Goal: Information Seeking & Learning: Learn about a topic

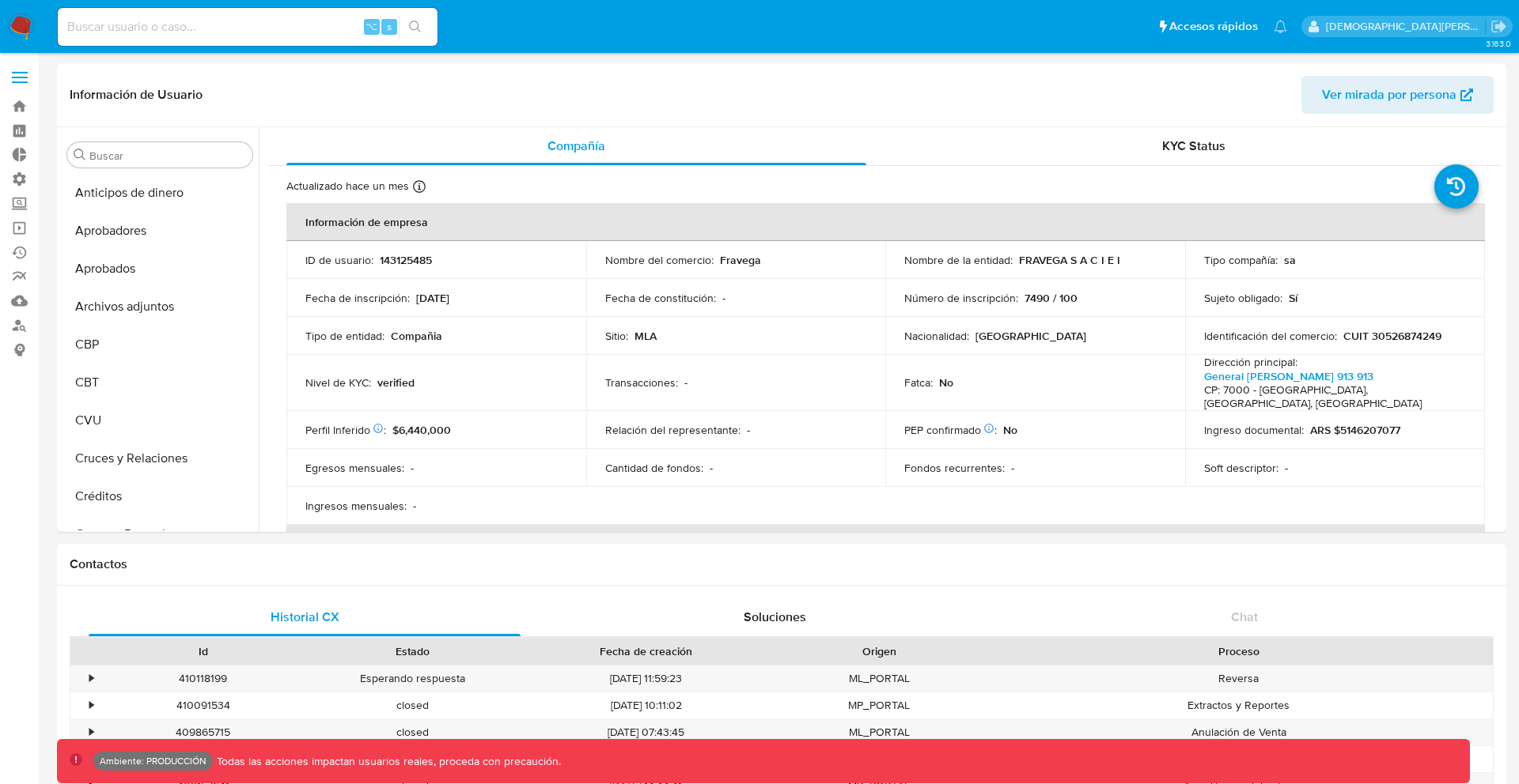
select select "10"
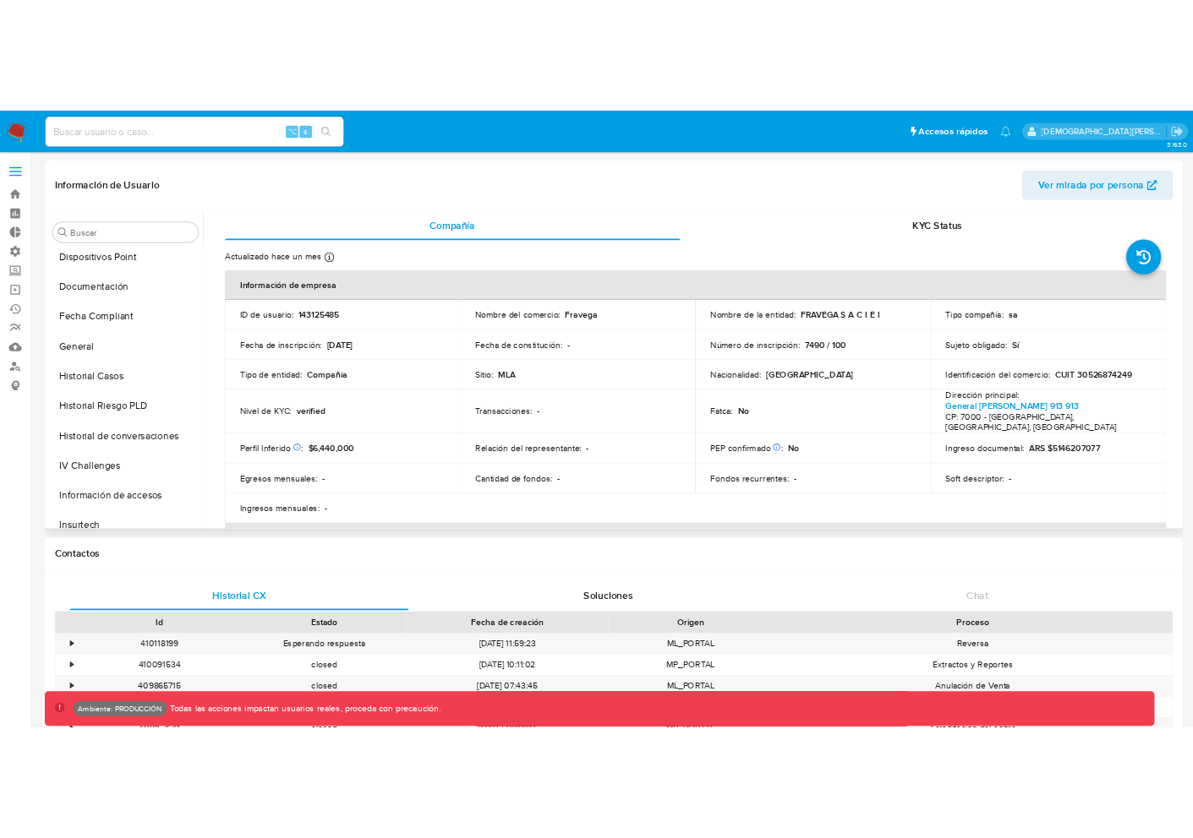
scroll to position [495, 0]
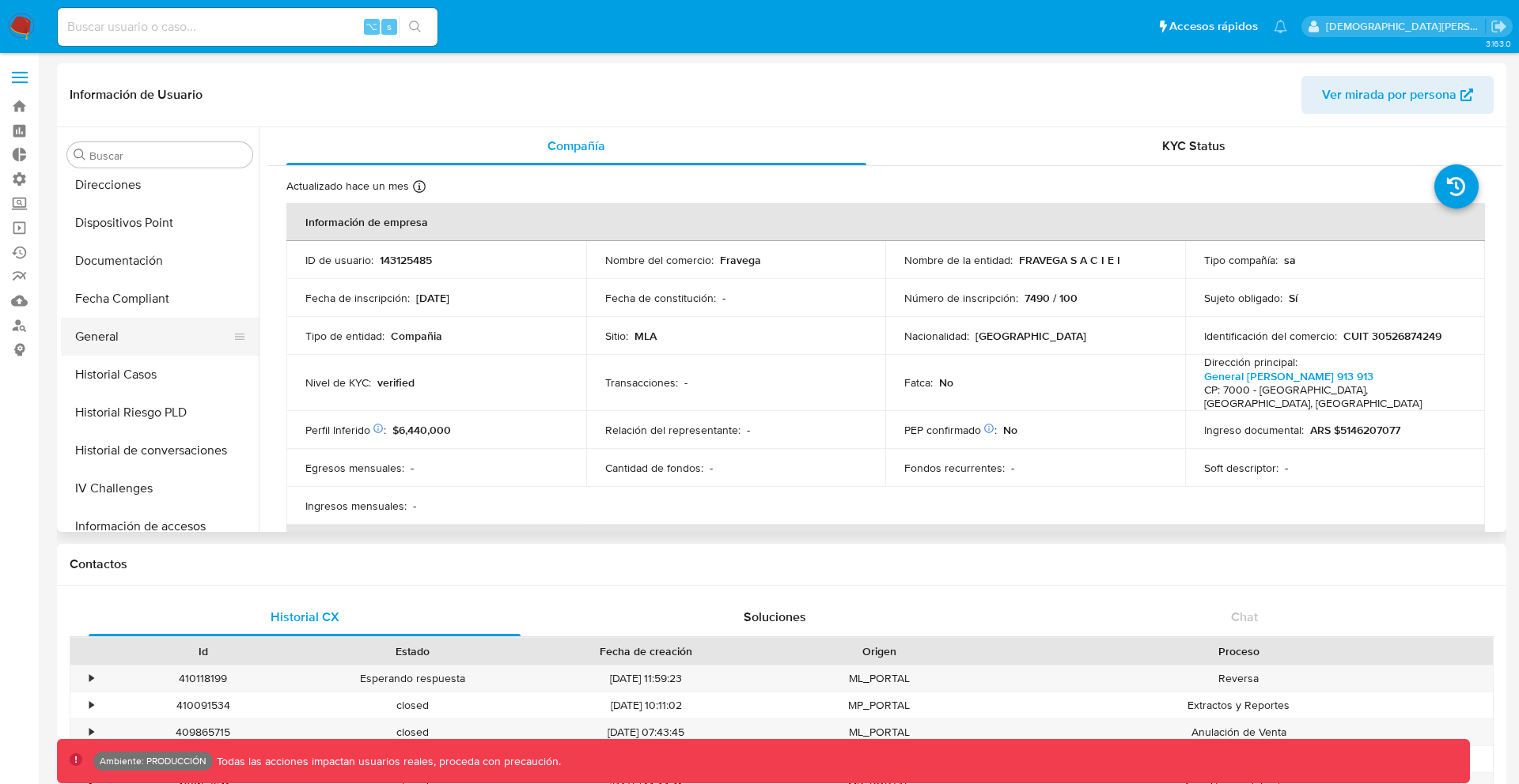
click at [129, 341] on button "General" at bounding box center [153, 337] width 185 height 38
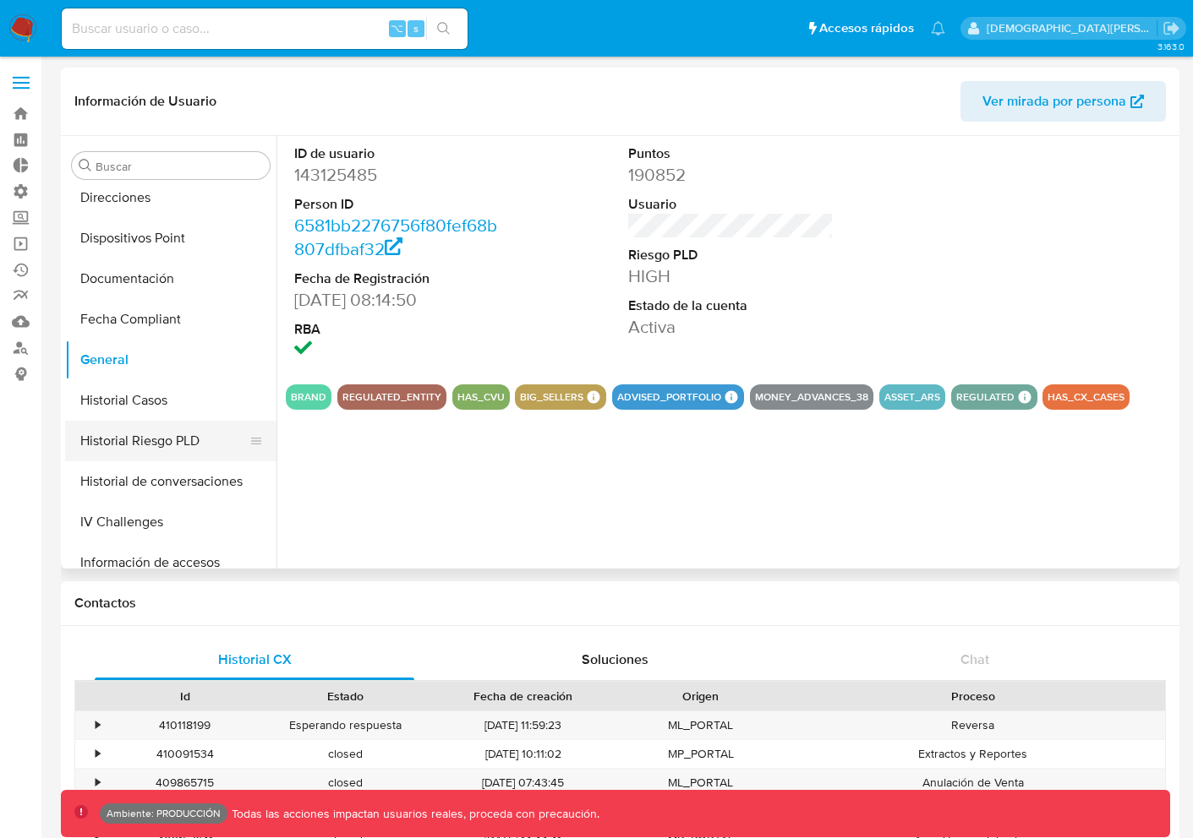
click at [176, 434] on button "Historial Riesgo PLD" at bounding box center [164, 441] width 198 height 41
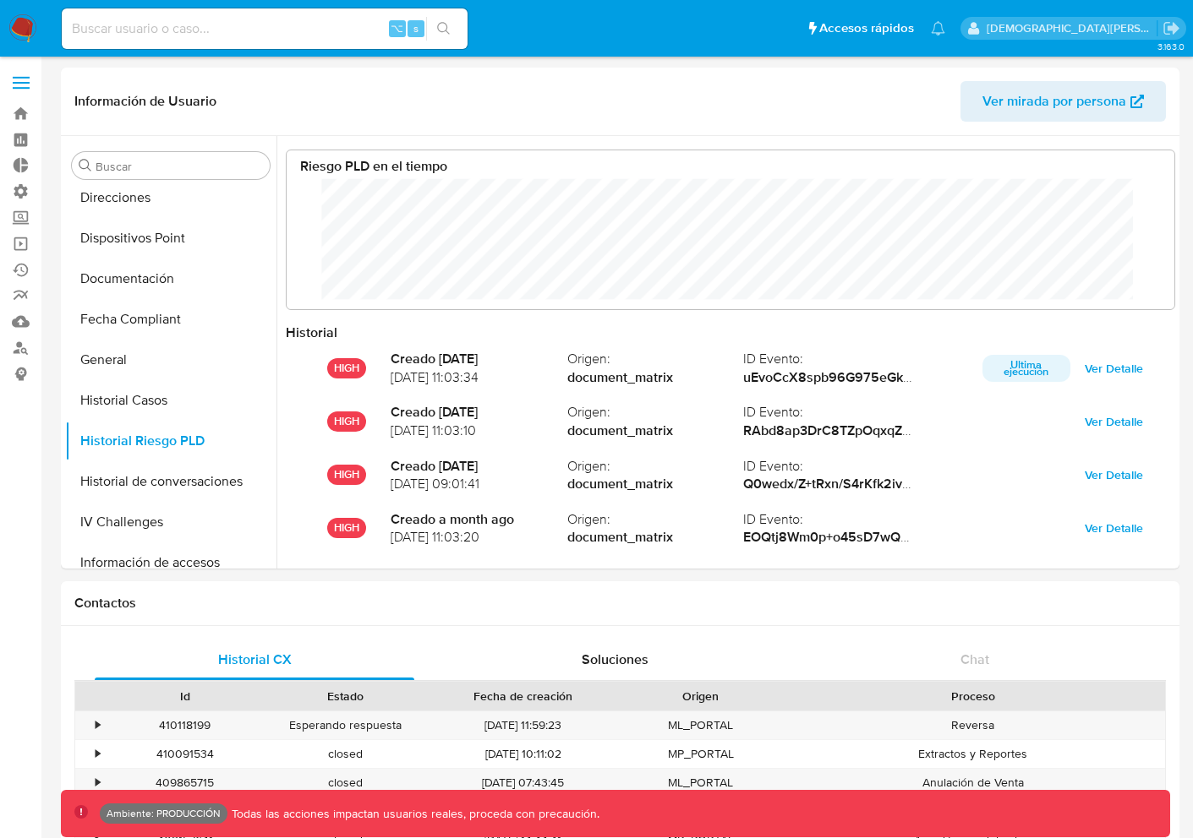
scroll to position [127, 854]
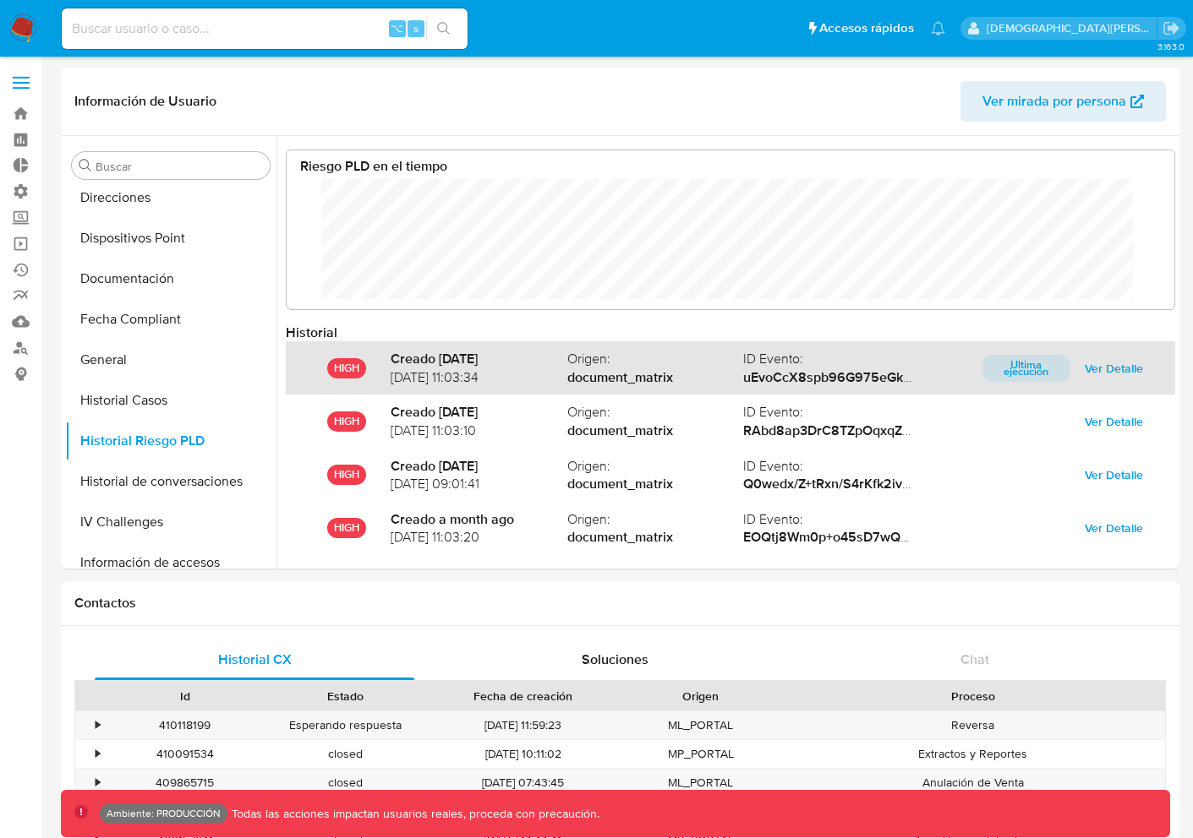
click at [1021, 374] on p "Ultima ejecución" at bounding box center [1026, 368] width 88 height 27
click at [1019, 374] on p "Ultima ejecución" at bounding box center [1026, 368] width 88 height 27
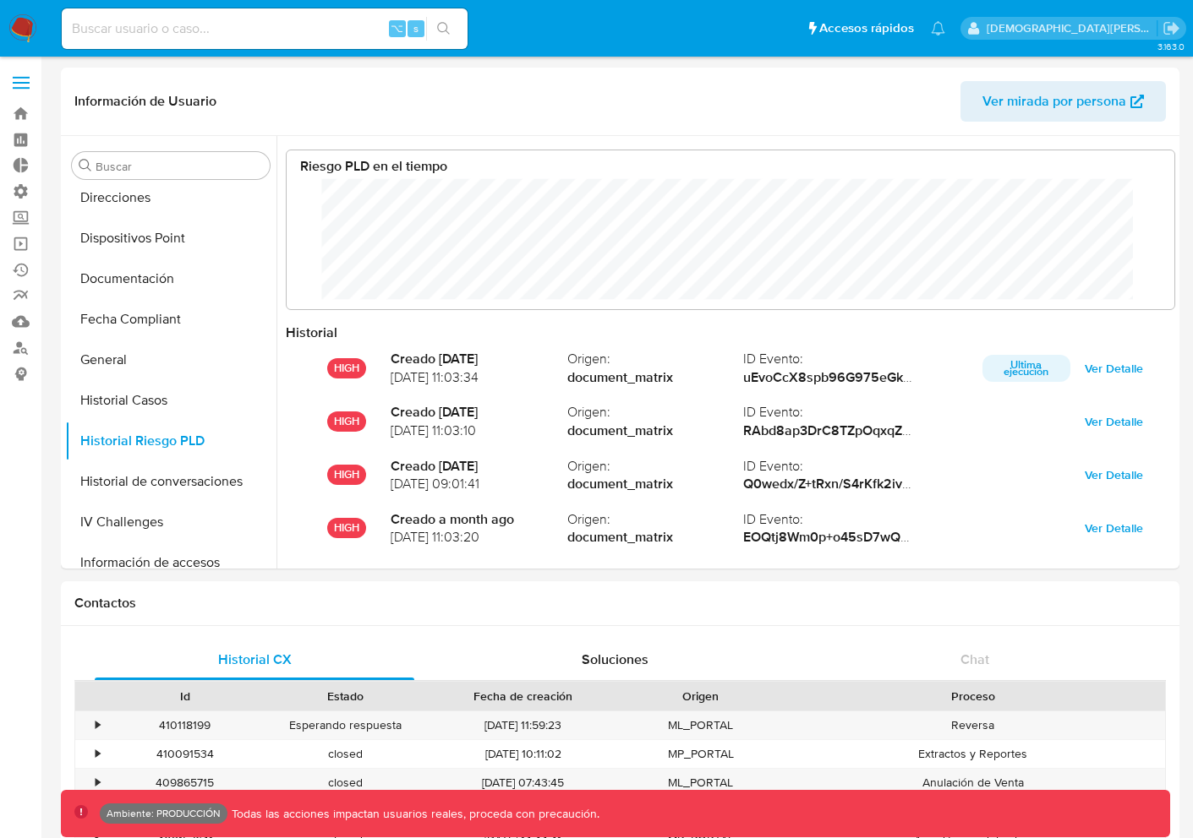
drag, startPoint x: 1106, startPoint y: 369, endPoint x: 955, endPoint y: 336, distance: 154.0
click at [955, 336] on div "Historial HIGH Creado 4 days ago 10/10/2025 11:03:34 Origen : document_matrix I…" at bounding box center [730, 480] width 889 height 313
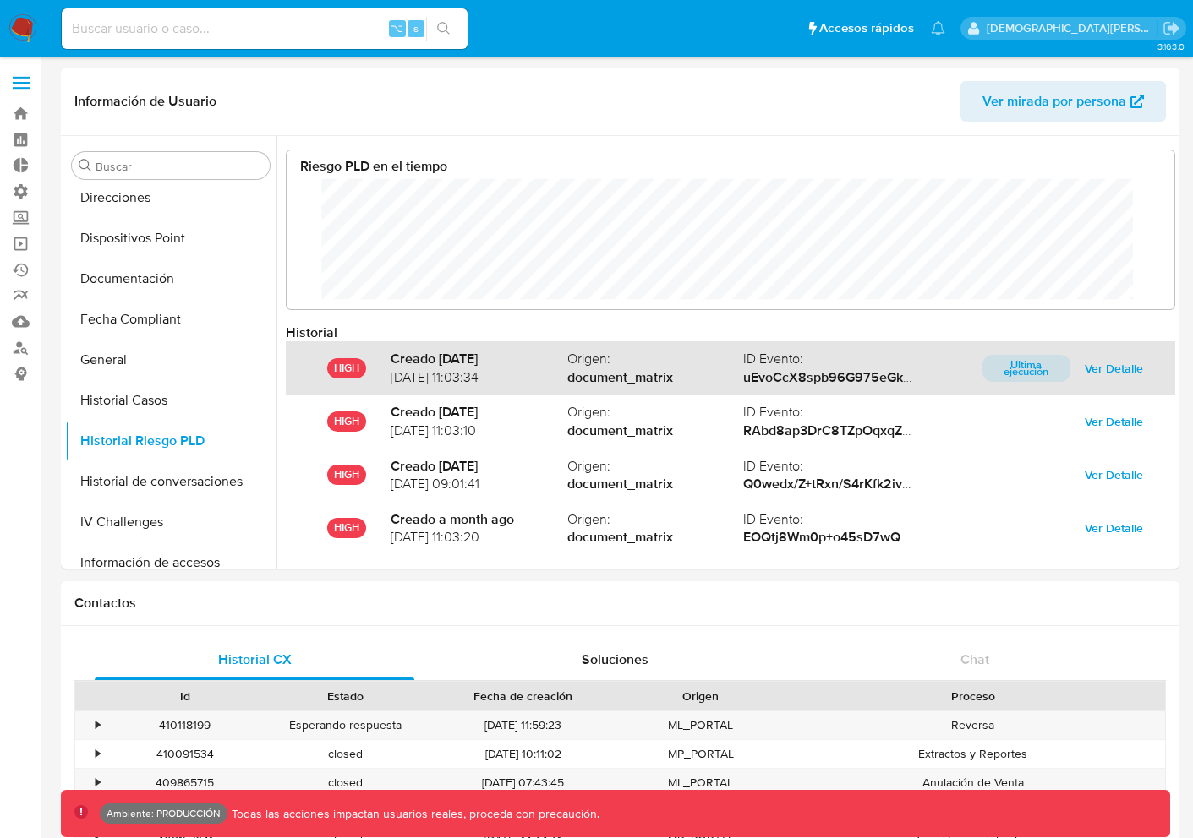
click at [1073, 359] on button "Ver Detalle" at bounding box center [1114, 368] width 82 height 27
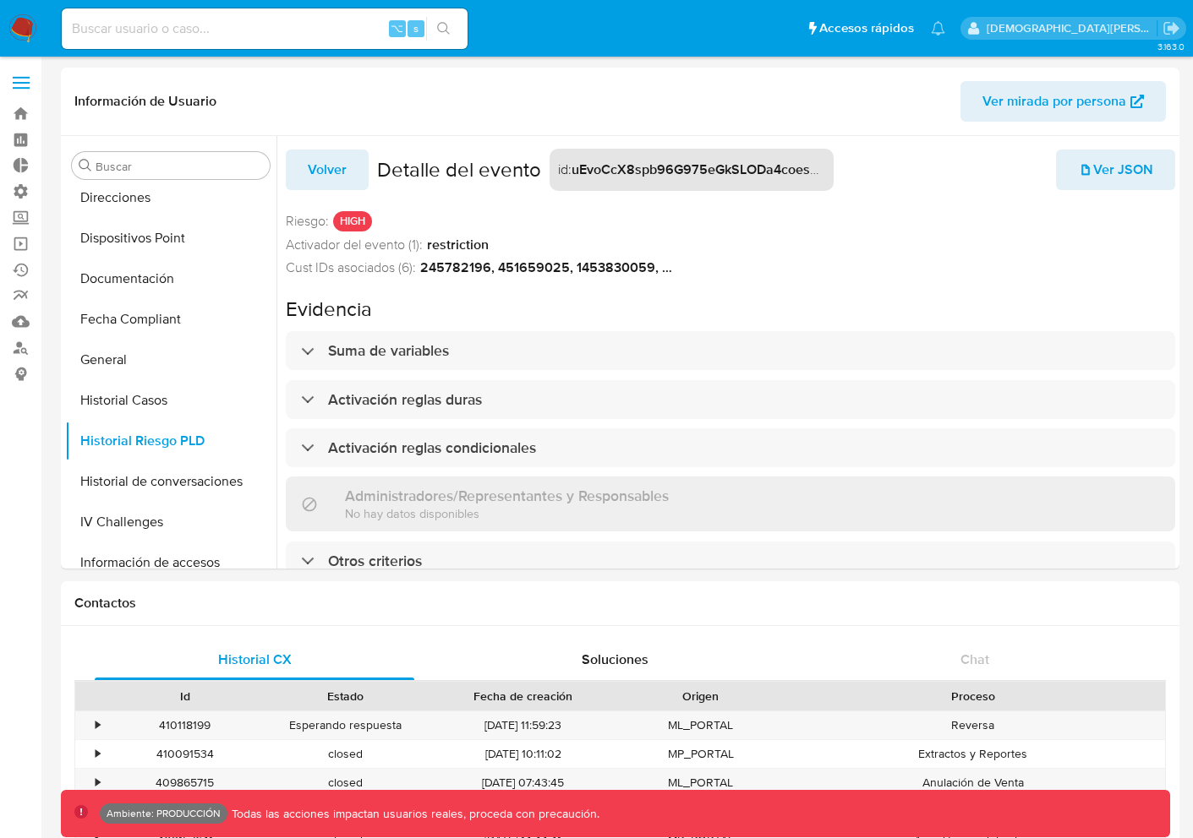
scroll to position [0, 0]
click at [1113, 177] on span "Ver JSON" at bounding box center [1115, 169] width 75 height 37
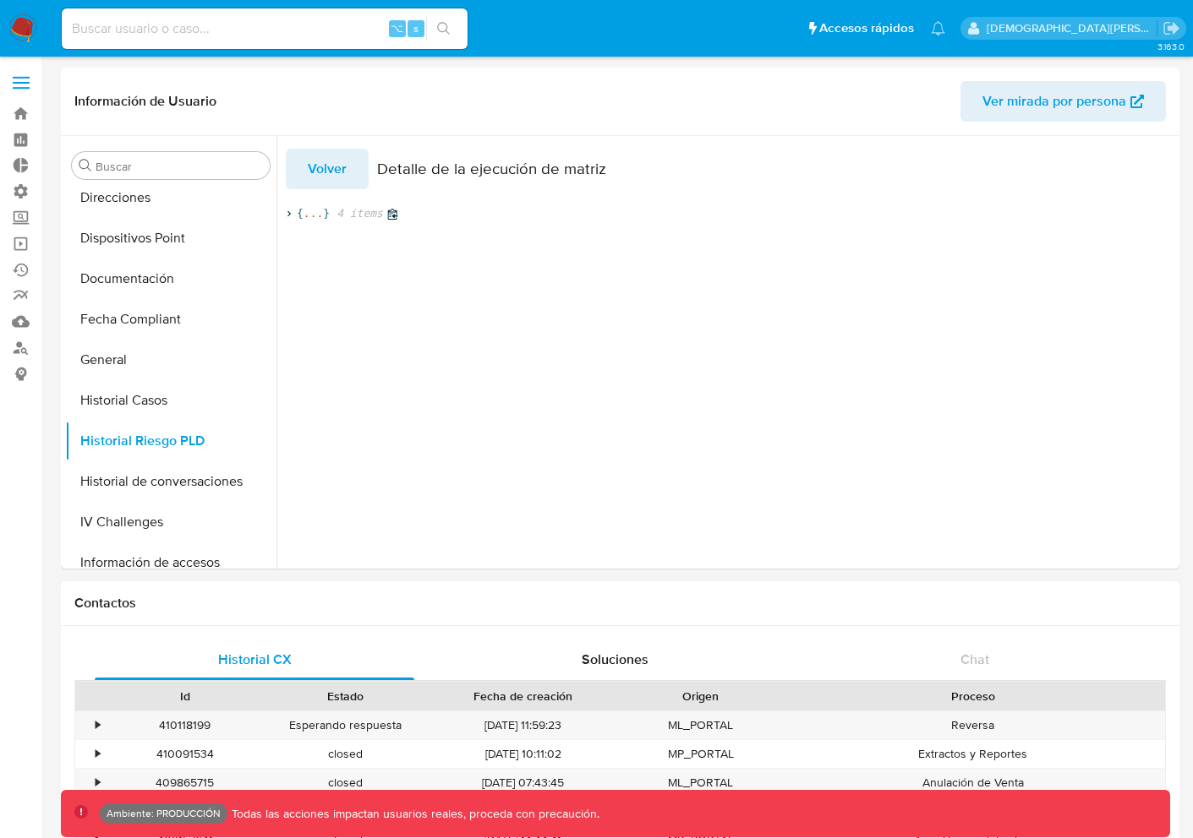
click at [346, 212] on span "4 items" at bounding box center [356, 213] width 53 height 15
click at [338, 180] on span "Volver" at bounding box center [327, 168] width 39 height 37
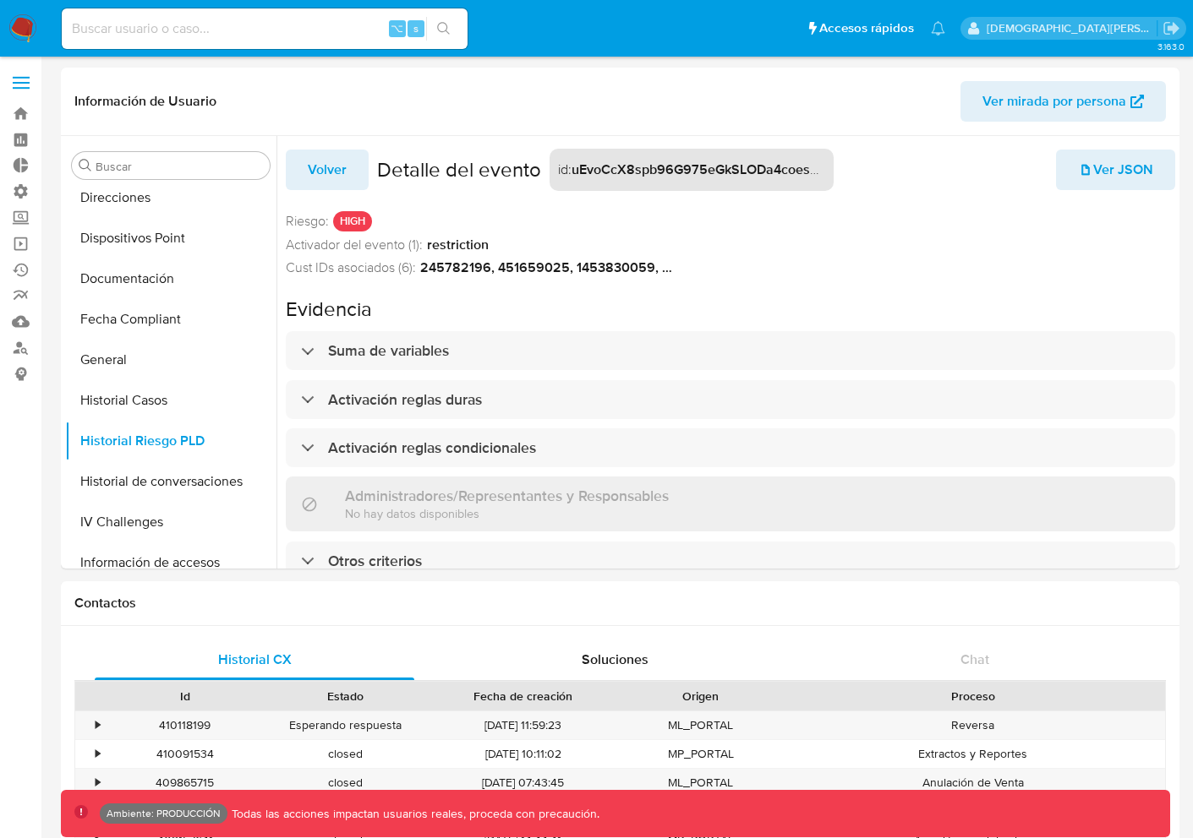
click at [338, 179] on span "Volver" at bounding box center [327, 169] width 39 height 37
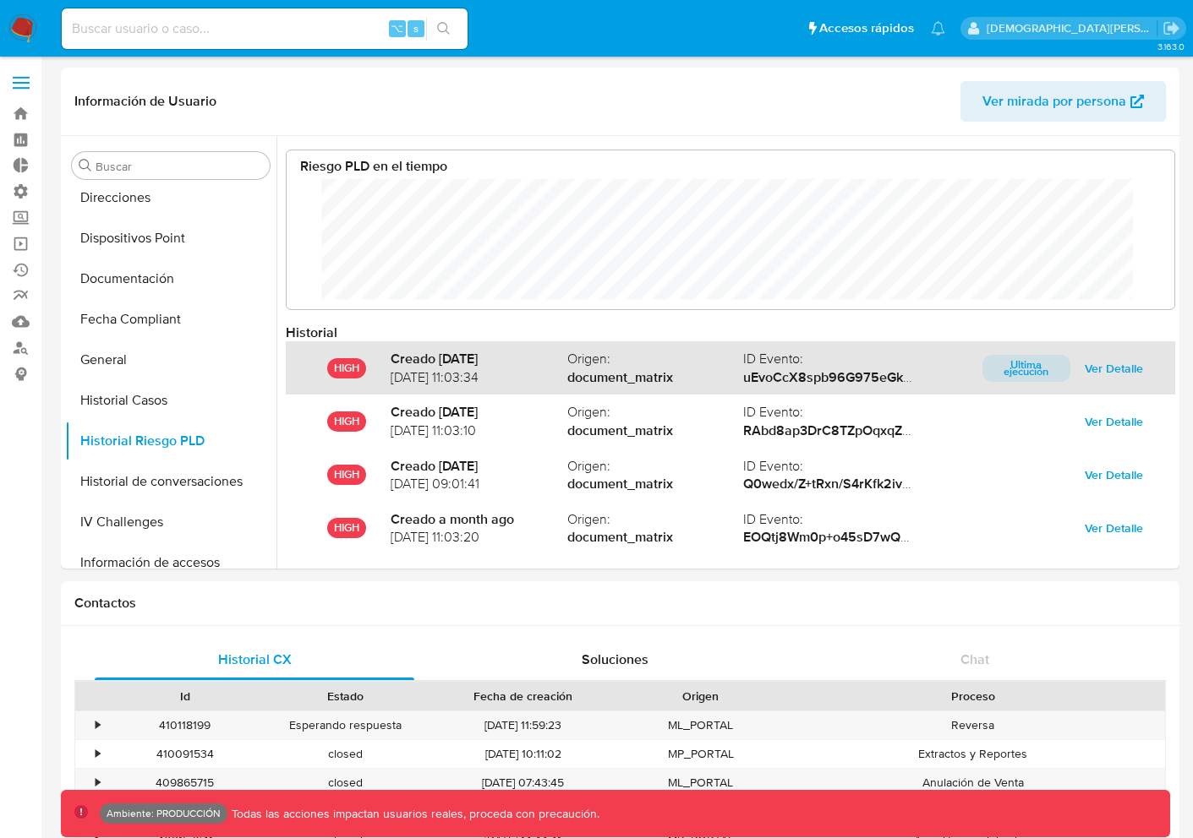
scroll to position [127, 854]
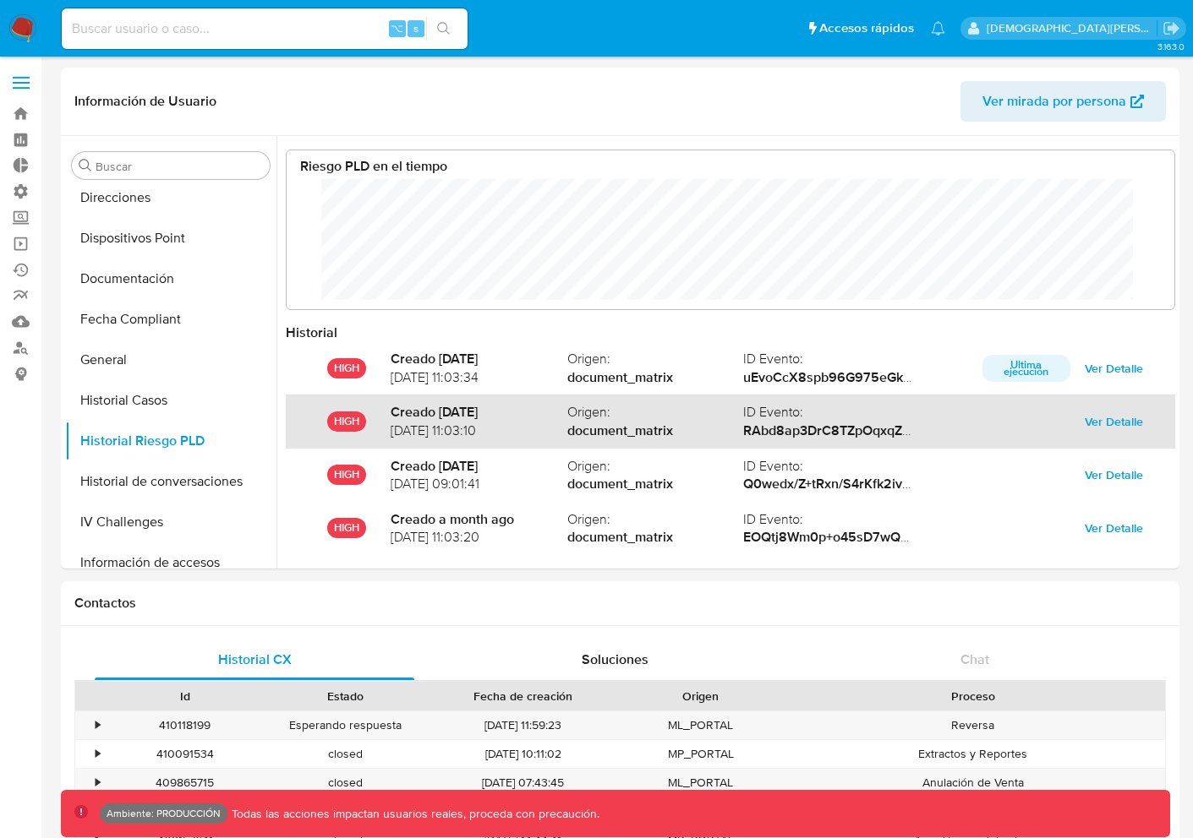
click at [1095, 423] on span "Ver Detalle" at bounding box center [1113, 422] width 58 height 24
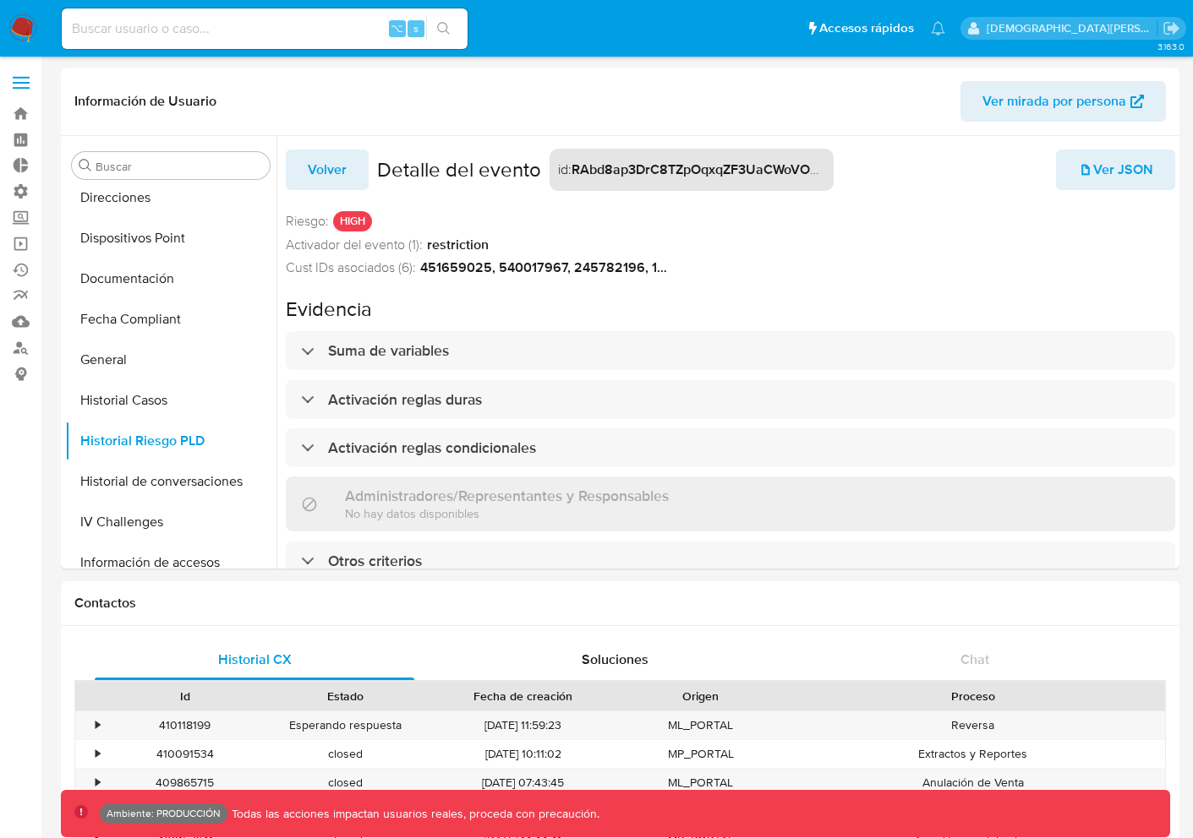
click at [321, 161] on span "Volver" at bounding box center [327, 169] width 39 height 37
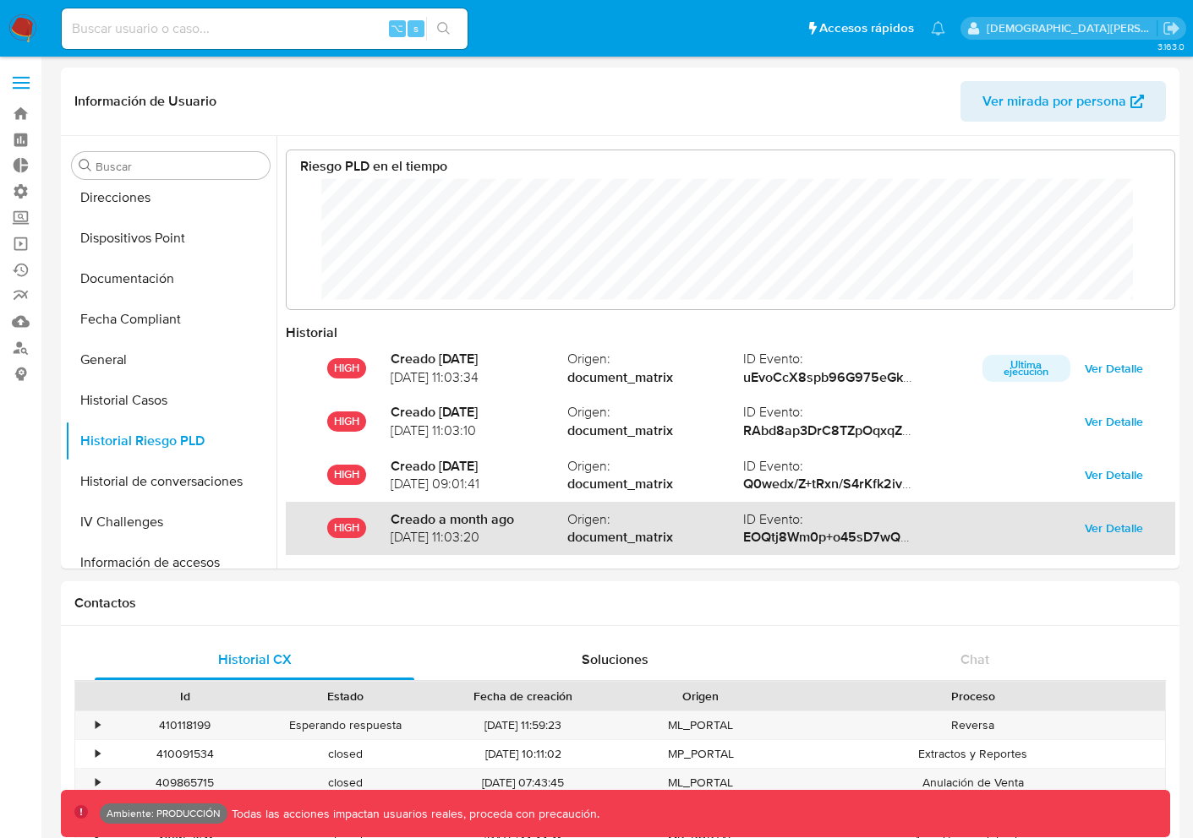
scroll to position [90, 0]
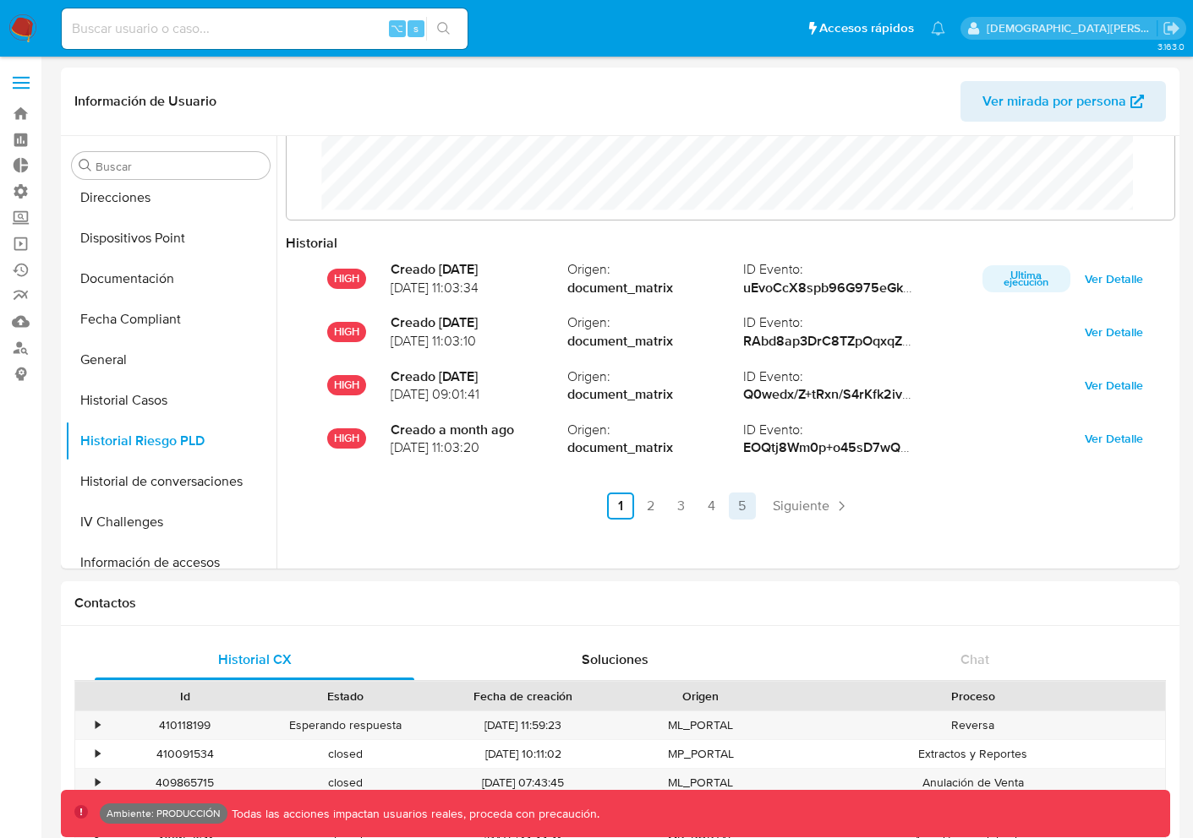
click at [734, 501] on link "5" at bounding box center [742, 506] width 27 height 27
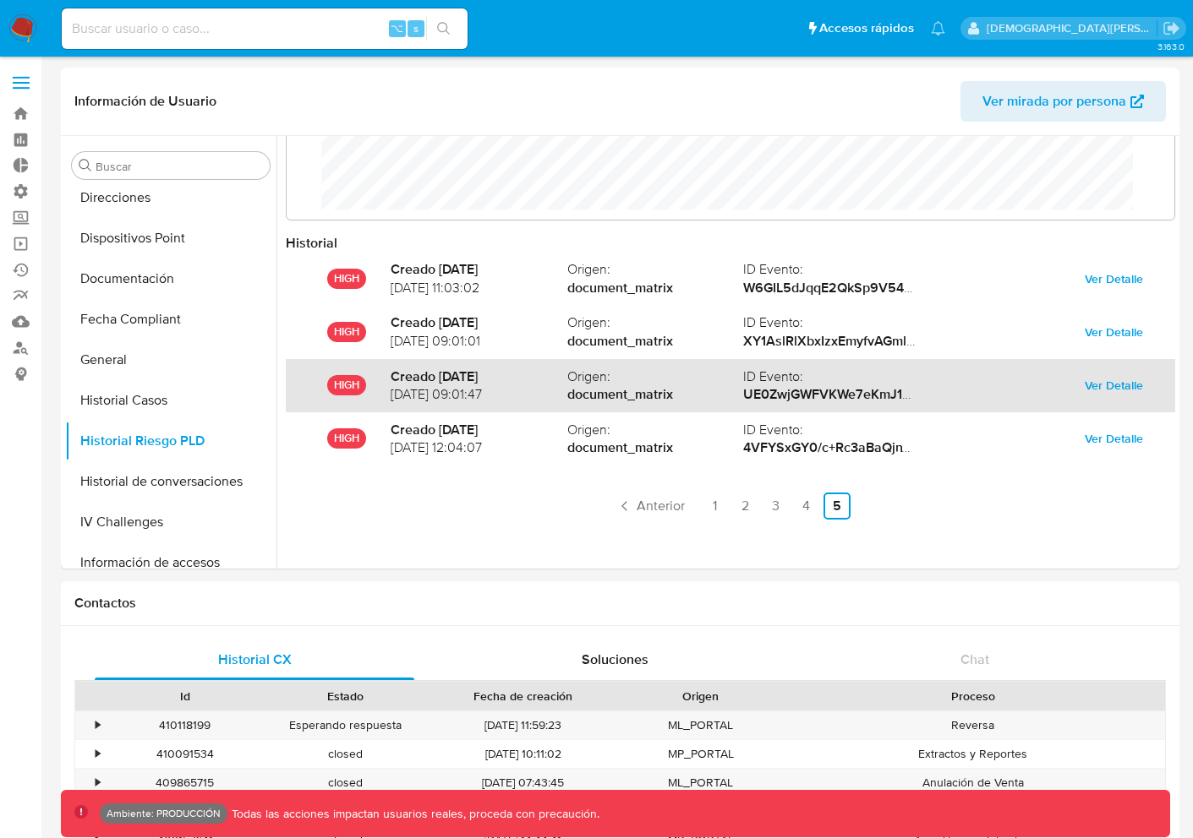
click at [1075, 379] on button "Ver Detalle" at bounding box center [1114, 385] width 82 height 27
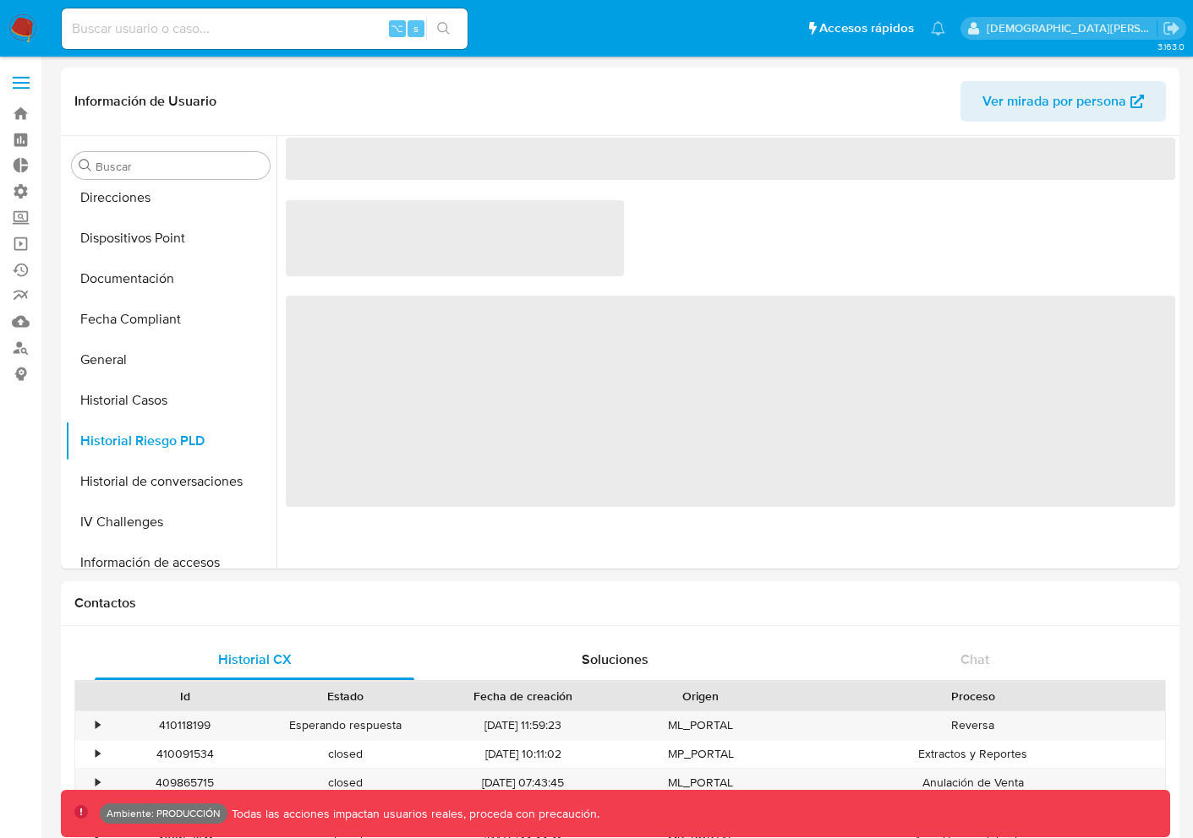
scroll to position [0, 0]
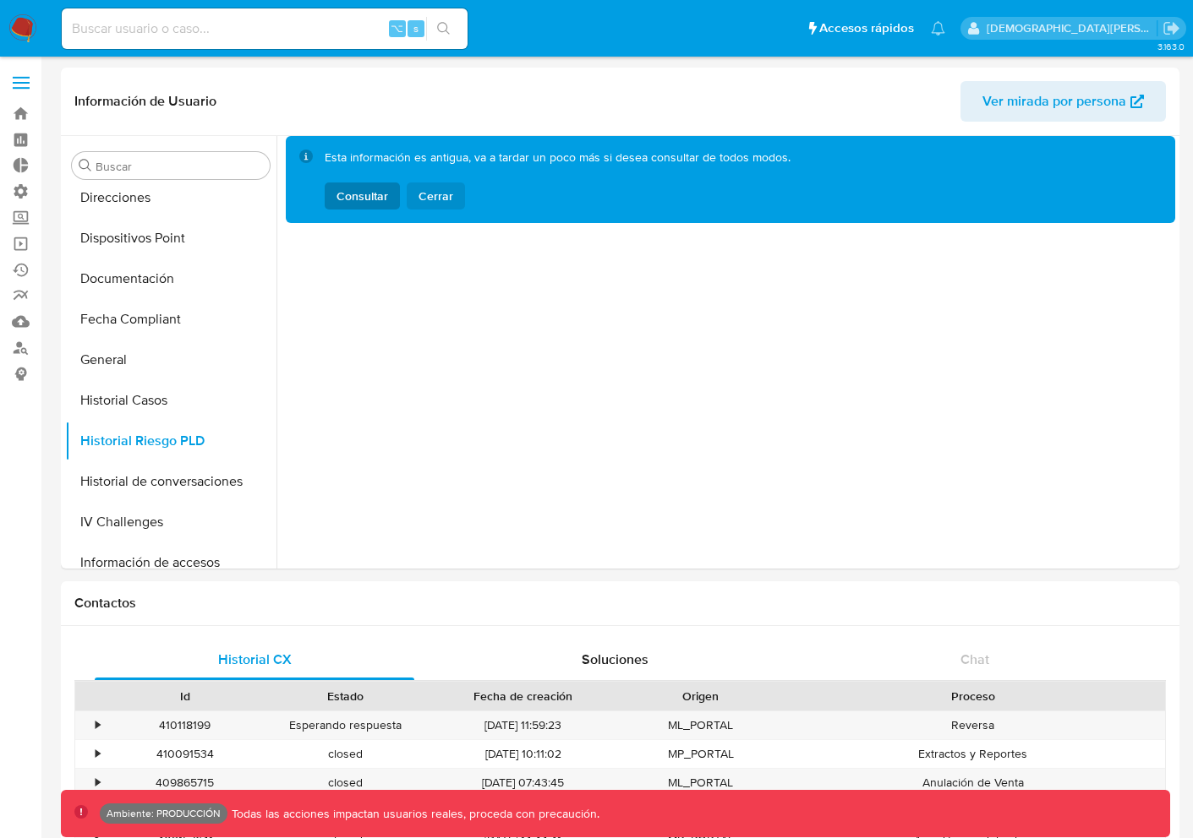
click at [434, 199] on span "Cerrar" at bounding box center [435, 196] width 35 height 27
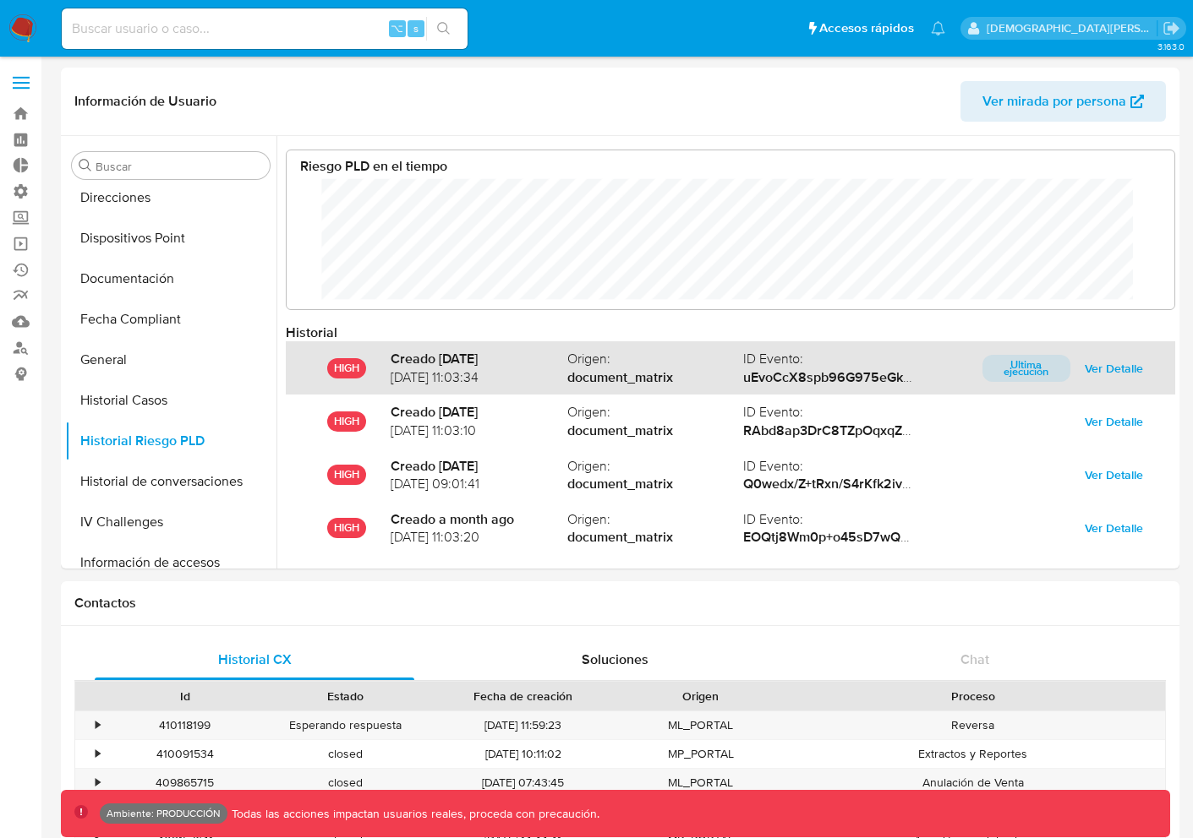
scroll to position [127, 854]
click at [1098, 370] on span "Ver Detalle" at bounding box center [1113, 369] width 58 height 24
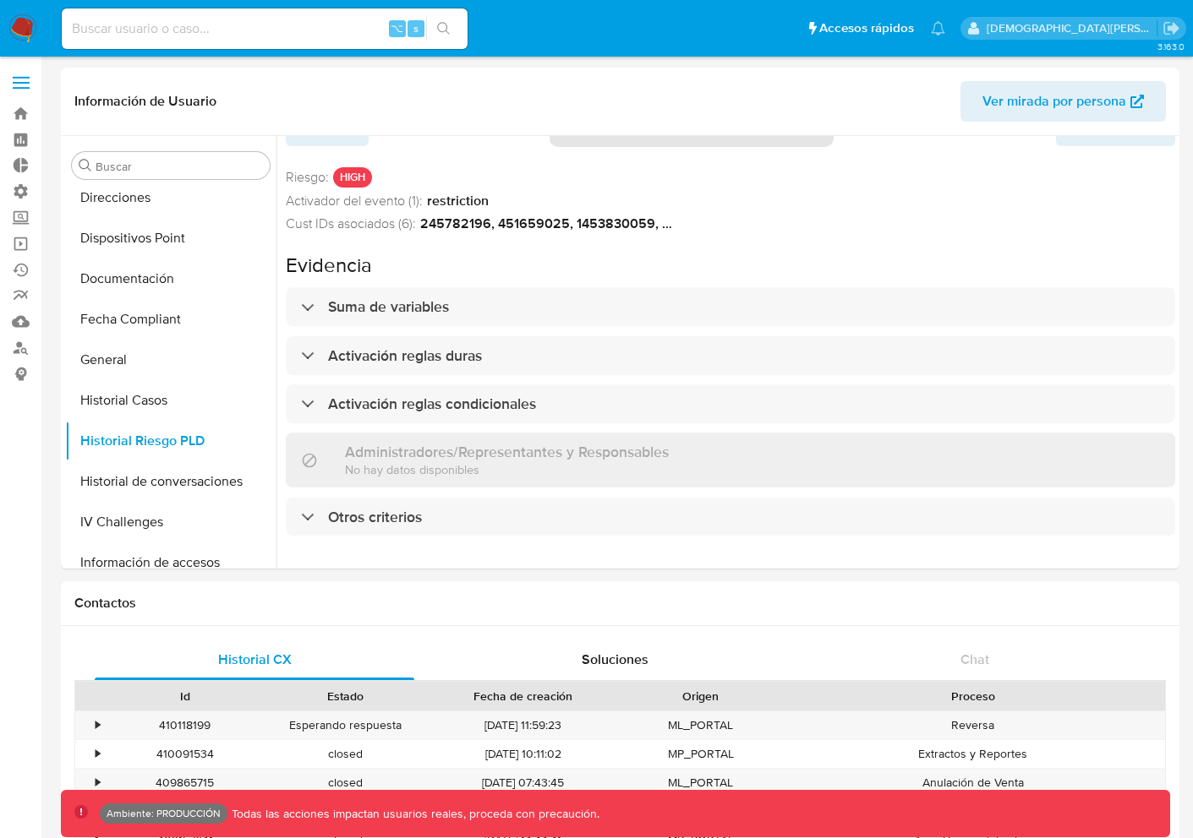
scroll to position [0, 0]
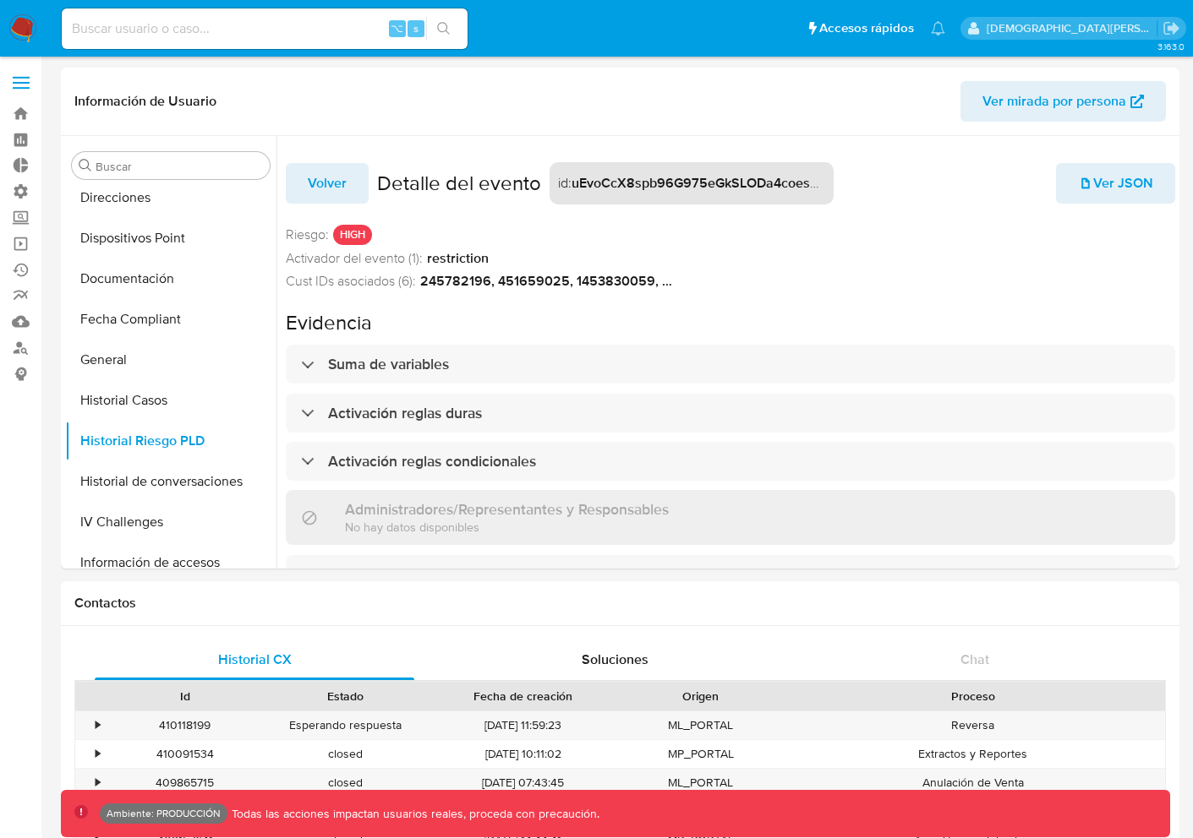
click at [1052, 310] on h2 "Evidencia" at bounding box center [730, 322] width 889 height 25
click at [570, 506] on h3 "Administradores/Representantes y Responsables" at bounding box center [507, 509] width 324 height 19
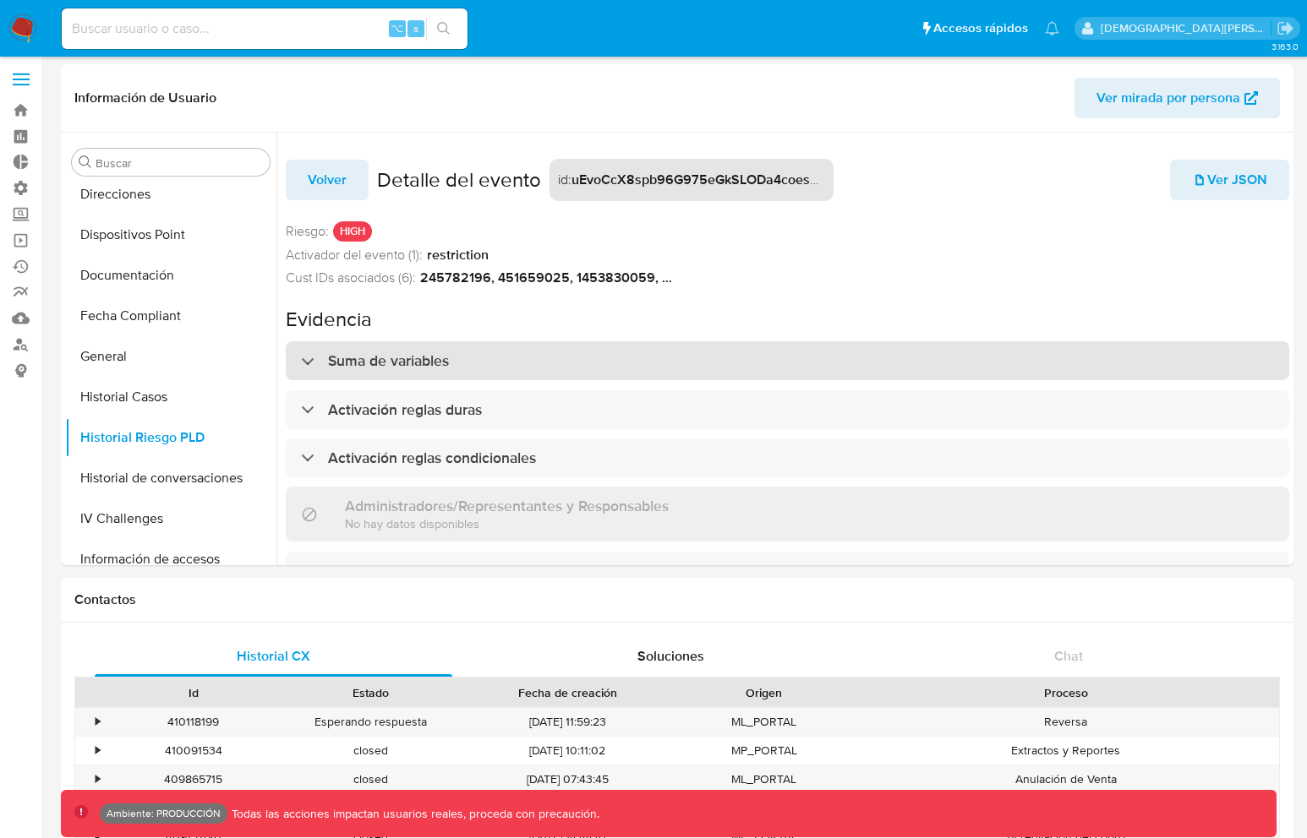
scroll to position [57, 0]
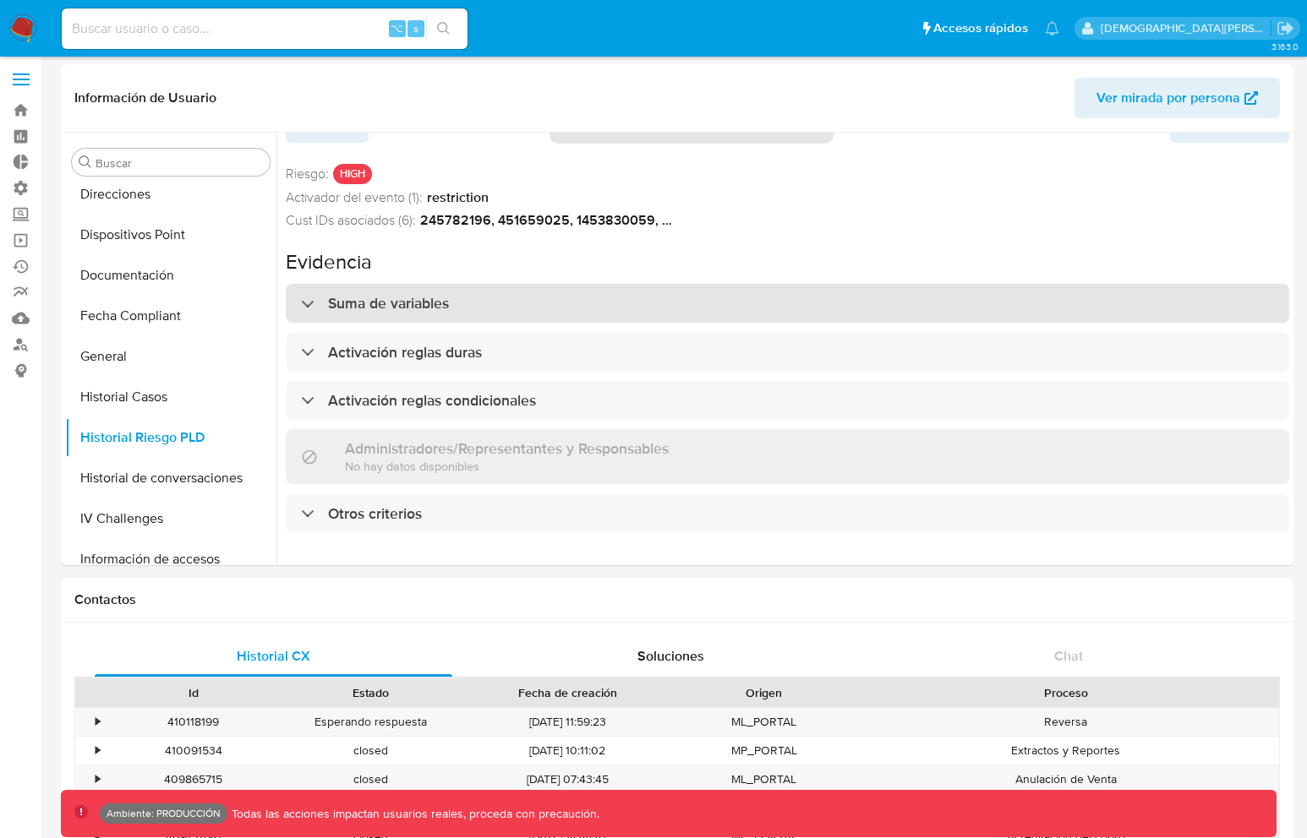
click at [533, 308] on div "Suma de variables" at bounding box center [787, 303] width 1003 height 39
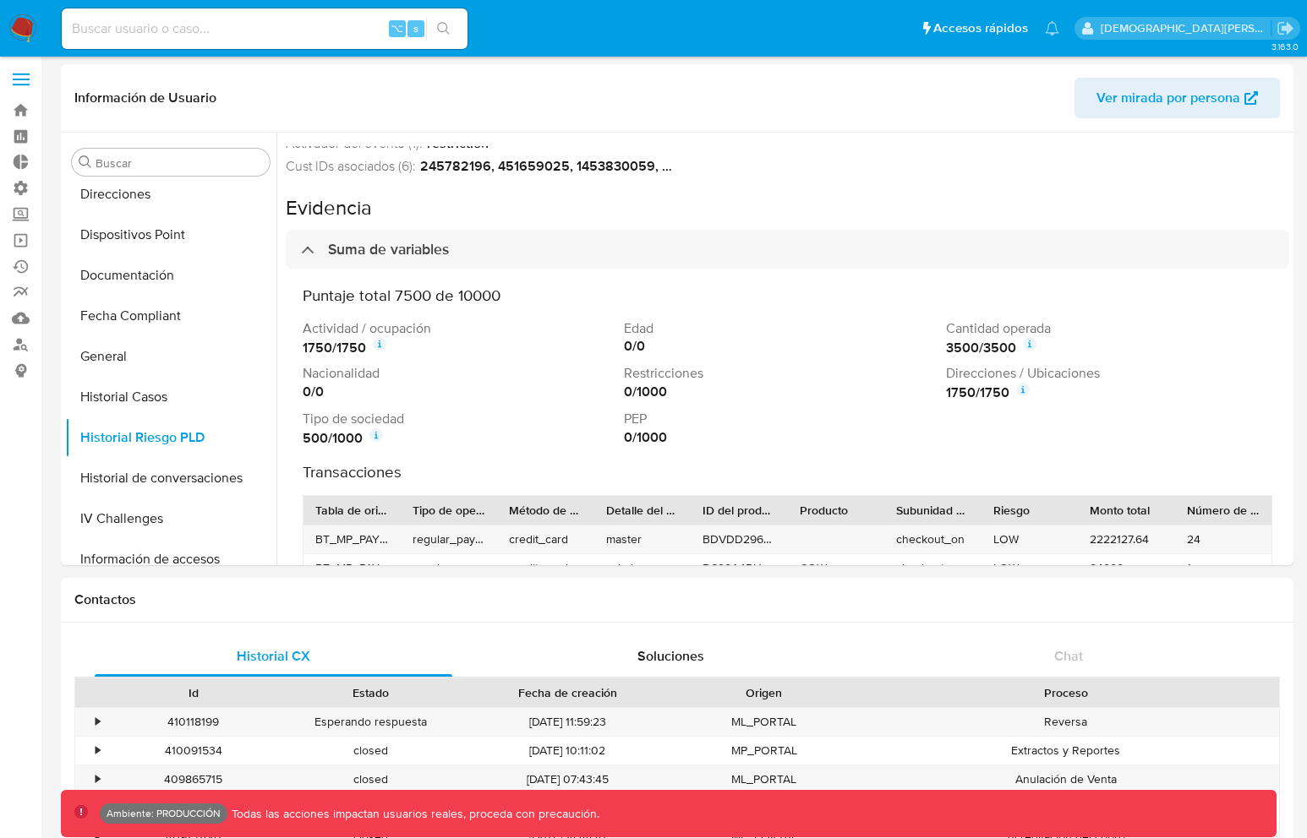
scroll to position [141, 0]
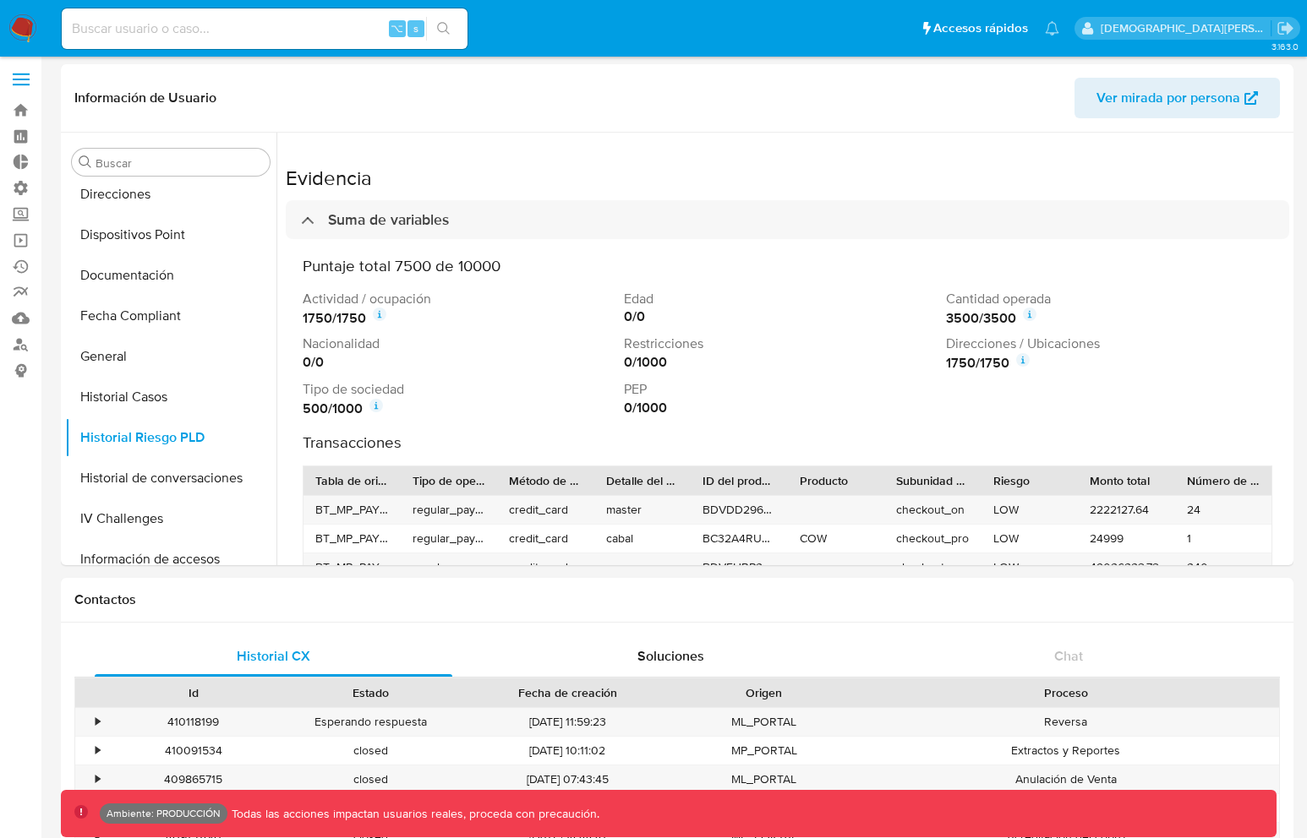
click at [385, 308] on icon at bounding box center [380, 315] width 14 height 14
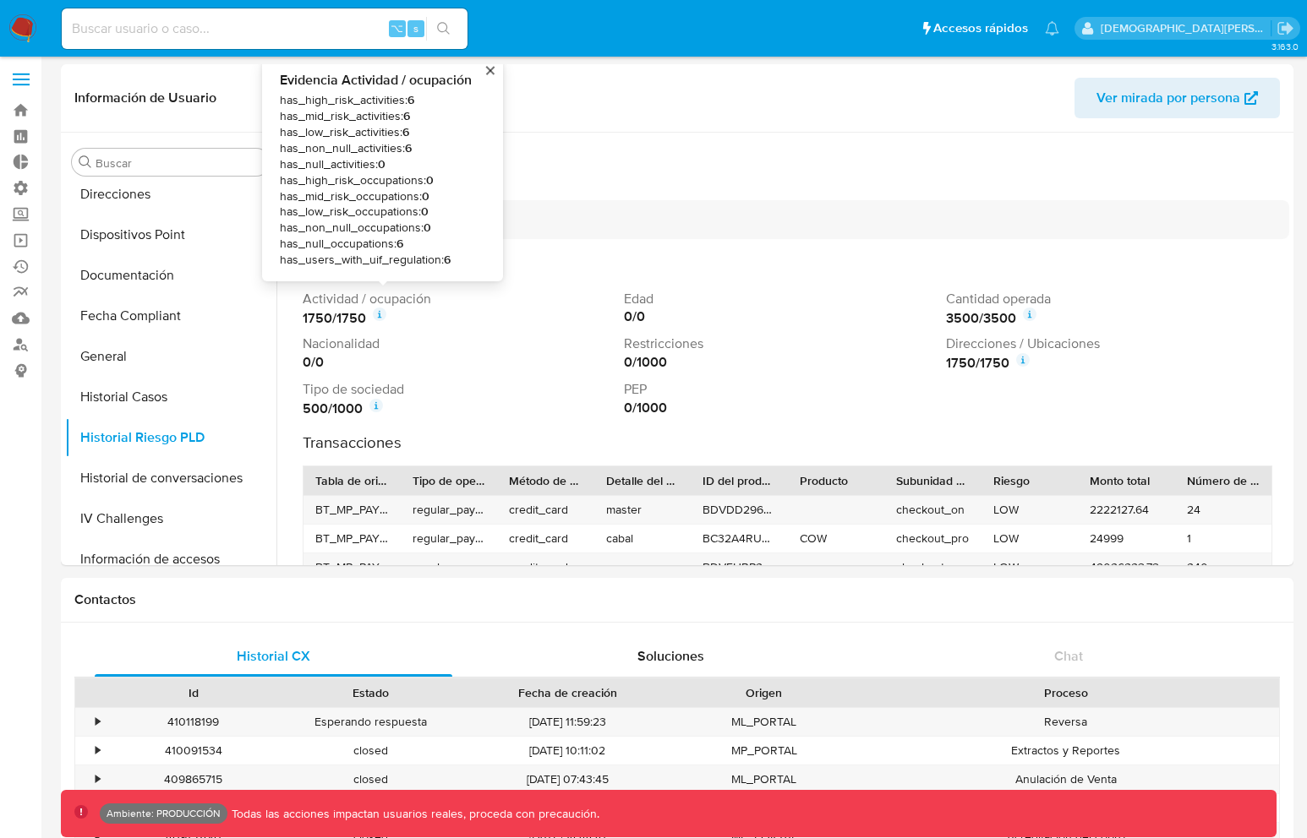
click at [411, 336] on p "Nacionalidad" at bounding box center [460, 344] width 314 height 19
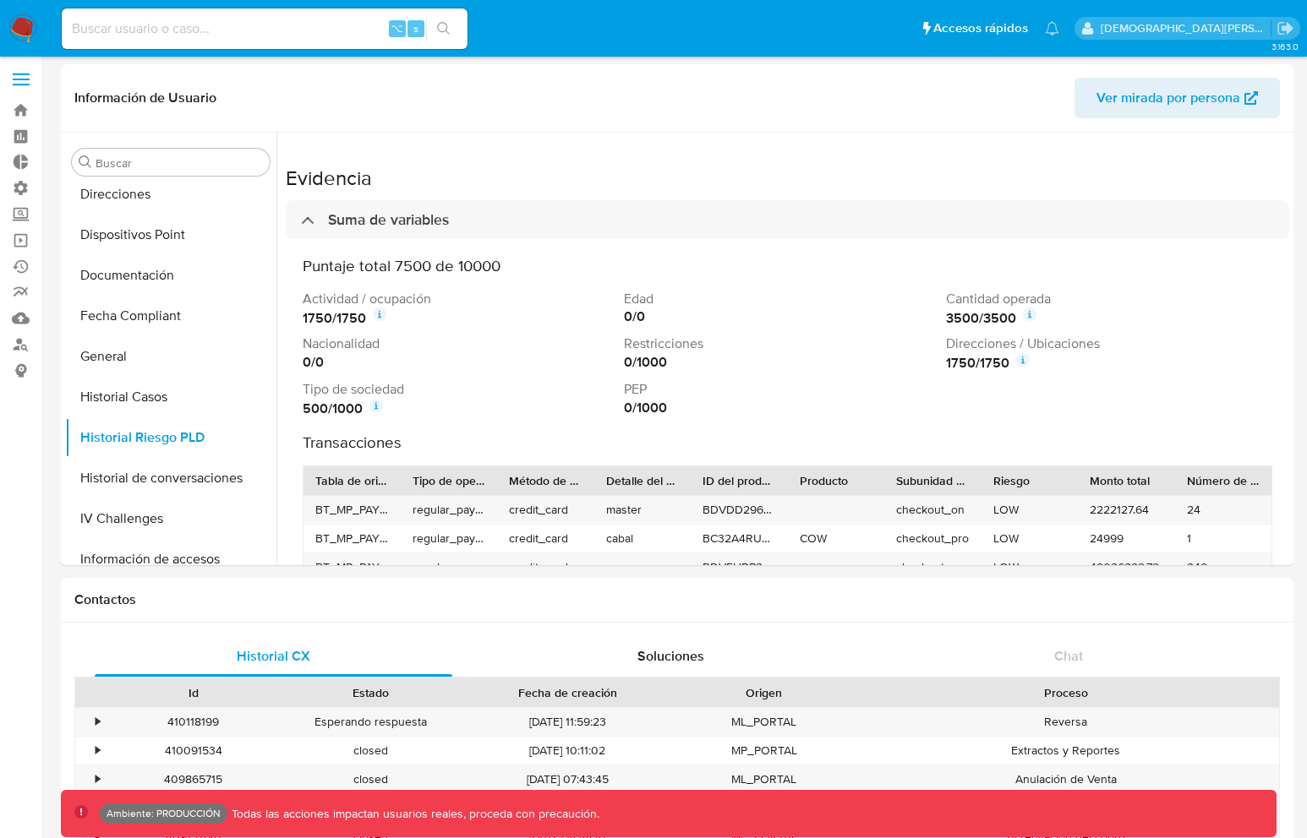
scroll to position [365, 0]
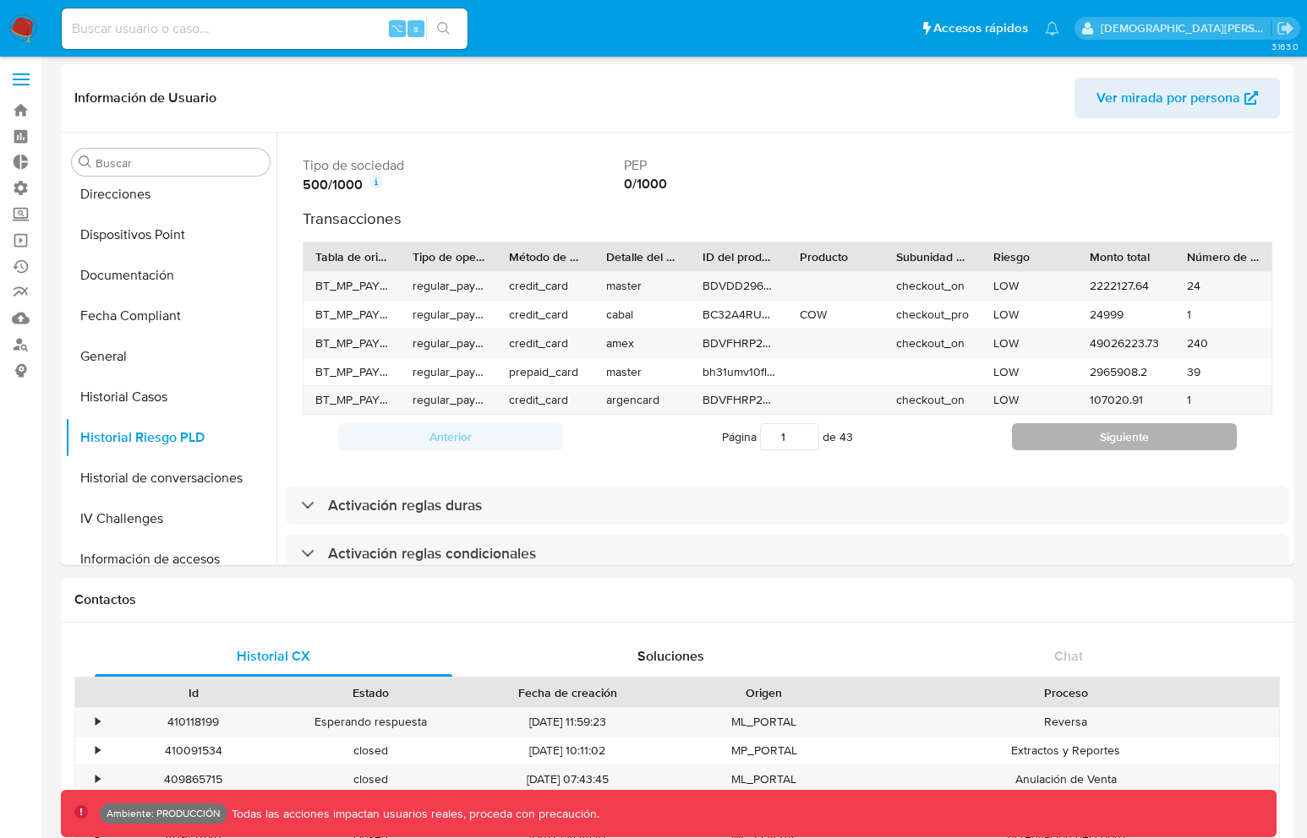
click at [1104, 429] on button "Siguiente" at bounding box center [1124, 436] width 225 height 27
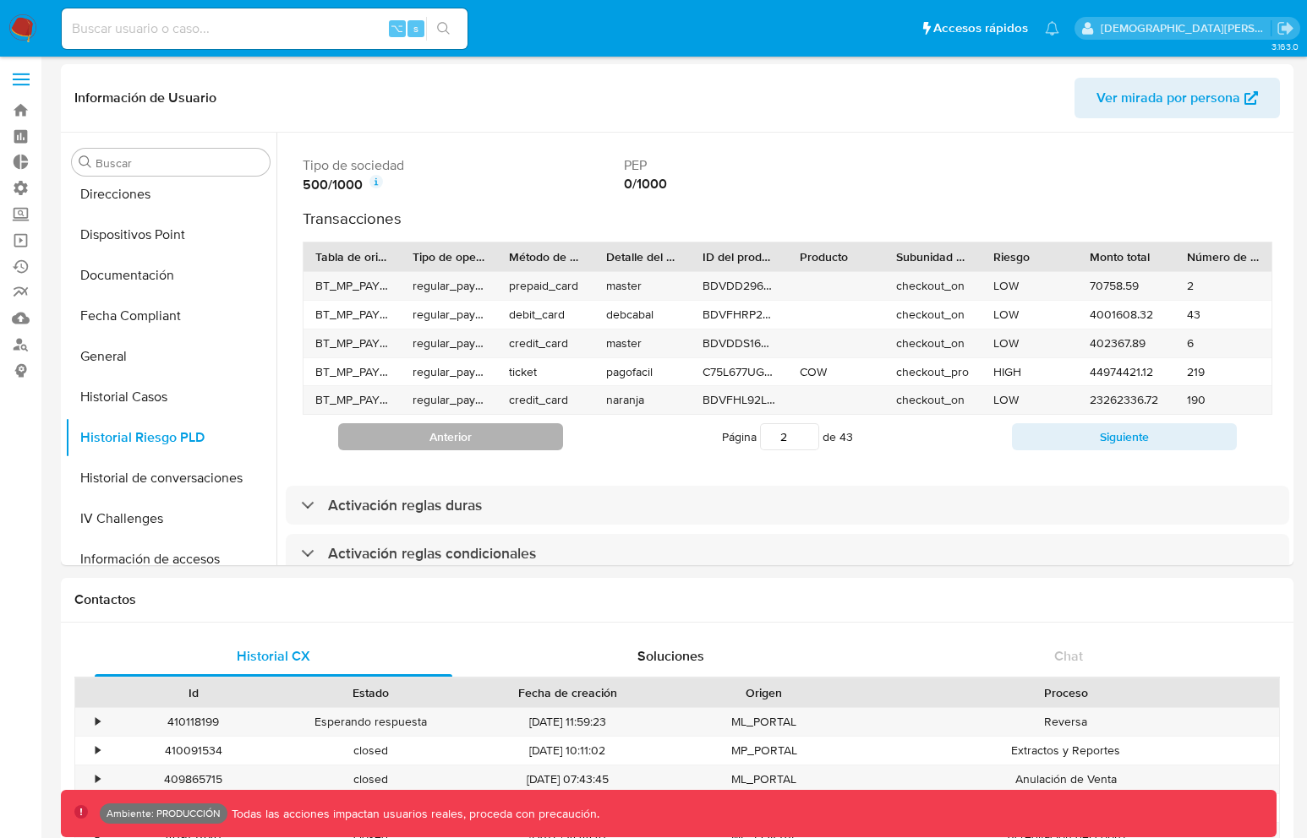
click at [501, 424] on button "Anterior" at bounding box center [450, 436] width 225 height 27
type input "1"
click at [642, 249] on div "Detalle del método de pago" at bounding box center [643, 257] width 74 height 17
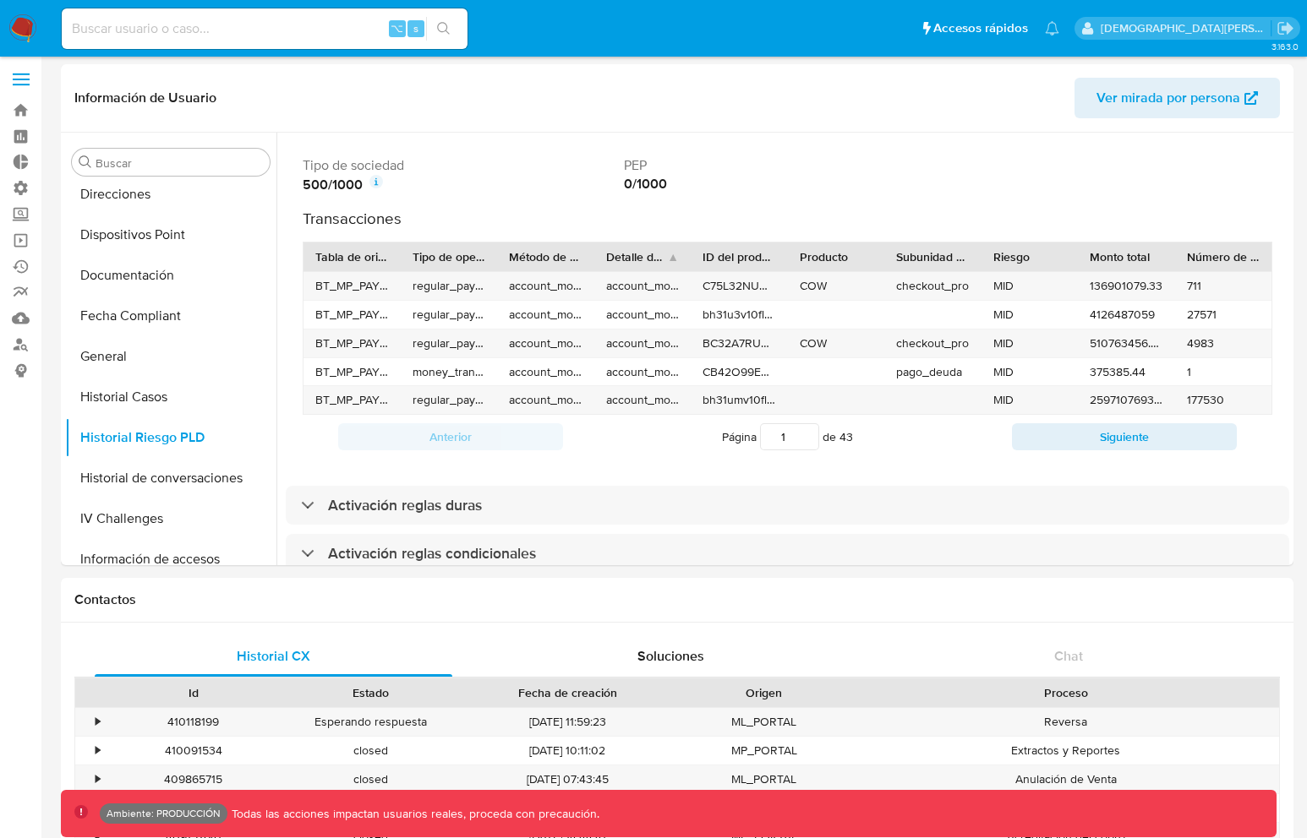
click at [642, 249] on div "Detalle del método de pago" at bounding box center [637, 257] width 62 height 17
click at [346, 249] on div "Tabla de origen" at bounding box center [352, 257] width 74 height 17
click at [346, 249] on div "Tabla de origen" at bounding box center [346, 257] width 62 height 17
click at [356, 249] on div "Tabla de origen" at bounding box center [346, 257] width 62 height 17
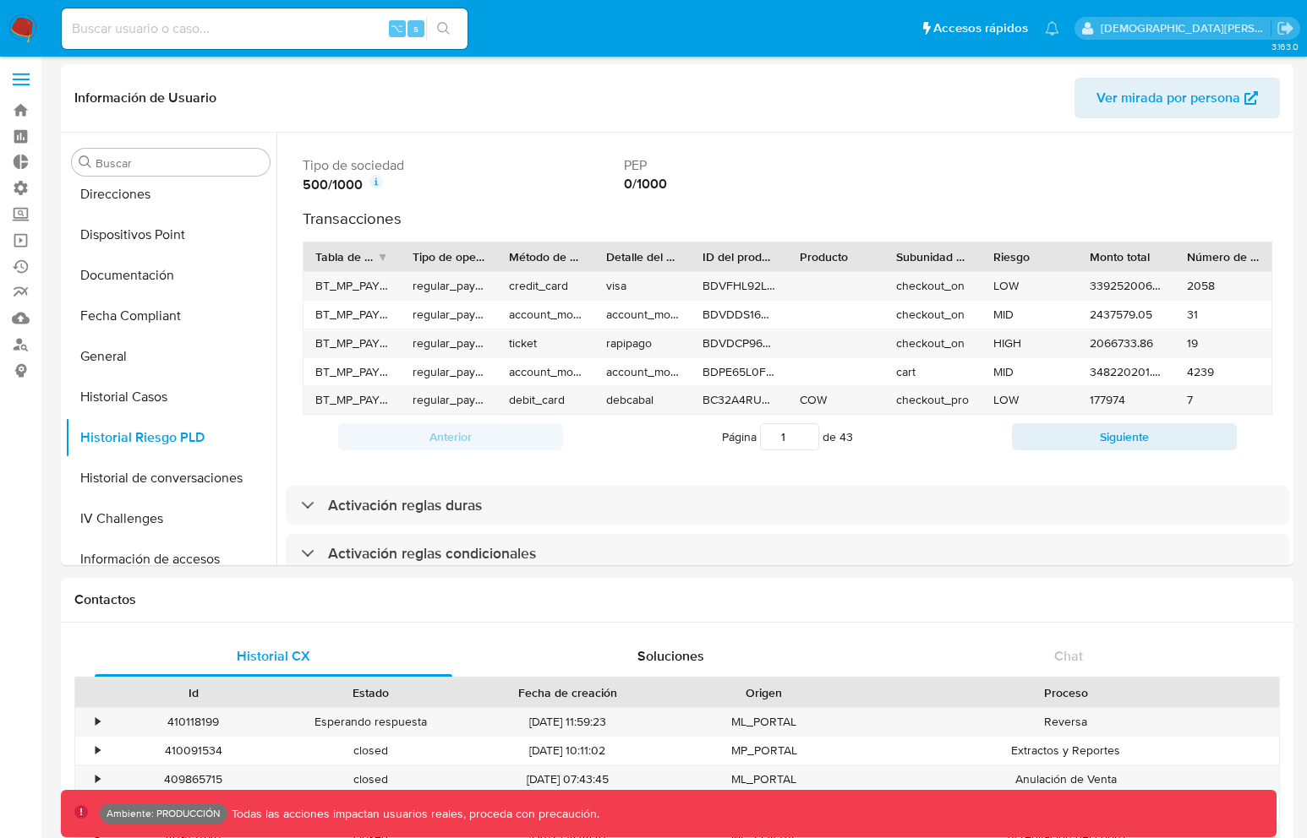
click at [1198, 249] on div "Número de transacciones" at bounding box center [1224, 257] width 74 height 17
click at [1198, 249] on div "Número de transacciones" at bounding box center [1218, 257] width 62 height 17
click at [374, 249] on div "Tabla de origen" at bounding box center [352, 257] width 74 height 17
click at [374, 249] on div "Tabla de origen" at bounding box center [346, 257] width 62 height 17
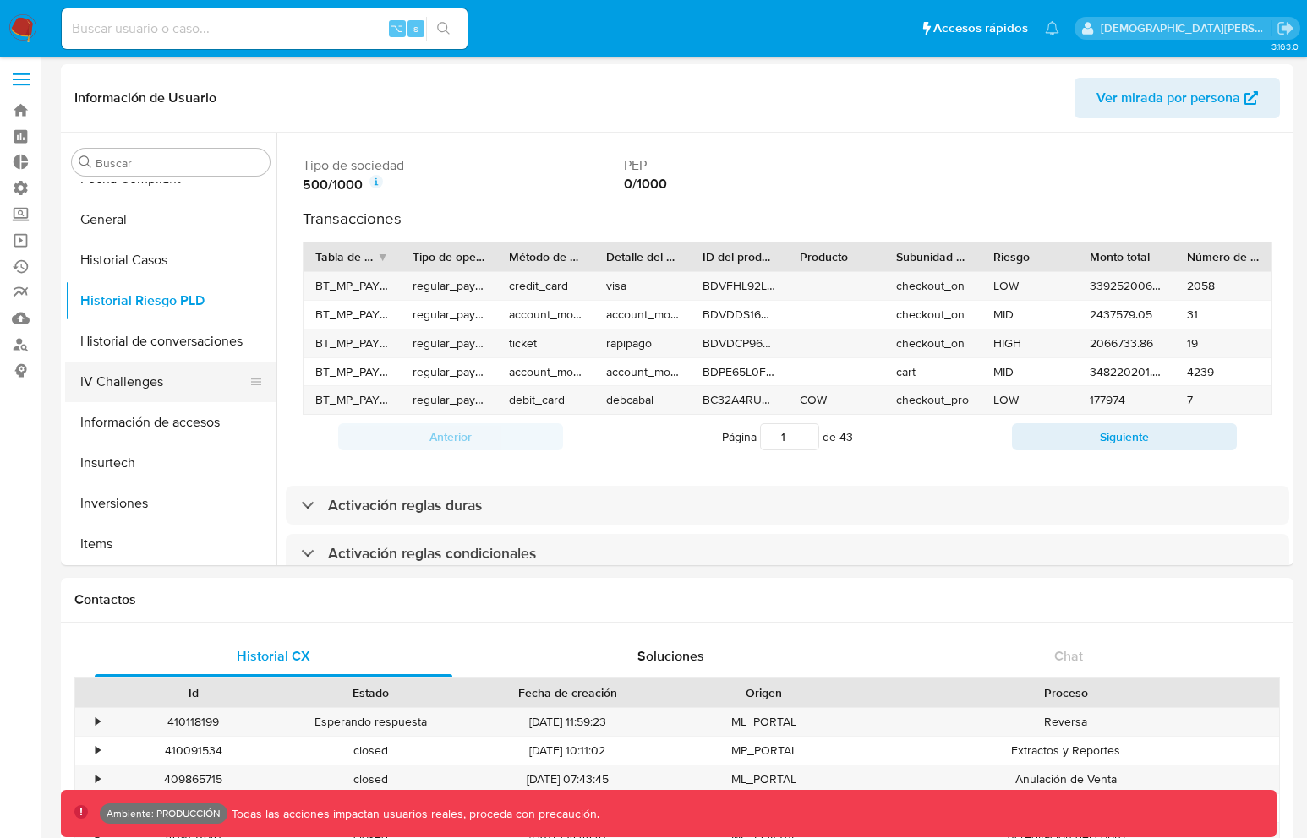
scroll to position [655, 0]
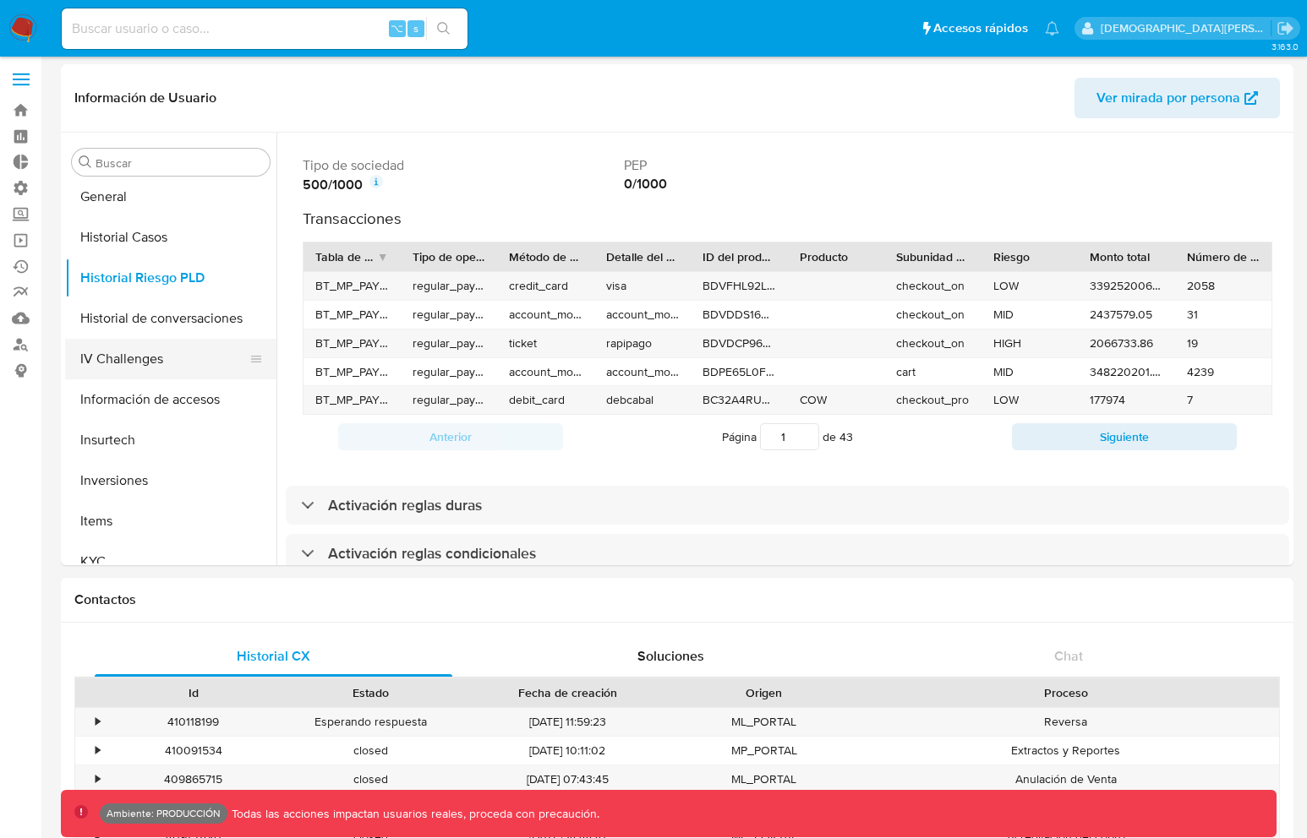
click at [194, 366] on button "IV Challenges" at bounding box center [164, 359] width 198 height 41
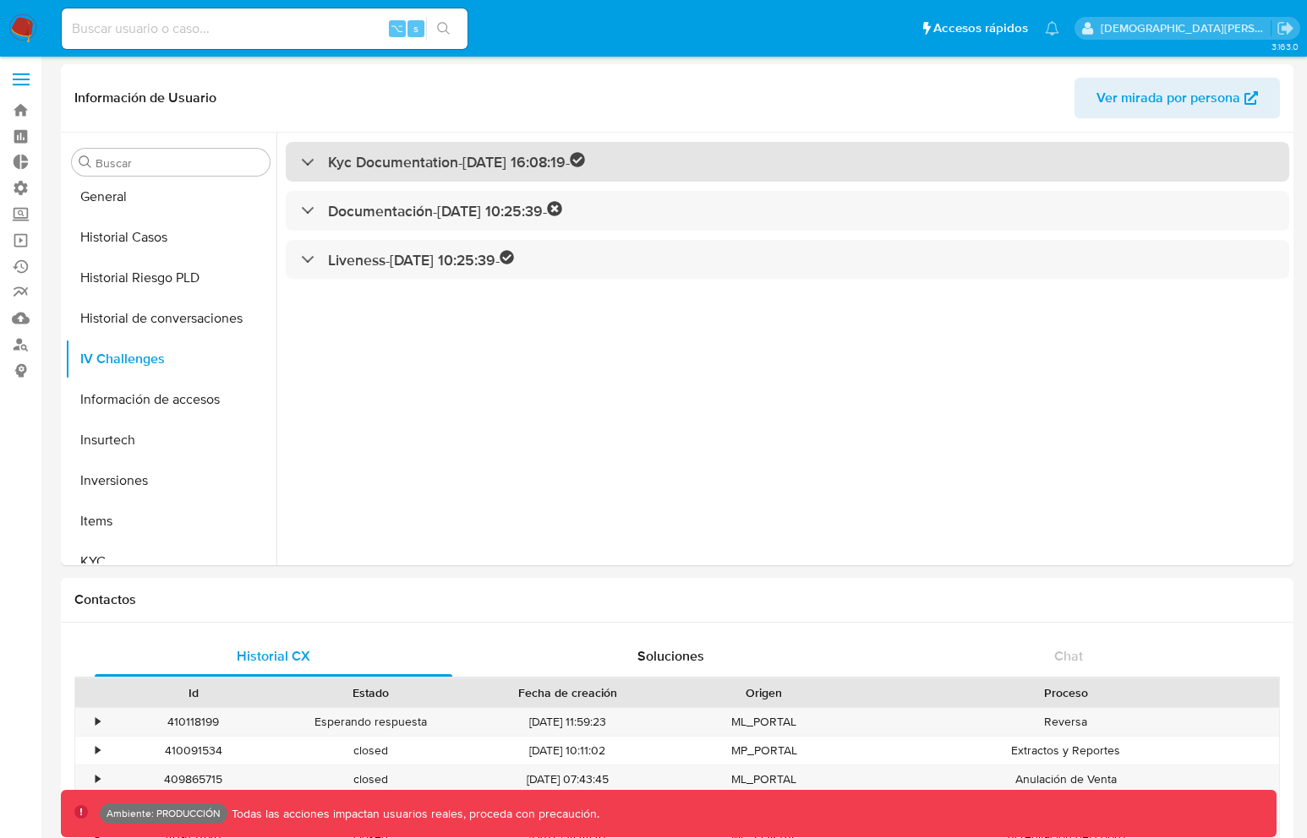
click at [527, 167] on h3 "Kyc Documentation - 11/11/2021 16:08:19 -" at bounding box center [456, 161] width 257 height 19
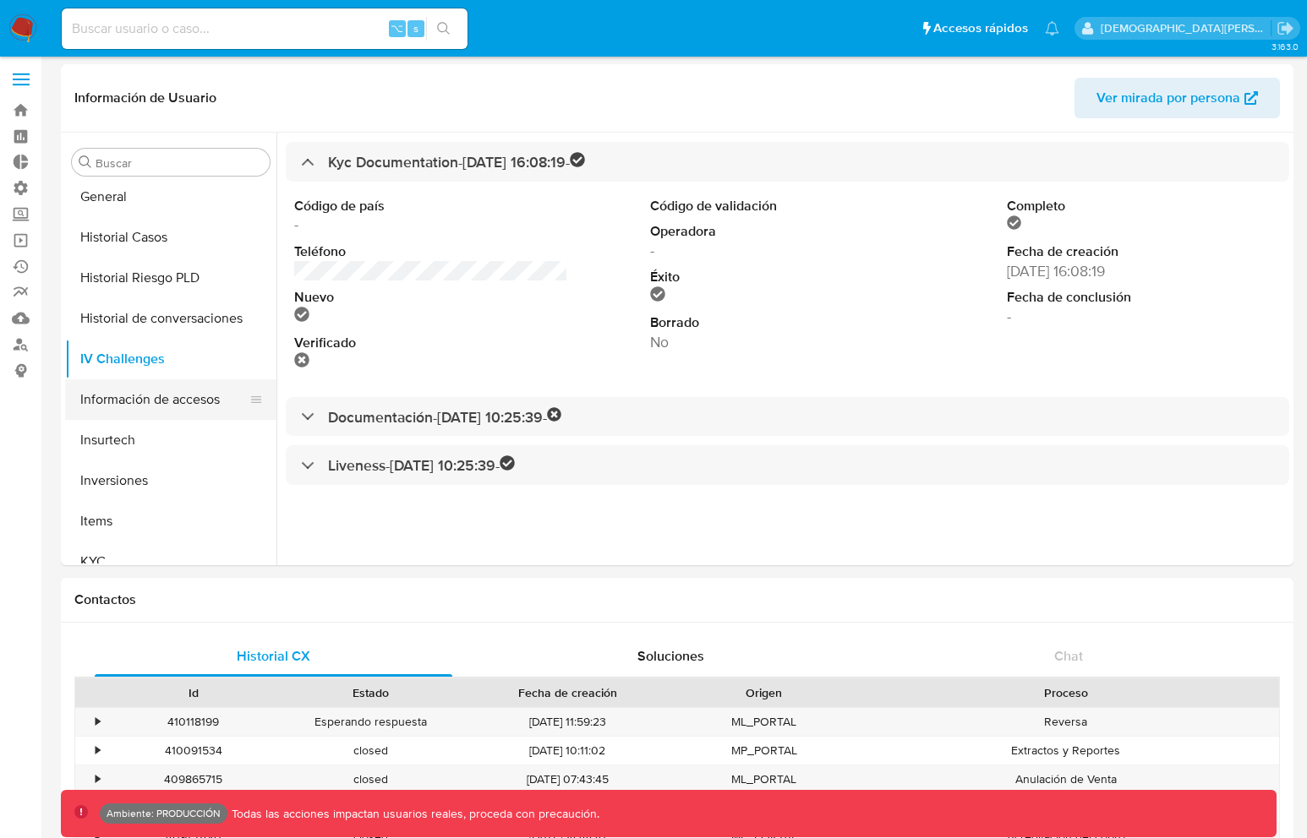
click at [146, 394] on button "Información de accesos" at bounding box center [164, 400] width 198 height 41
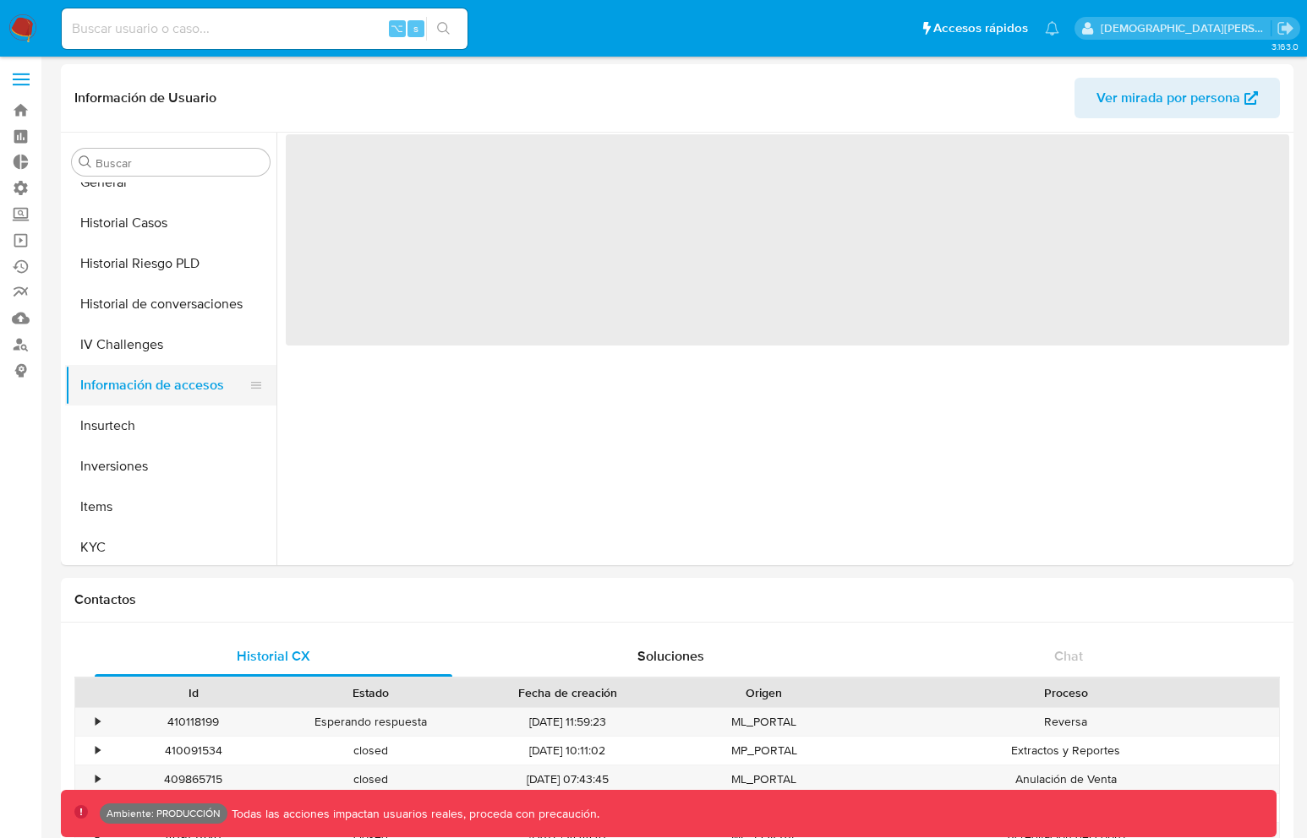
scroll to position [680, 0]
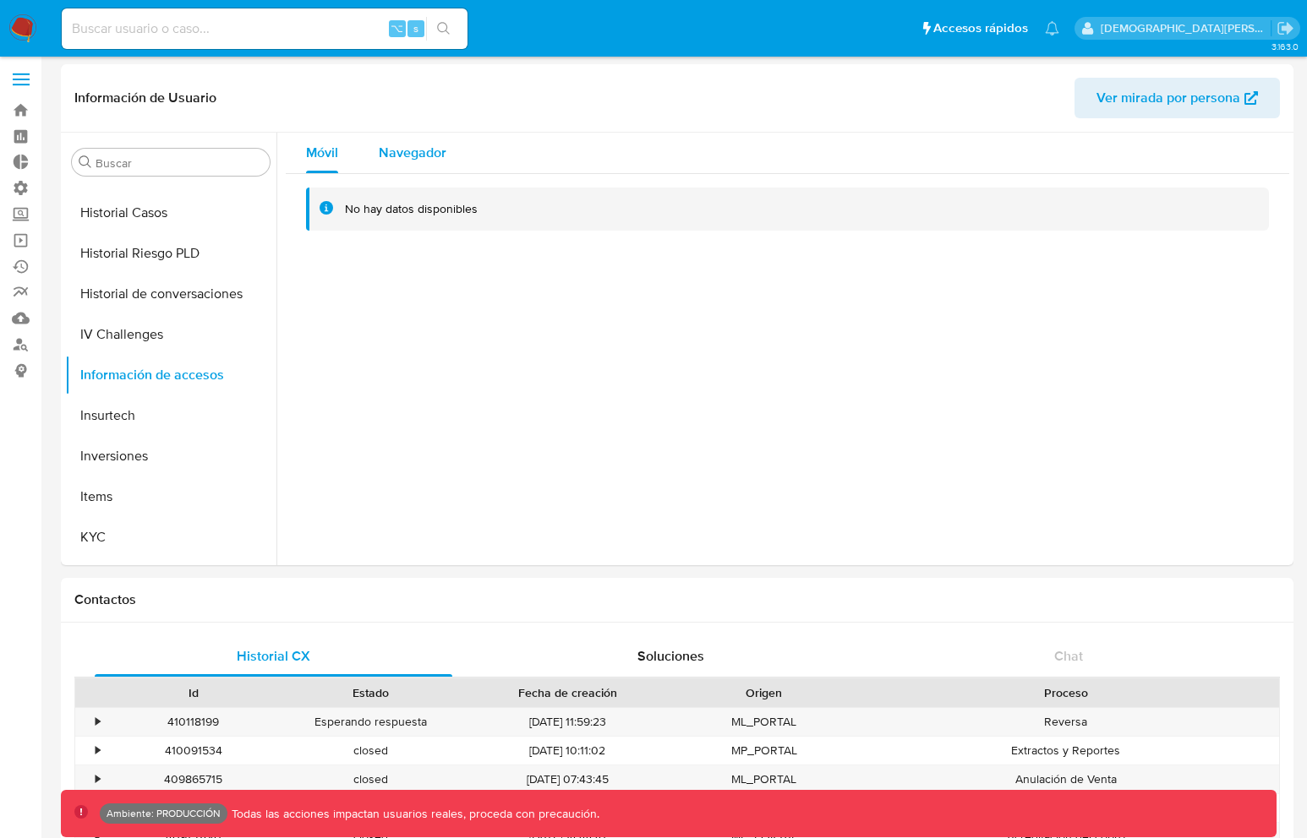
click at [428, 153] on span "Navegador" at bounding box center [413, 152] width 68 height 19
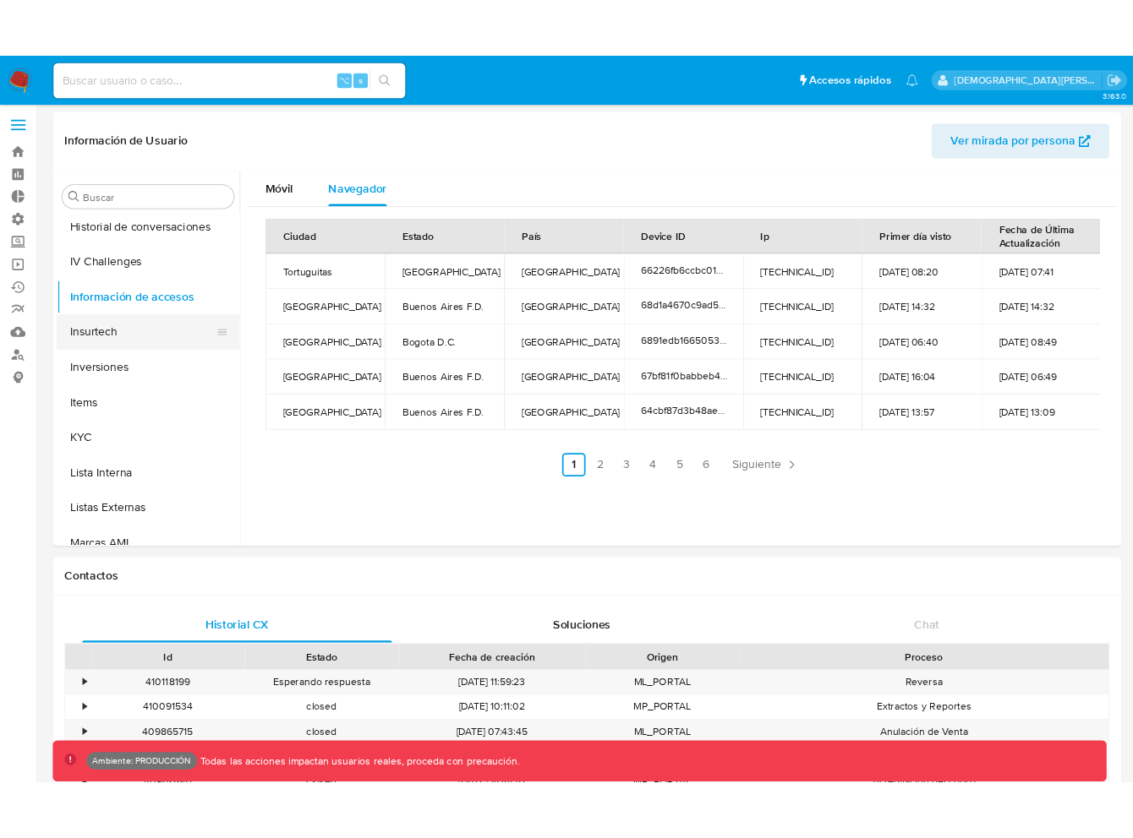
scroll to position [827, 0]
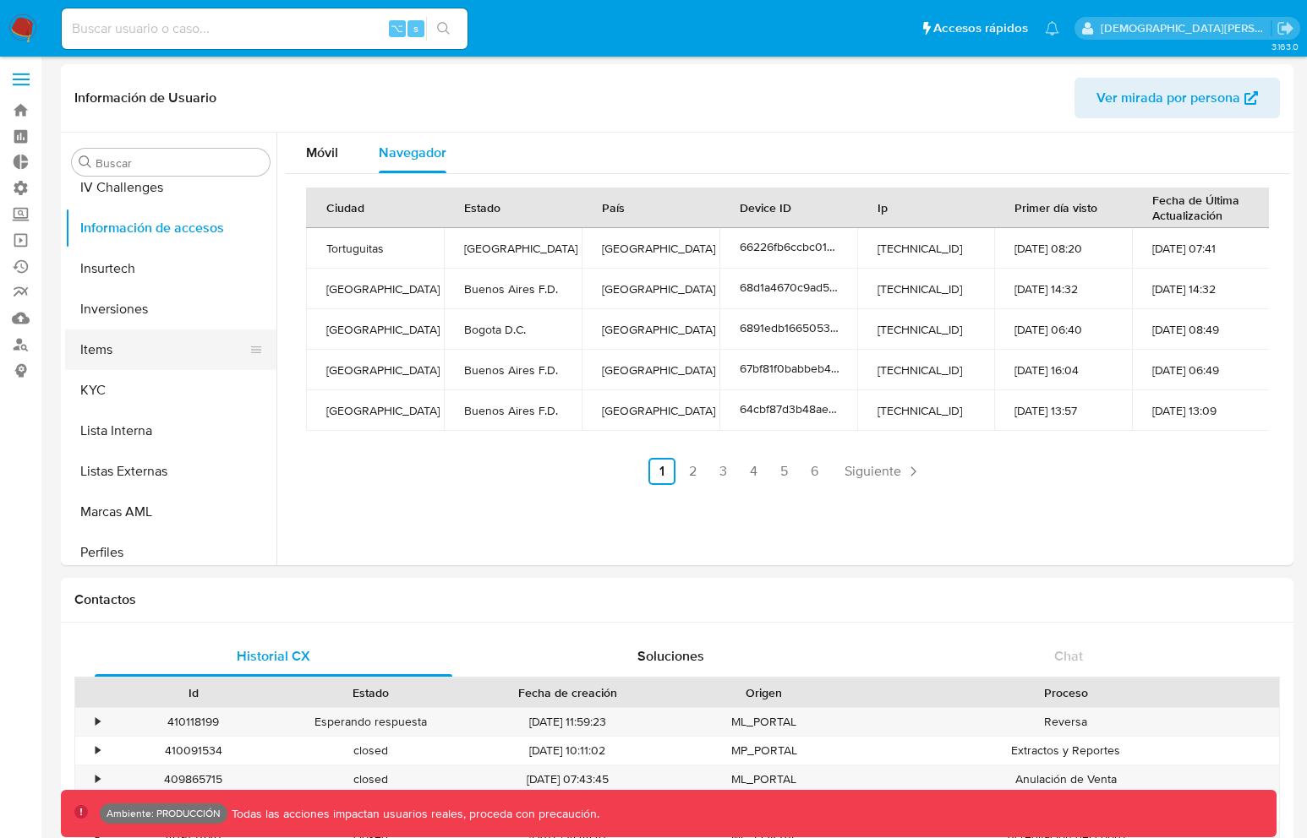
click at [138, 341] on button "Items" at bounding box center [164, 350] width 198 height 41
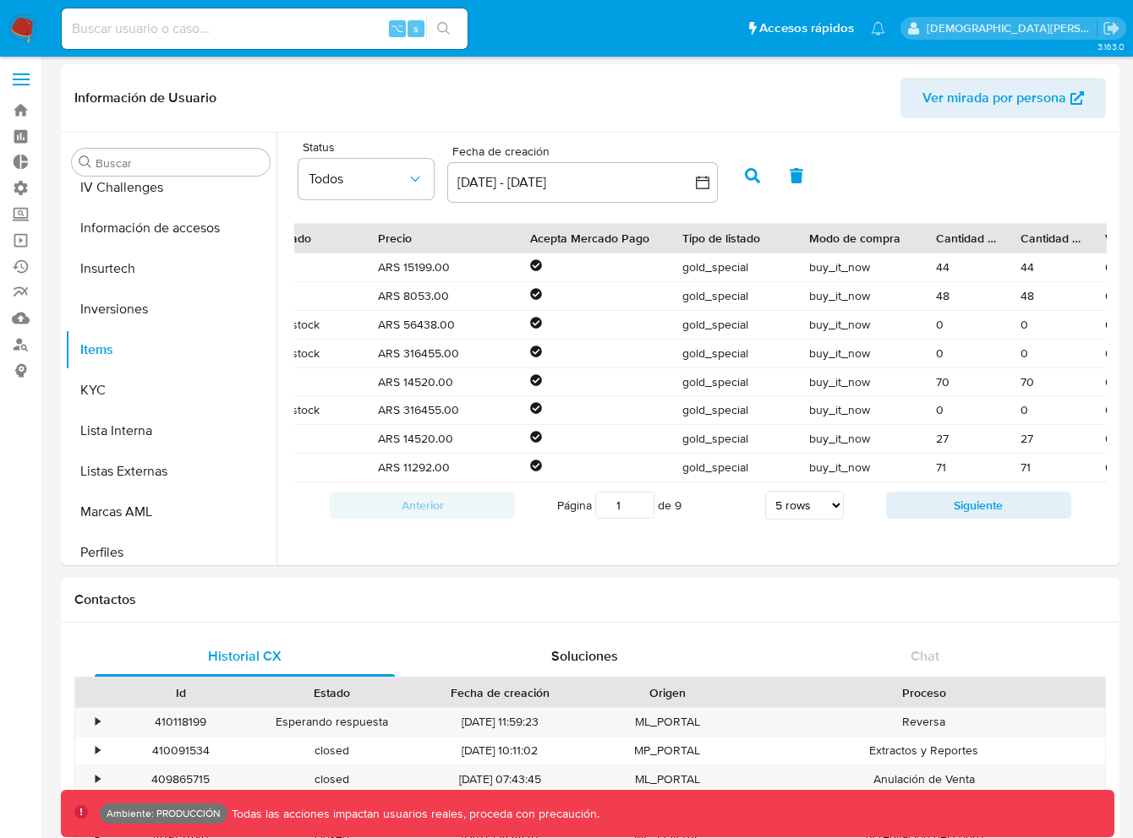
scroll to position [0, 1005]
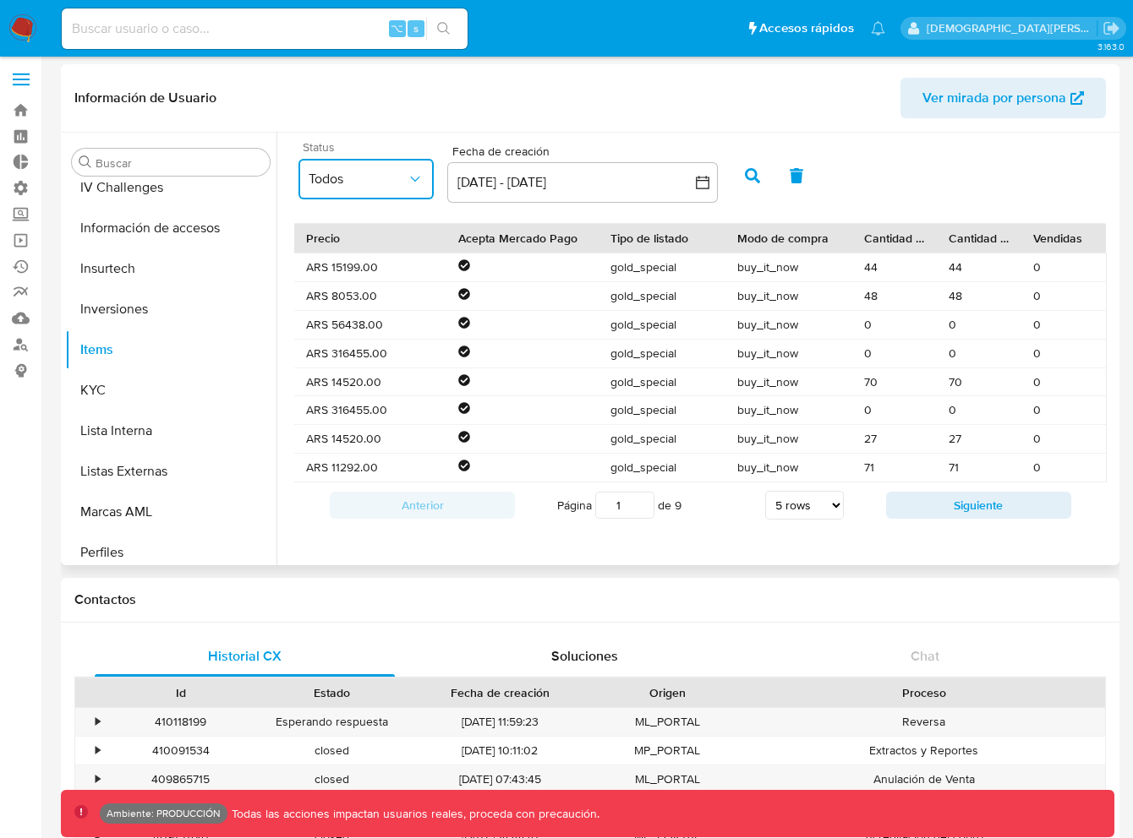
click at [407, 184] on icon "common.sort_by" at bounding box center [415, 179] width 17 height 17
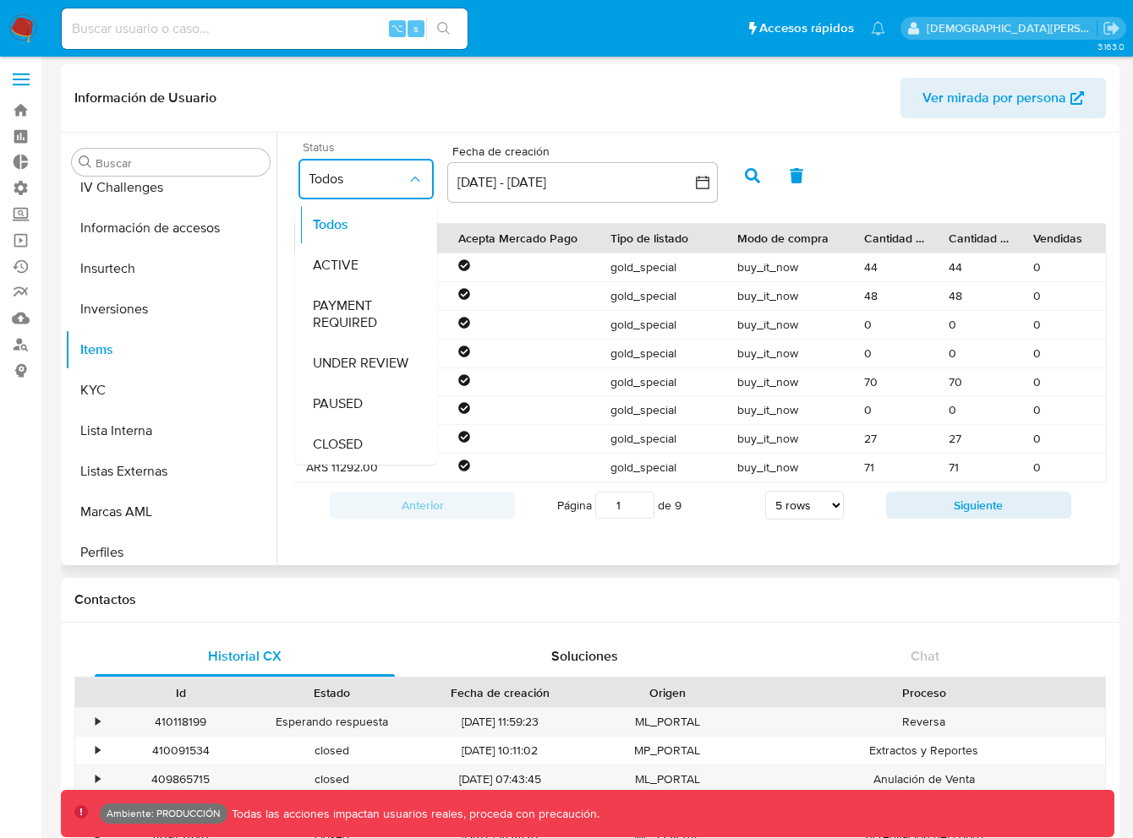
click at [413, 183] on icon "common.sort_by" at bounding box center [415, 179] width 17 height 17
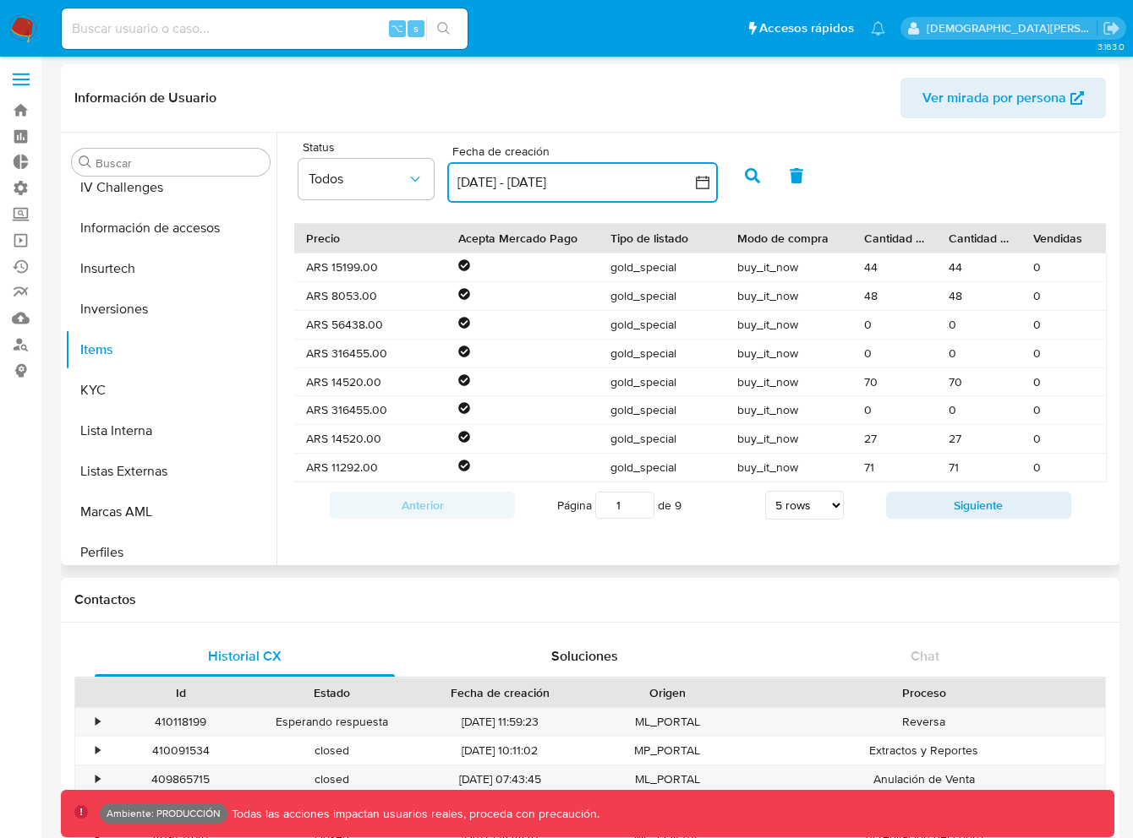
click at [703, 184] on icon "button" at bounding box center [702, 182] width 17 height 17
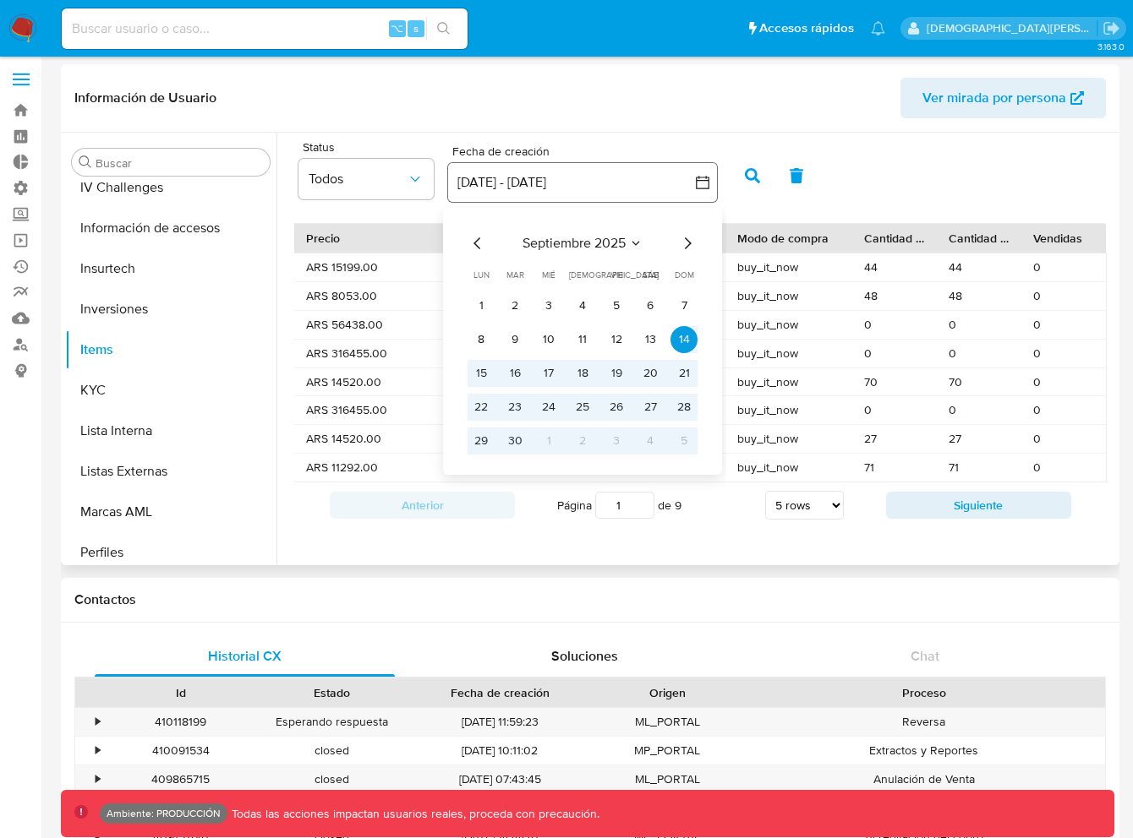
click at [703, 184] on icon "button" at bounding box center [702, 182] width 17 height 17
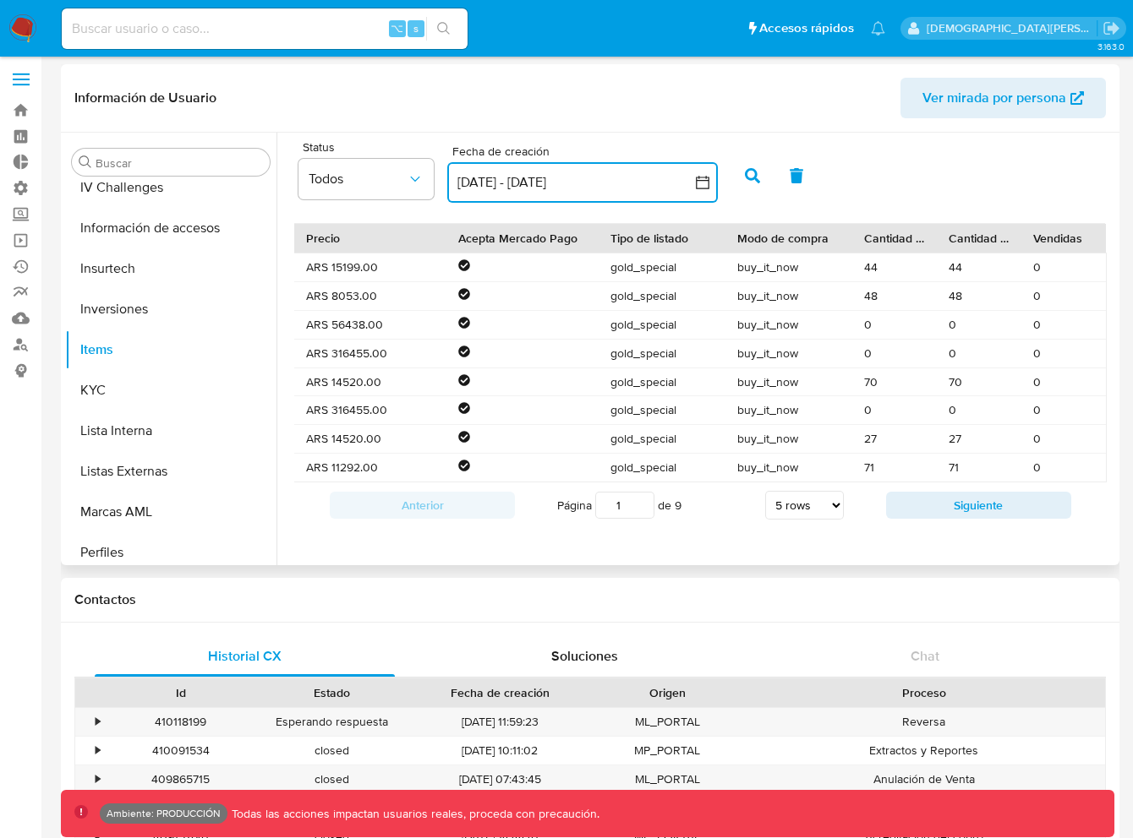
click at [703, 184] on icon "button" at bounding box center [702, 182] width 17 height 17
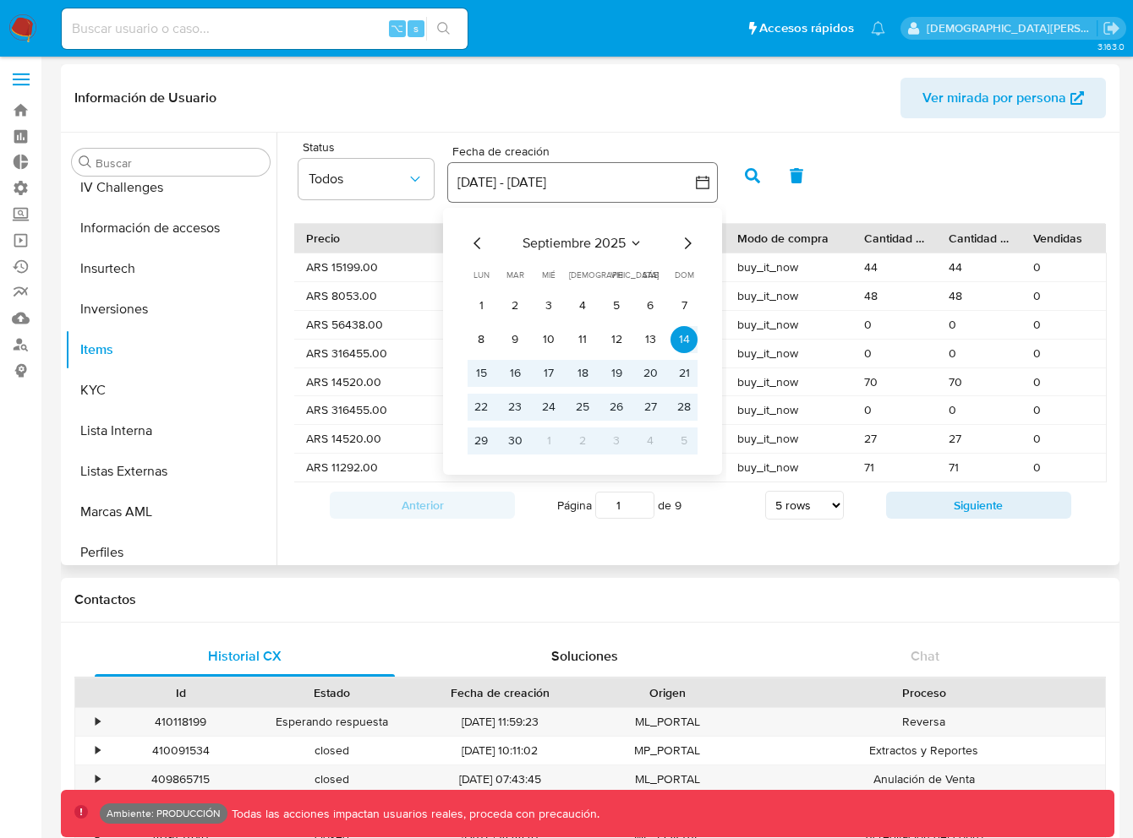
click at [703, 184] on icon "button" at bounding box center [702, 182] width 17 height 17
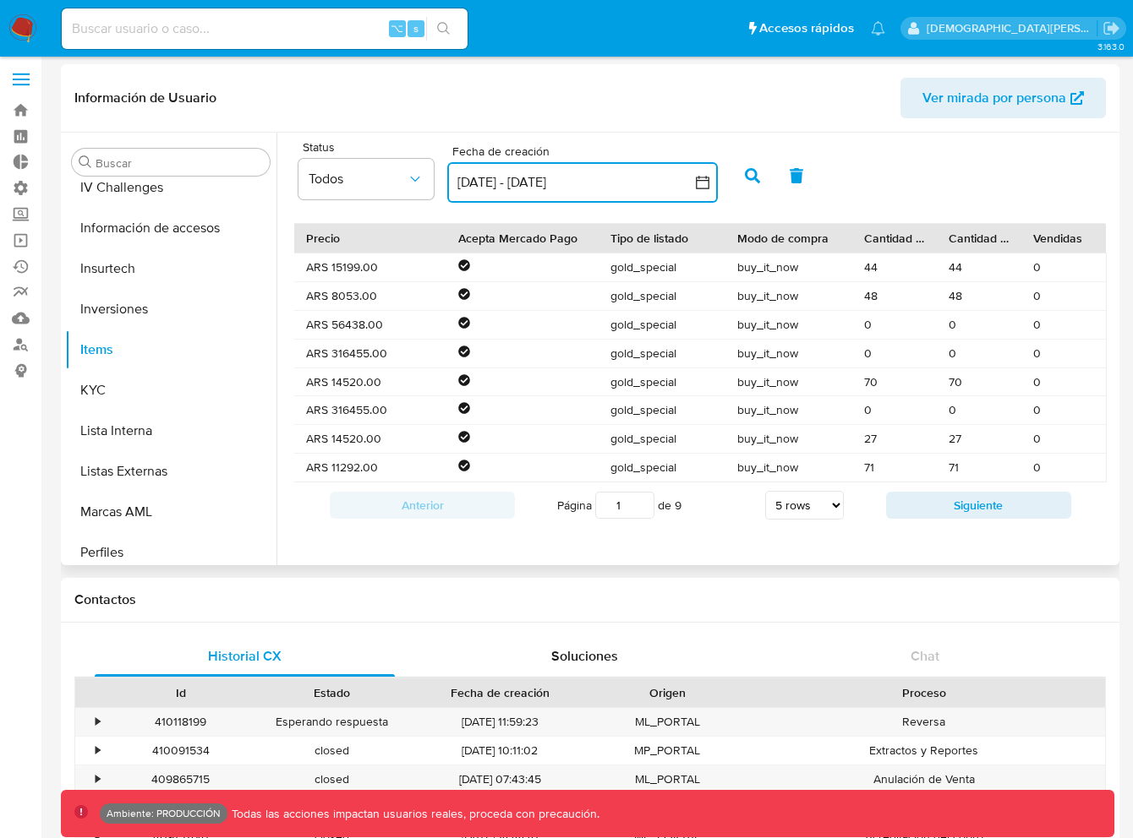
click at [703, 184] on icon "button" at bounding box center [702, 182] width 17 height 17
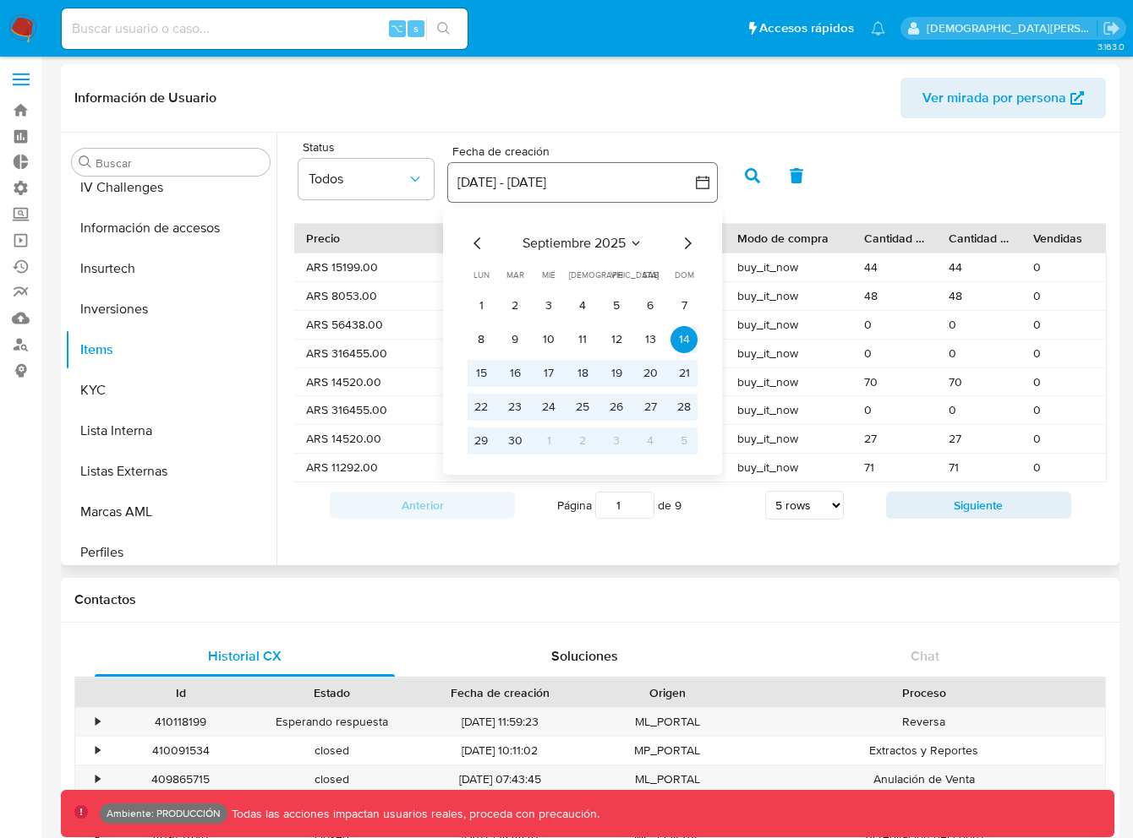
click at [701, 184] on icon "button" at bounding box center [702, 182] width 17 height 17
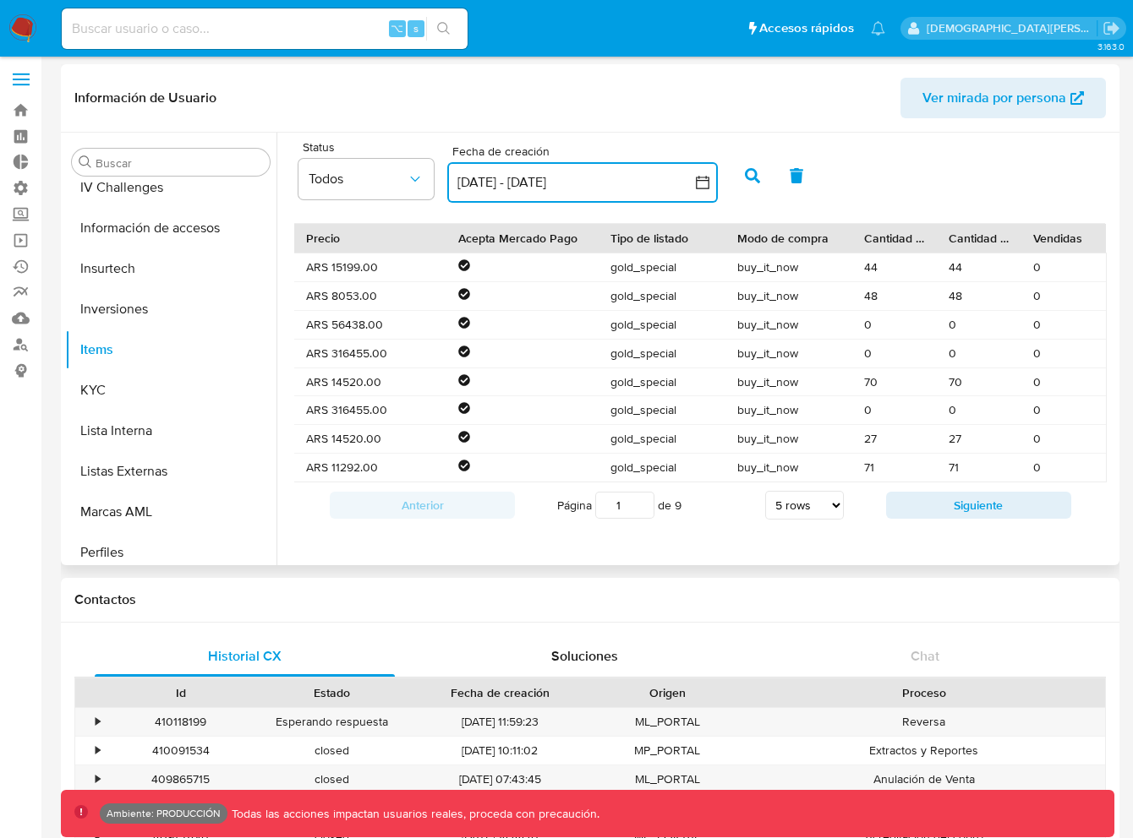
click at [698, 186] on icon "button" at bounding box center [702, 182] width 17 height 17
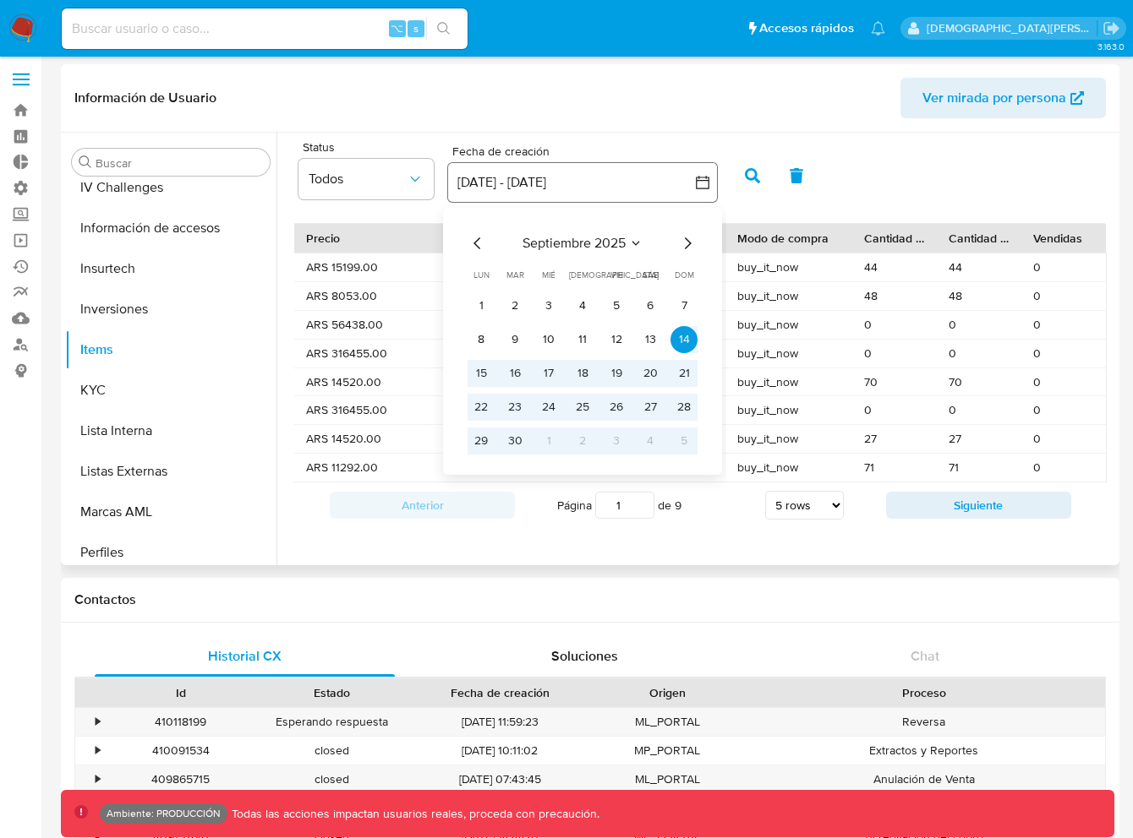
click at [698, 186] on icon "button" at bounding box center [702, 182] width 17 height 17
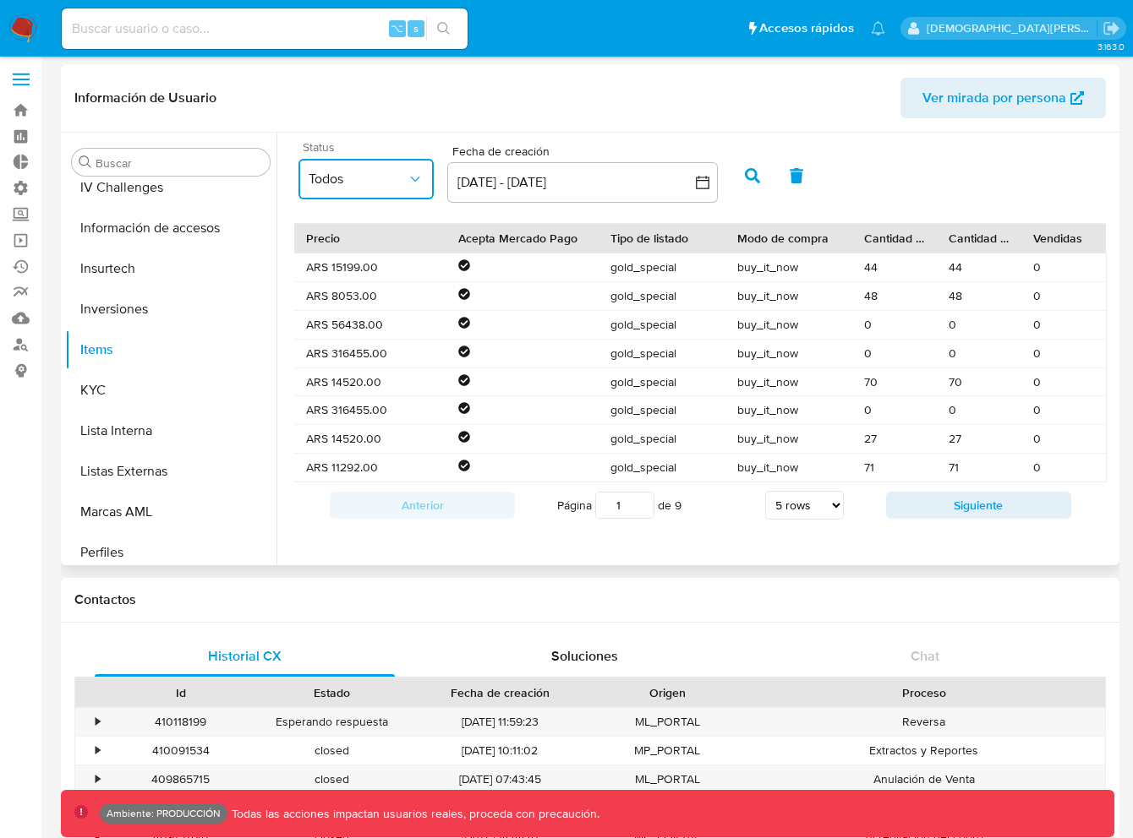
click at [400, 175] on span "Todos" at bounding box center [358, 179] width 98 height 17
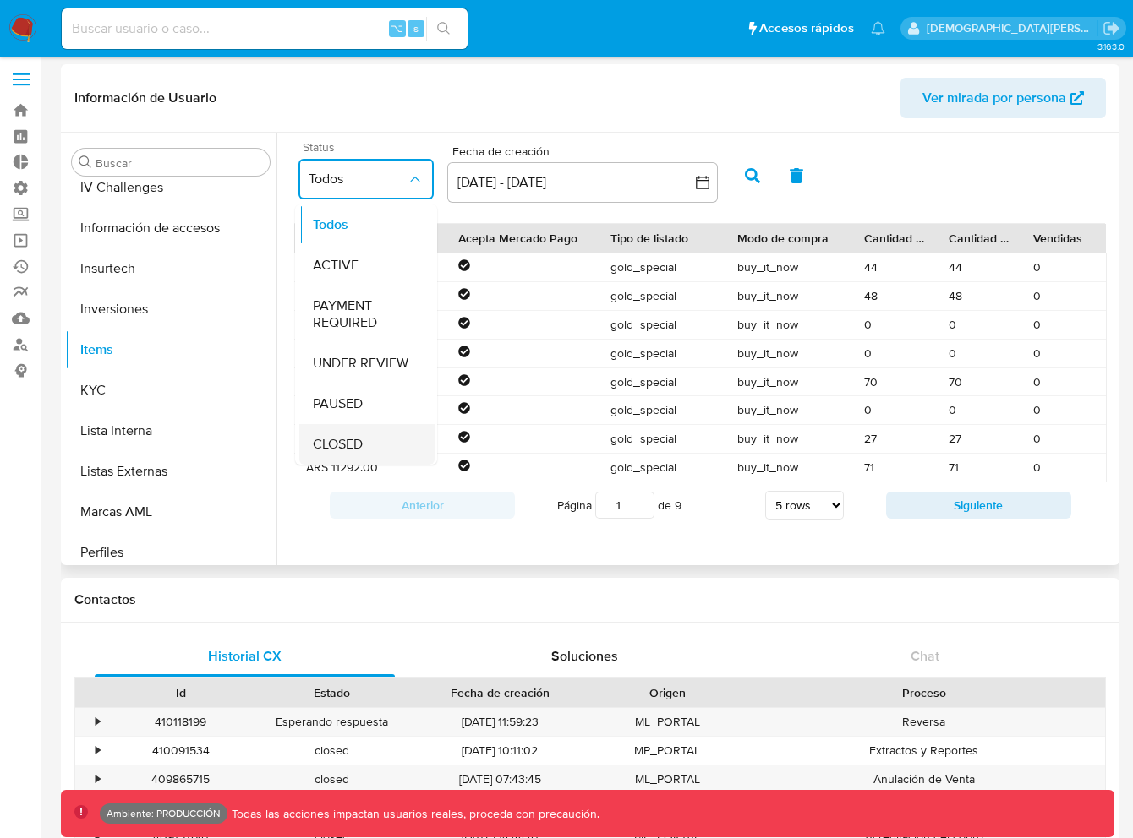
scroll to position [0, 0]
click at [692, 179] on button "[DATE] - [DATE]" at bounding box center [582, 182] width 270 height 41
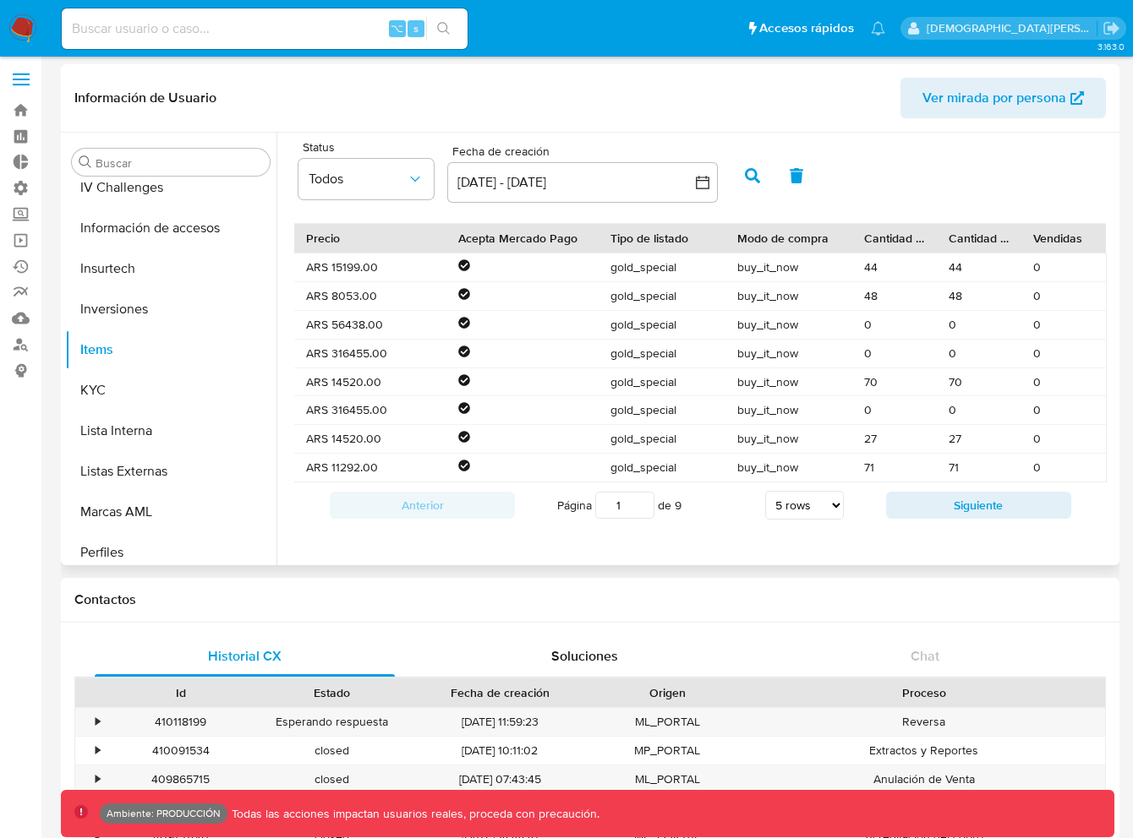
click at [680, 148] on div "Fecha de creación" at bounding box center [582, 152] width 270 height 15
click at [530, 137] on div "Status Todos Fecha de creación Fecha de creación 14 sep 2025 - 14 oct 2025 14-0…" at bounding box center [695, 349] width 838 height 433
drag, startPoint x: 530, startPoint y: 137, endPoint x: 590, endPoint y: 168, distance: 67.7
click at [590, 168] on div "Status Todos Fecha de creación Fecha de creación 14 sep 2025 - 14 oct 2025 14-0…" at bounding box center [695, 349] width 838 height 433
click at [590, 150] on div "Fecha de creación" at bounding box center [582, 152] width 270 height 15
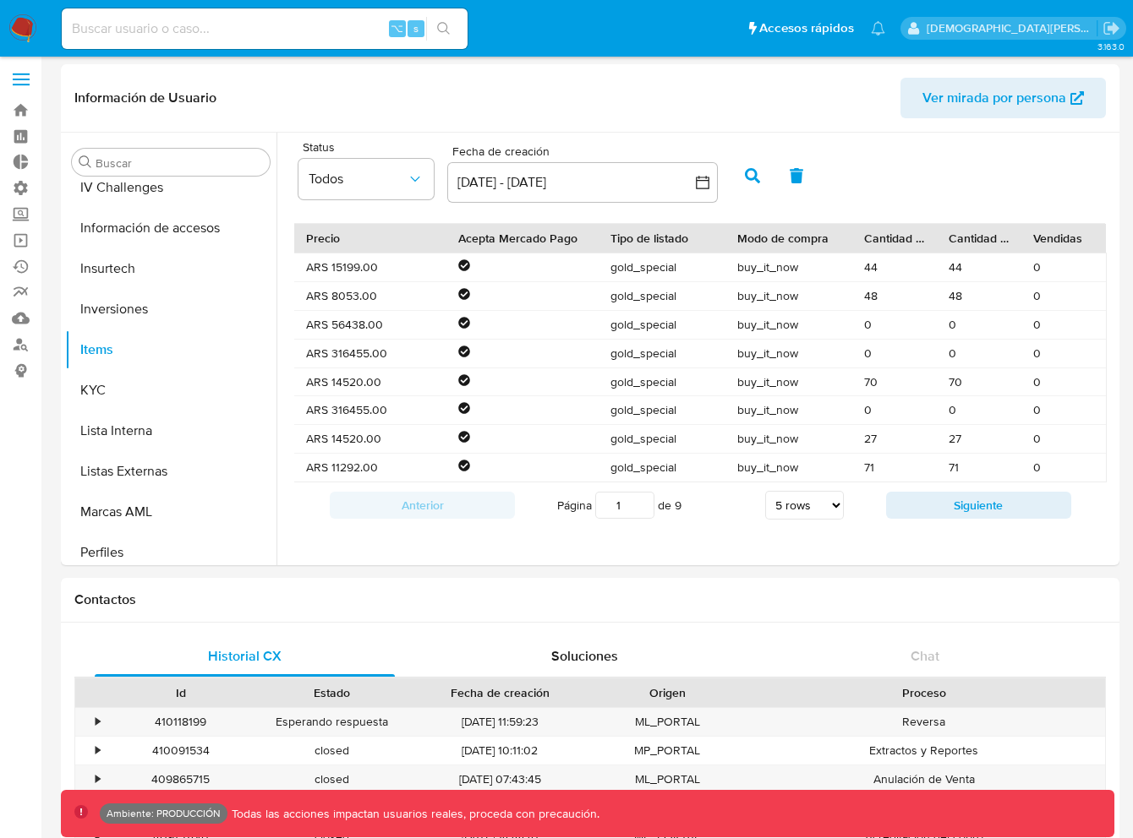
scroll to position [0, 1005]
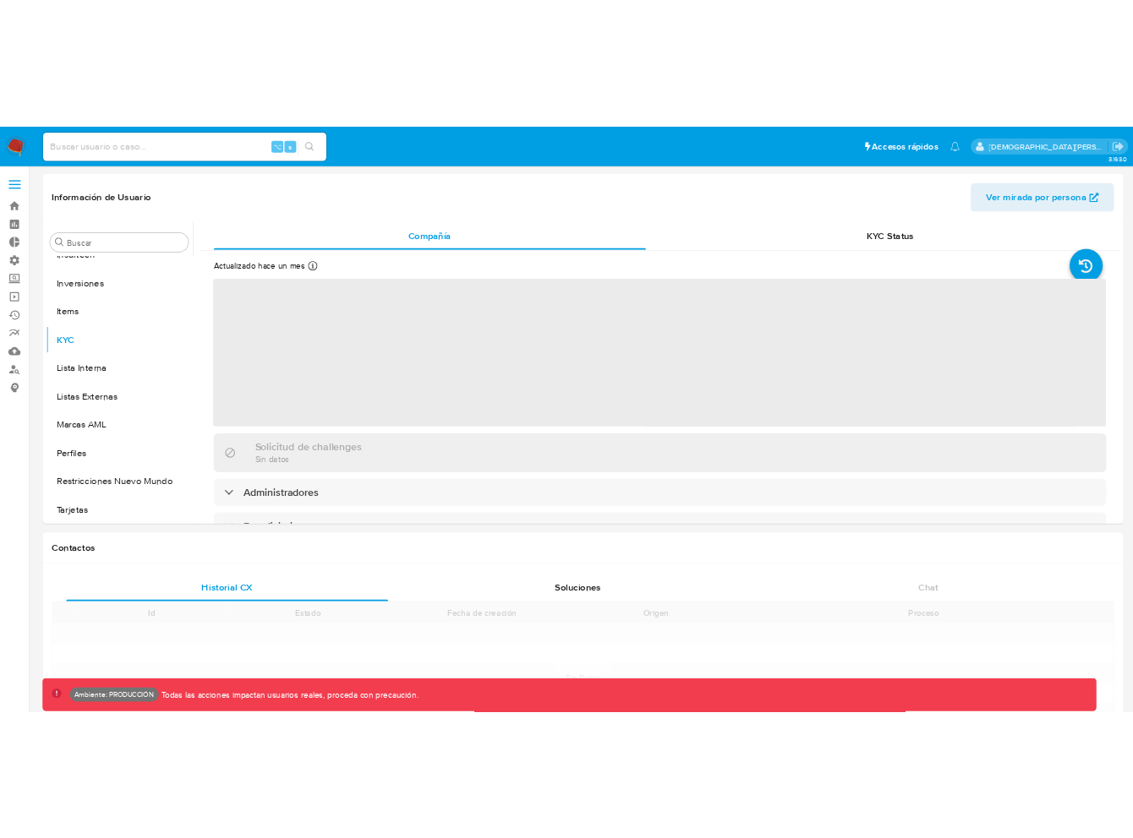
scroll to position [917, 0]
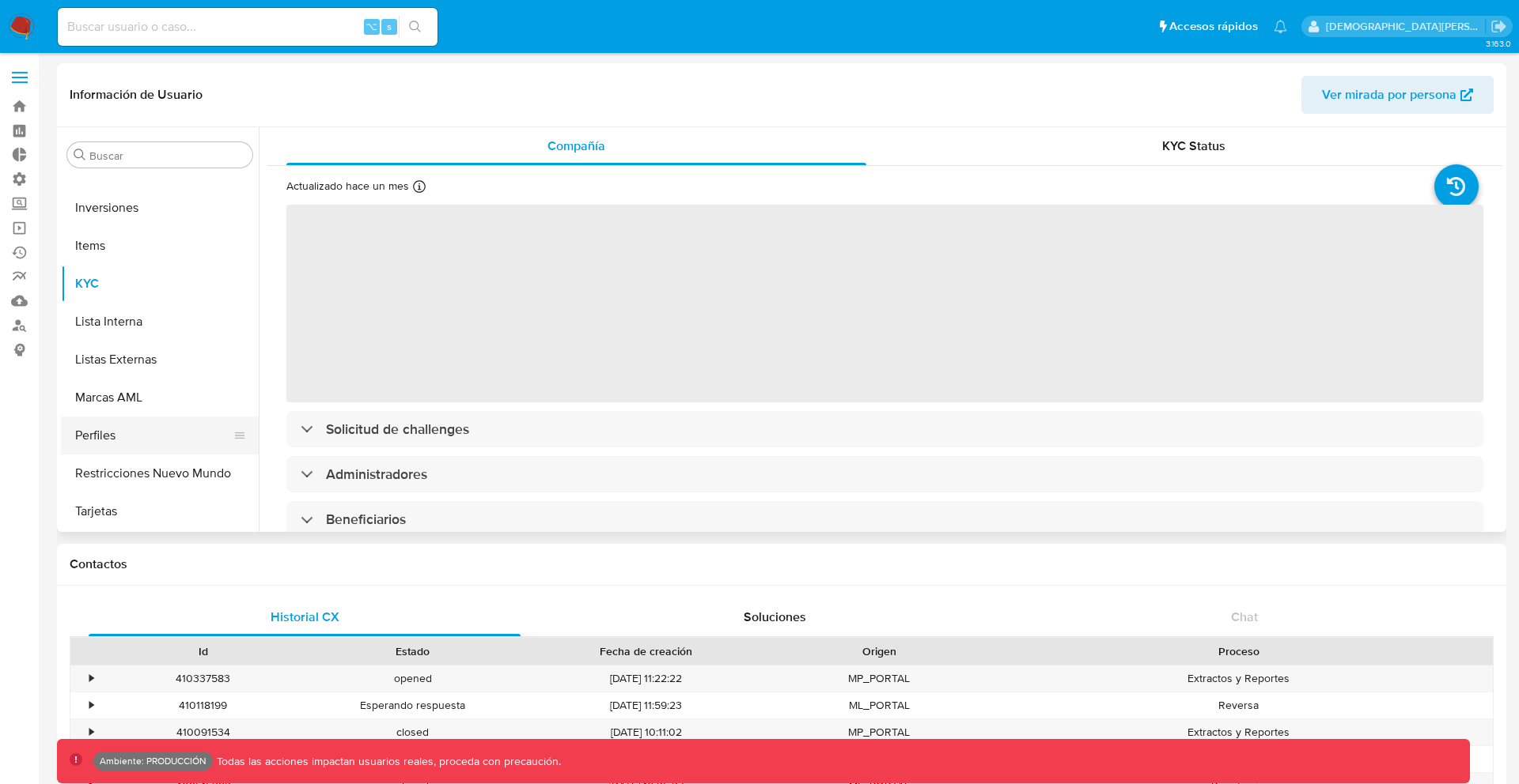
click at [188, 424] on button "Perfiles" at bounding box center [153, 435] width 185 height 38
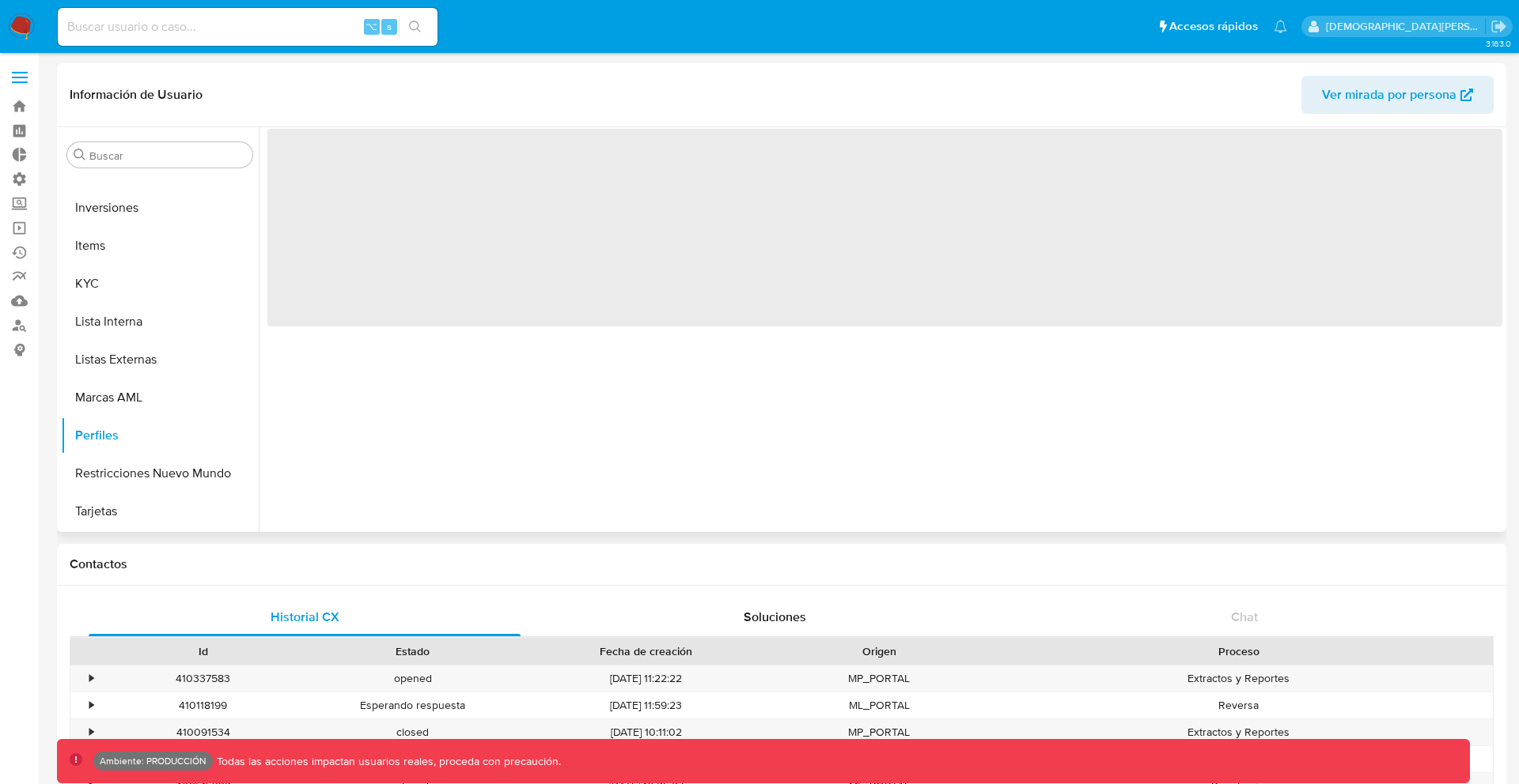
select select "10"
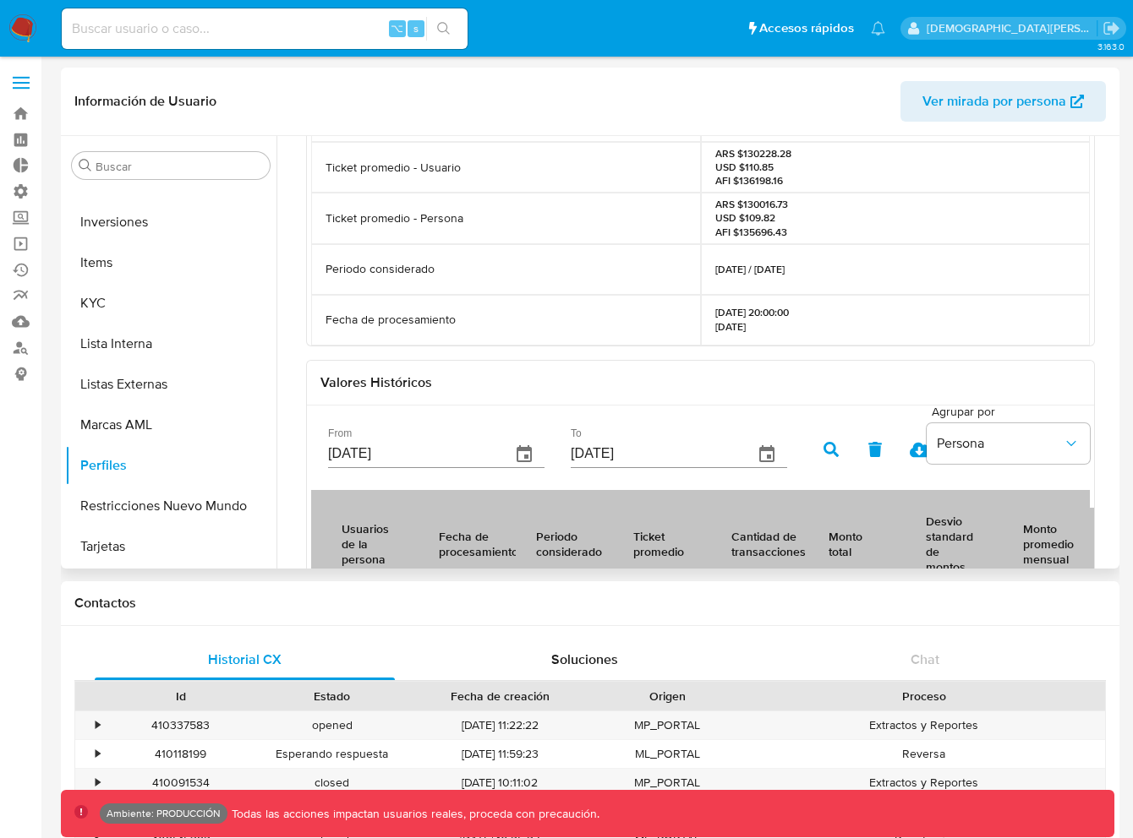
scroll to position [251, 0]
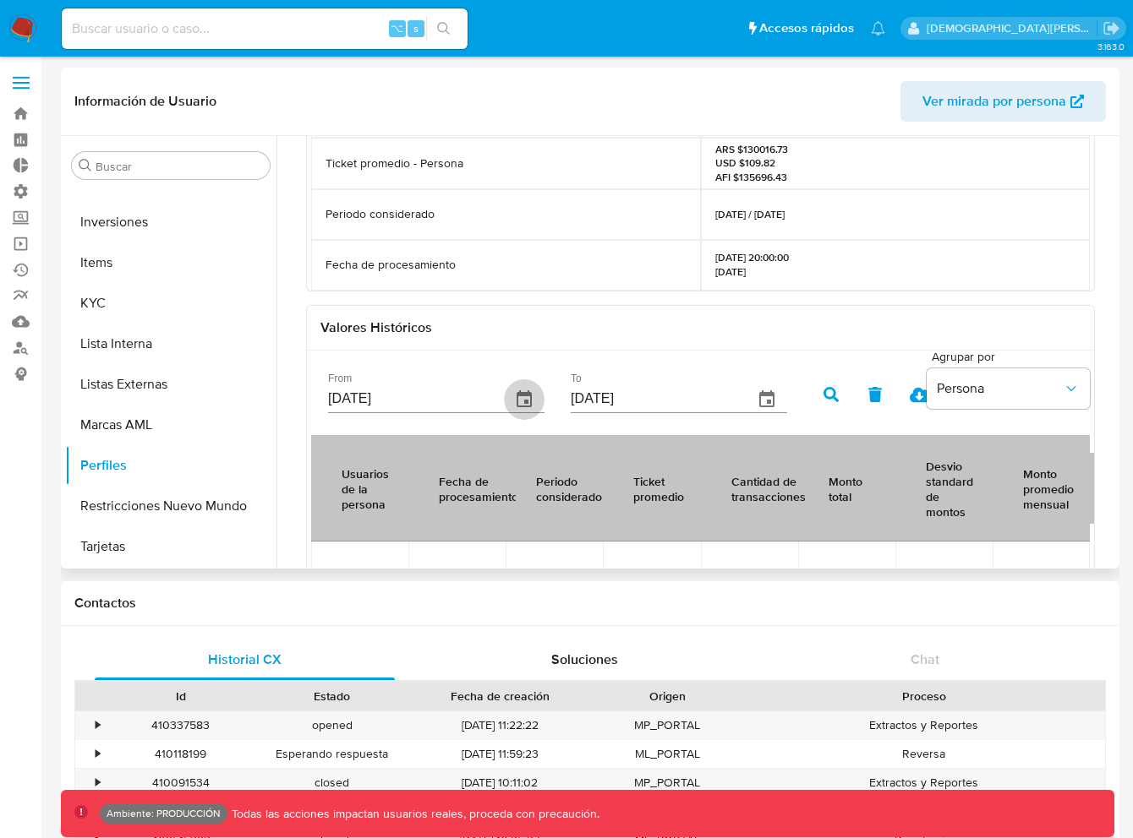
click at [516, 405] on icon "button" at bounding box center [523, 399] width 15 height 17
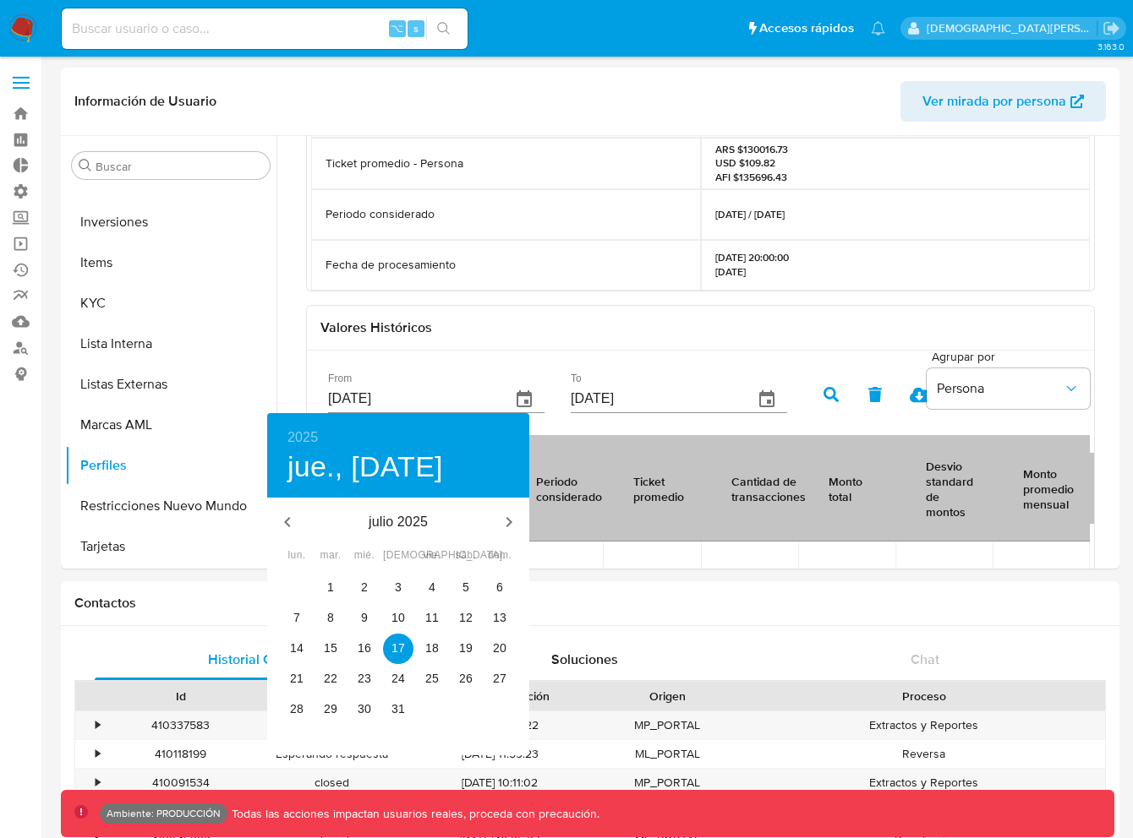
click at [619, 406] on div at bounding box center [566, 419] width 1133 height 838
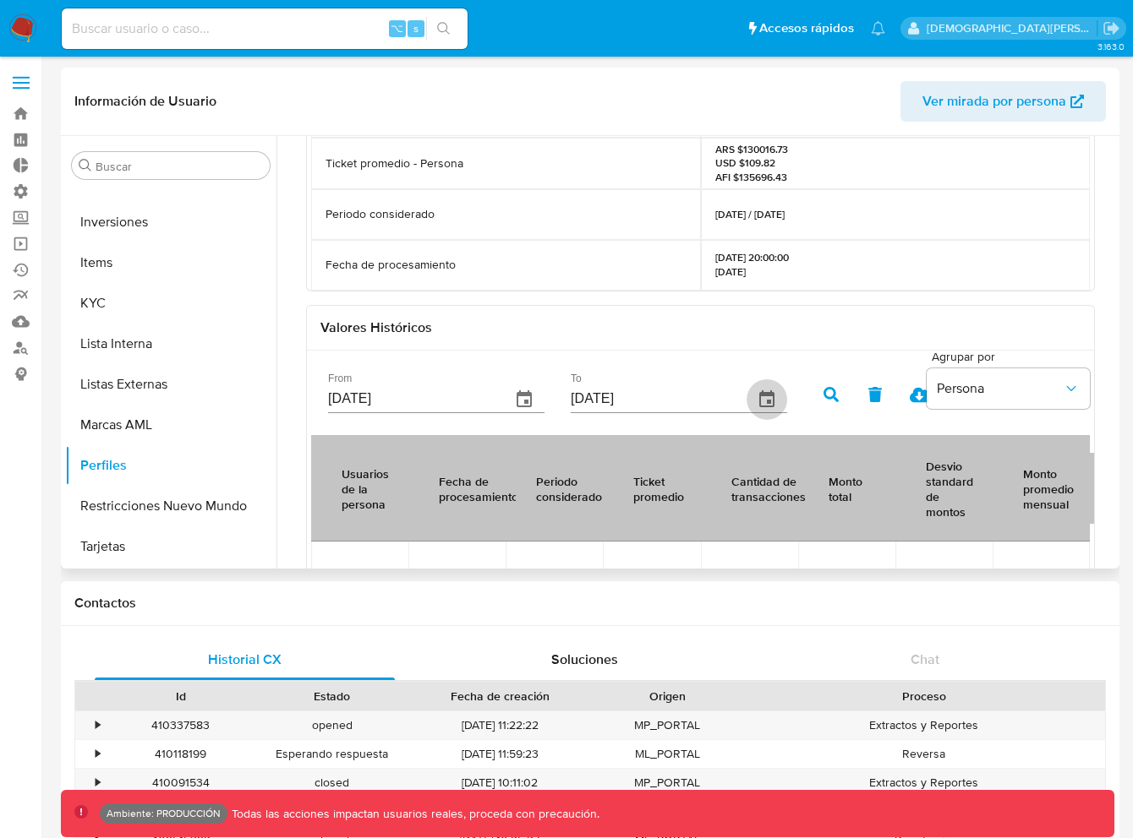
click at [746, 388] on button "button" at bounding box center [766, 400] width 41 height 41
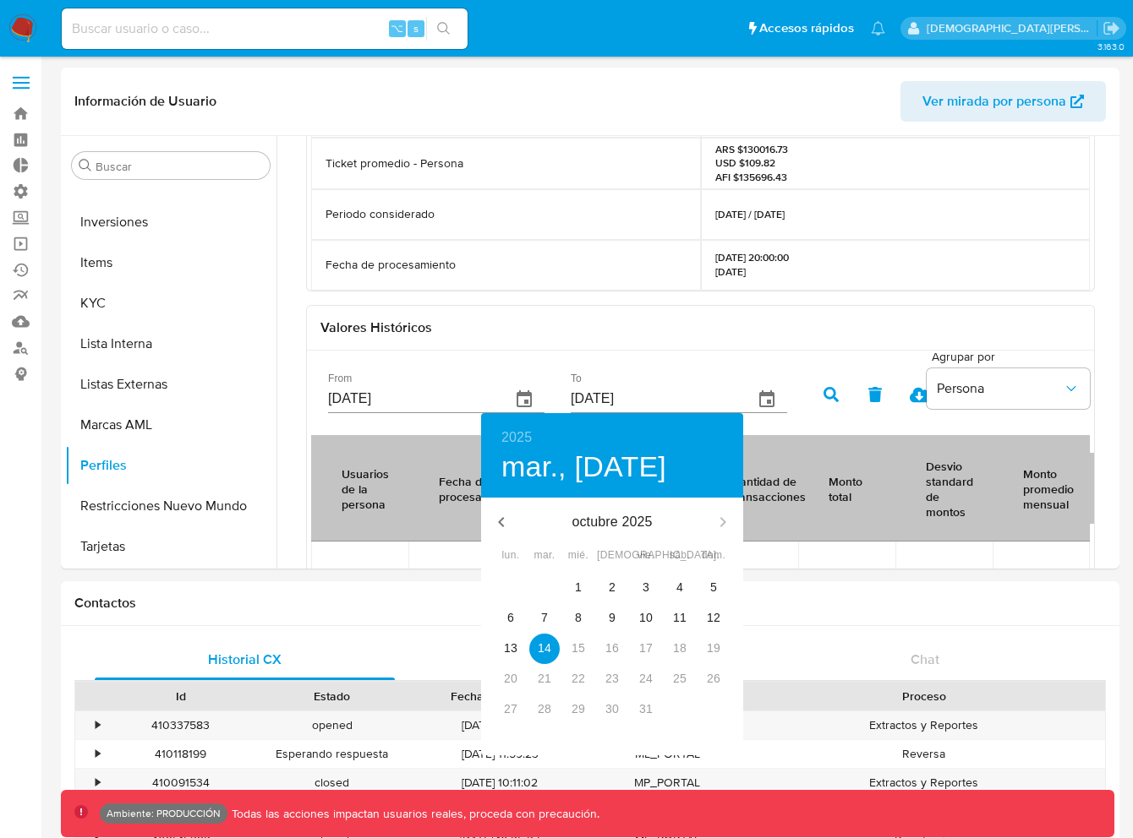
click at [622, 375] on div at bounding box center [566, 419] width 1133 height 838
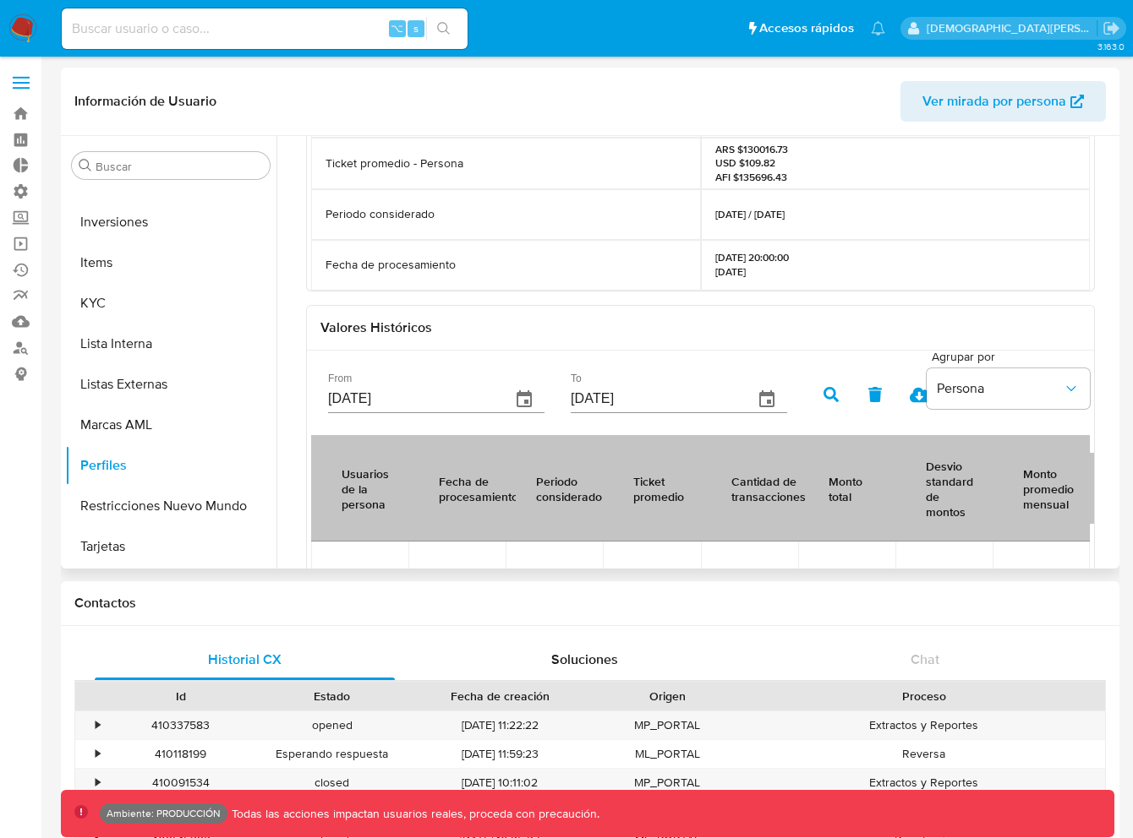
click at [516, 406] on icon "button" at bounding box center [523, 399] width 15 height 17
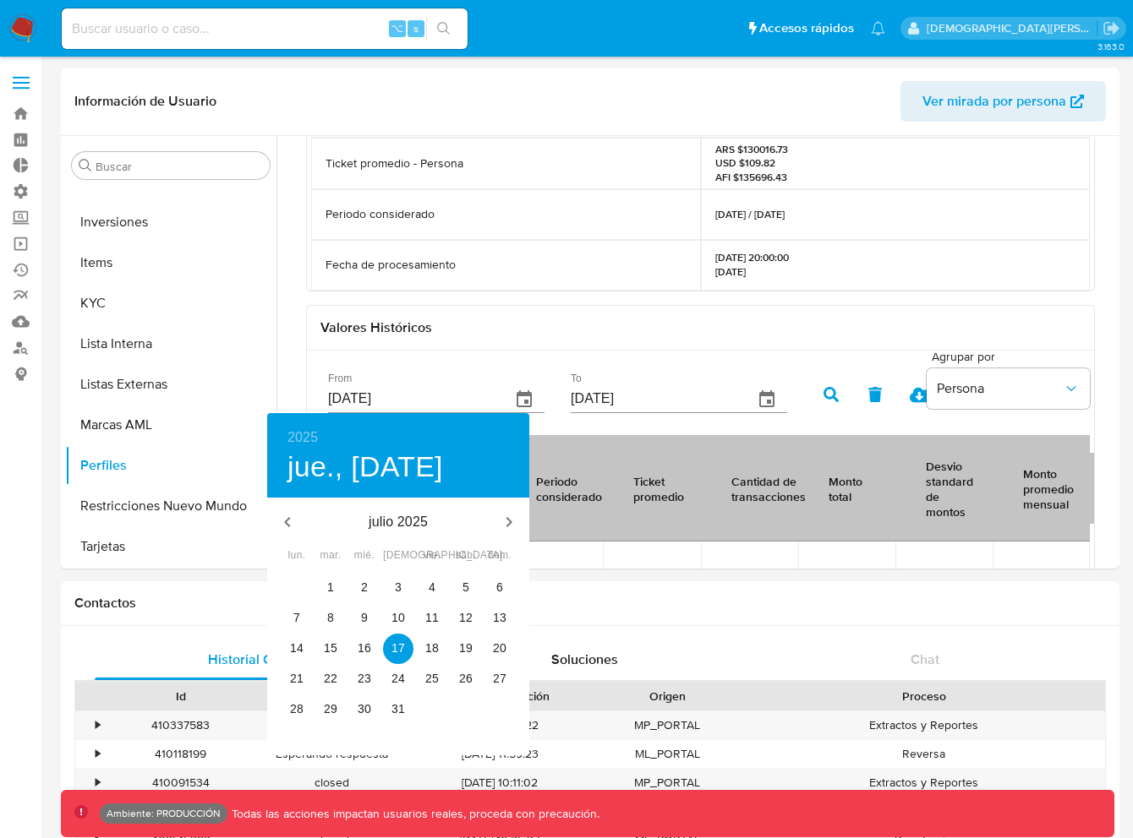
click at [562, 352] on div at bounding box center [566, 419] width 1133 height 838
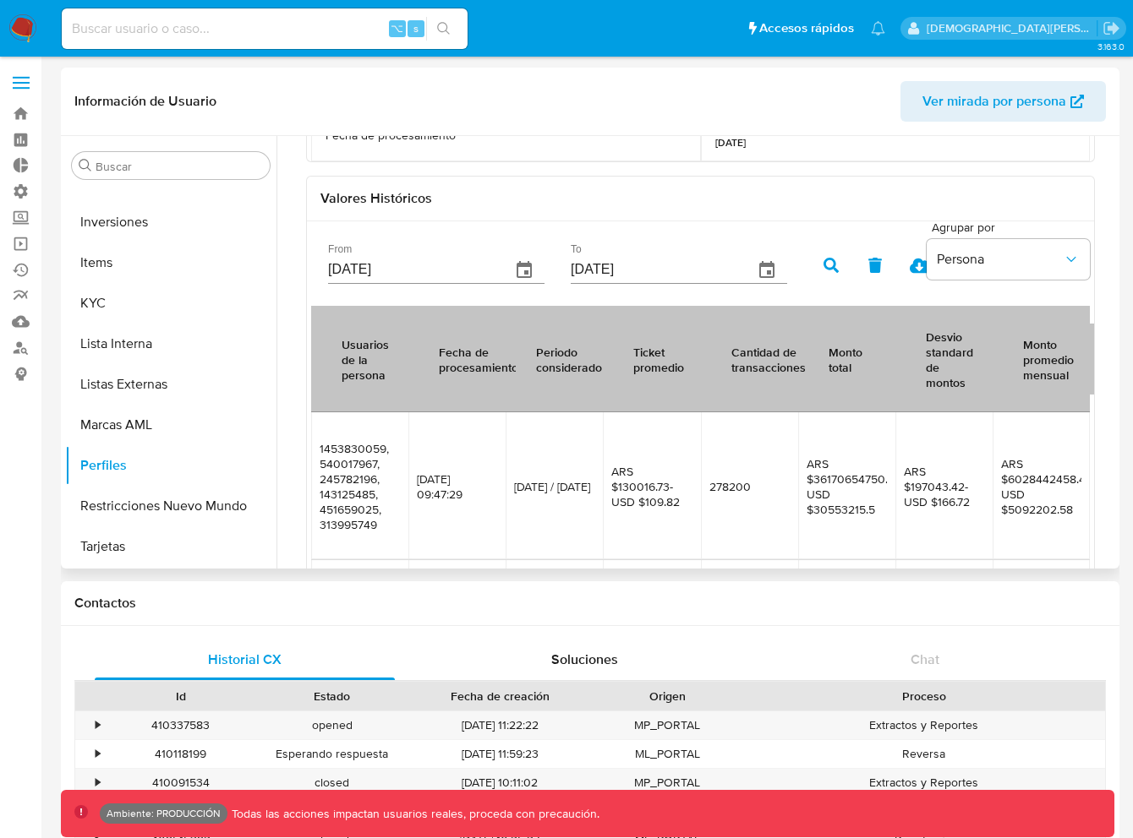
scroll to position [0, 0]
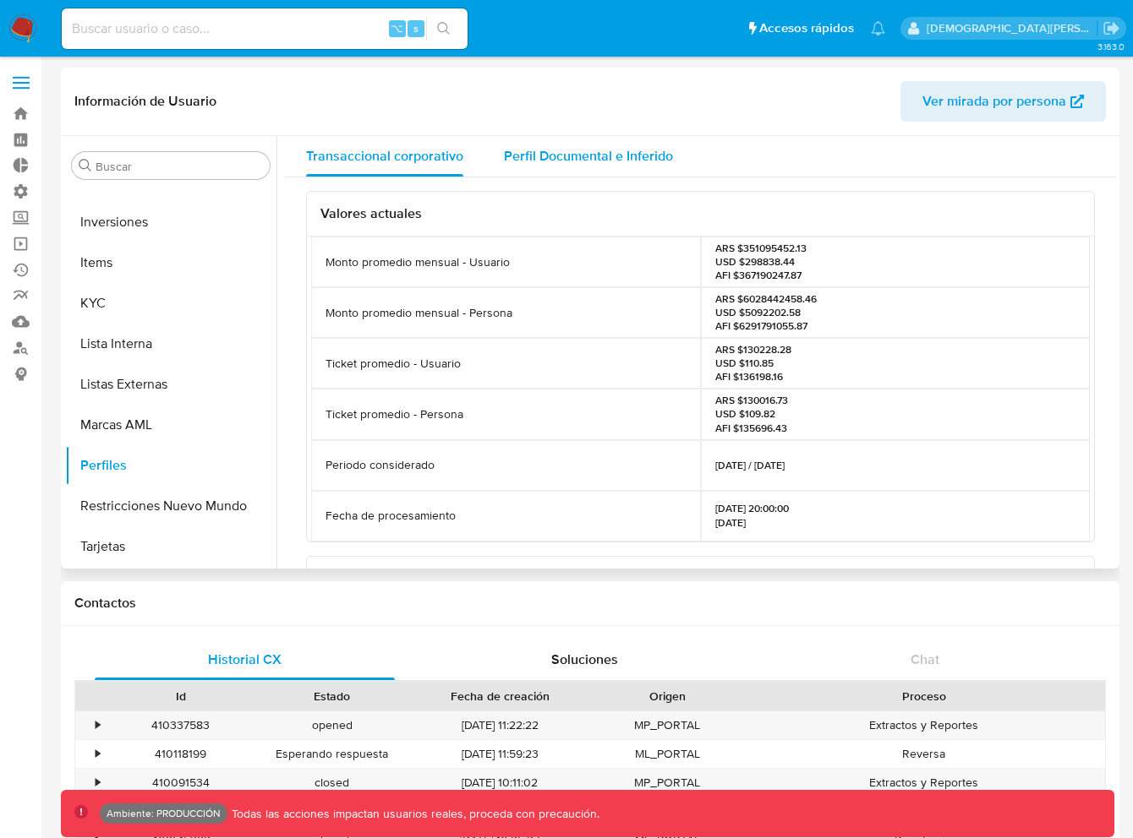
click at [582, 138] on div "Perfil Documental e Inferido" at bounding box center [588, 156] width 169 height 41
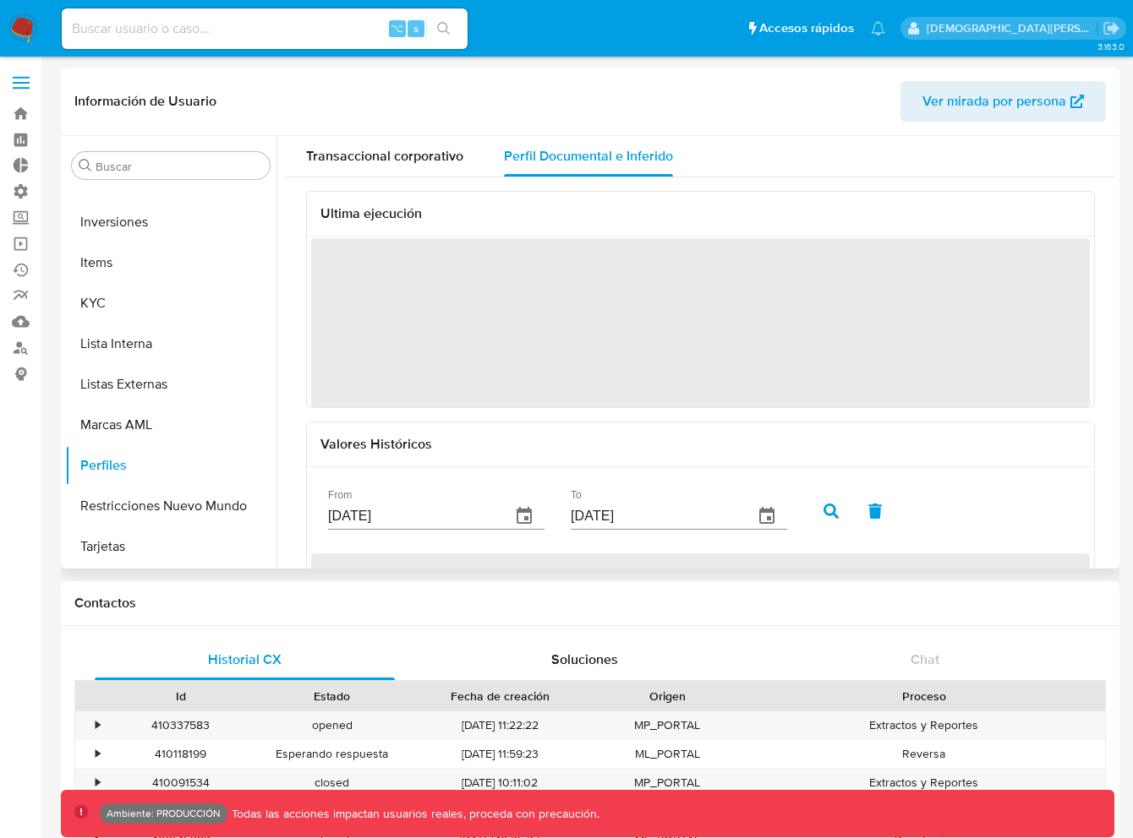
scroll to position [177, 0]
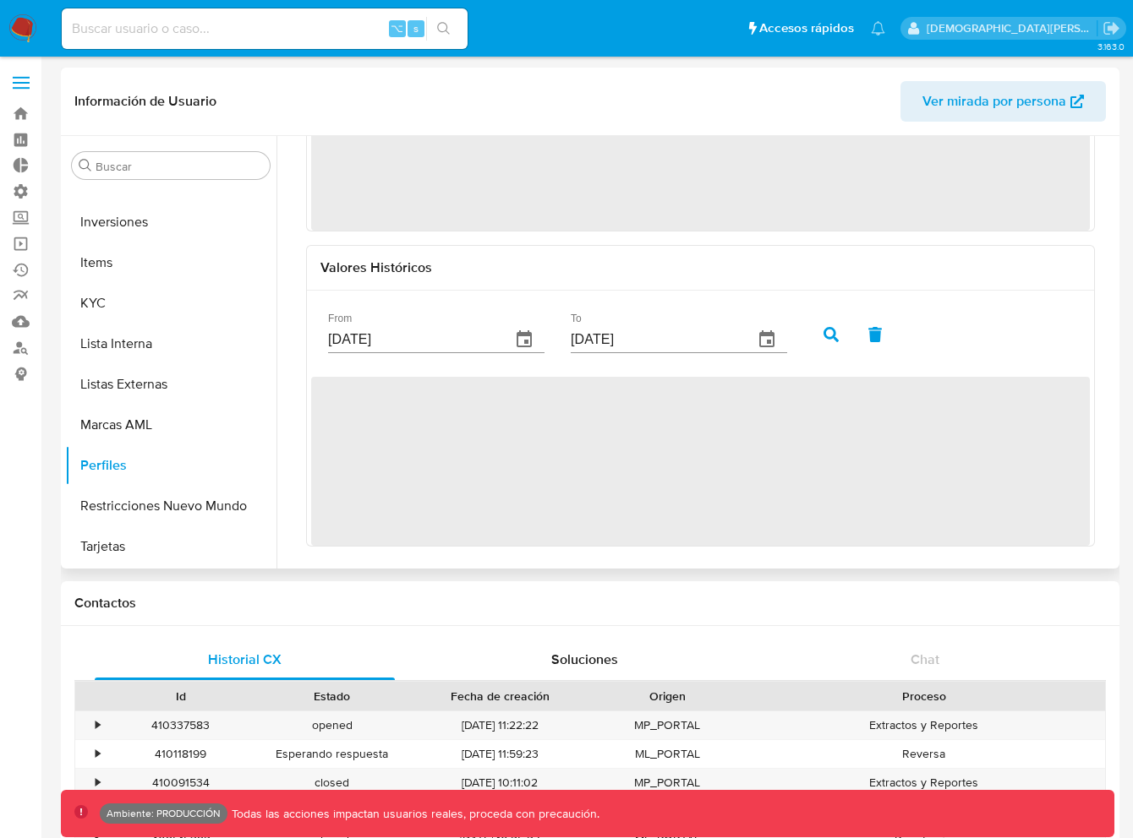
click at [516, 332] on icon "button" at bounding box center [523, 338] width 15 height 17
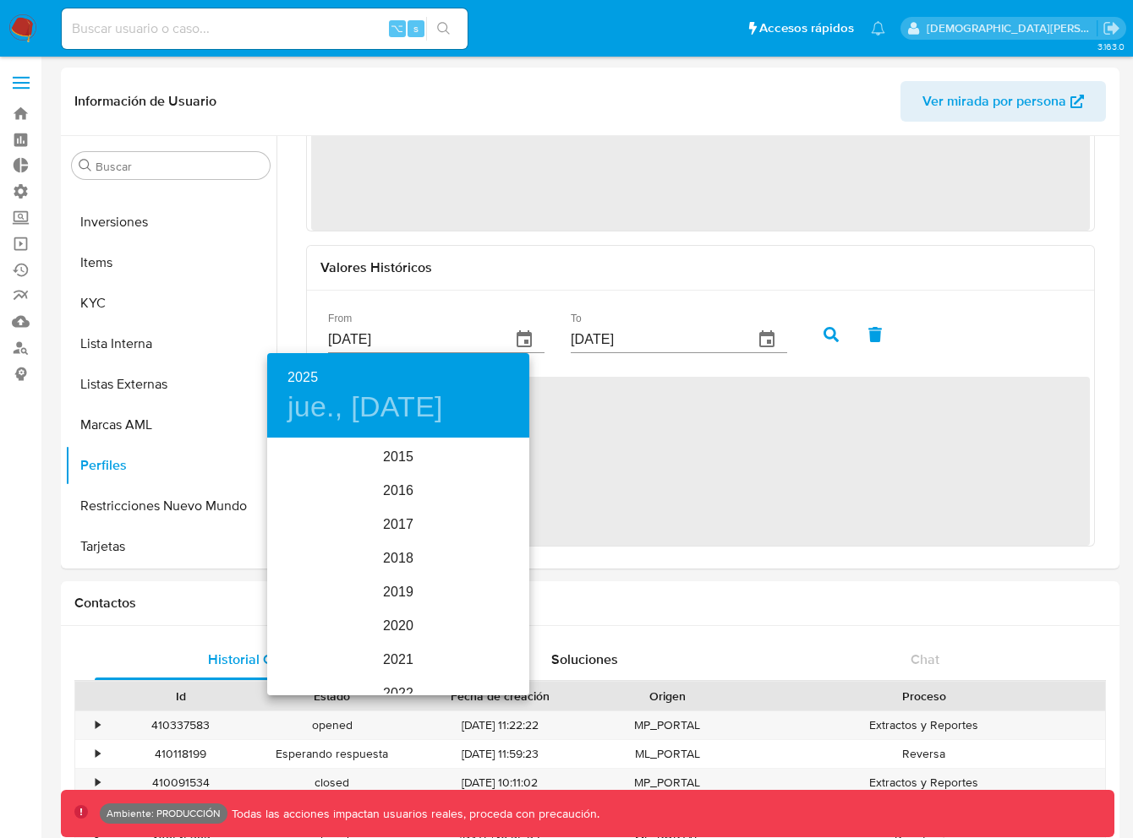
scroll to position [237, 0]
click at [702, 334] on div at bounding box center [566, 419] width 1133 height 838
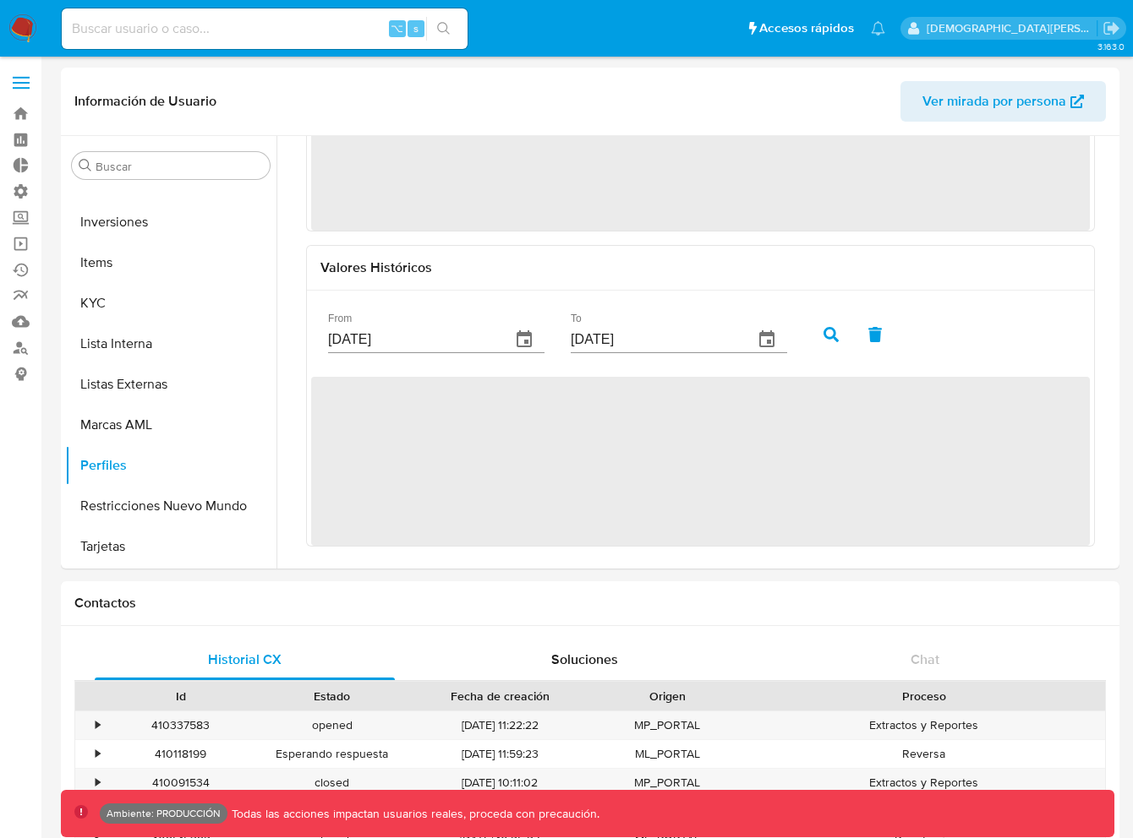
click at [707, 337] on div "2025 jue., jul. 17 2015 2016 2017 2018 2019 2020 2021 2022 2023 2024 2025 2026 …" at bounding box center [566, 419] width 1133 height 838
click at [728, 330] on div "[DATE]" at bounding box center [679, 339] width 216 height 27
click at [746, 336] on button "button" at bounding box center [766, 340] width 41 height 41
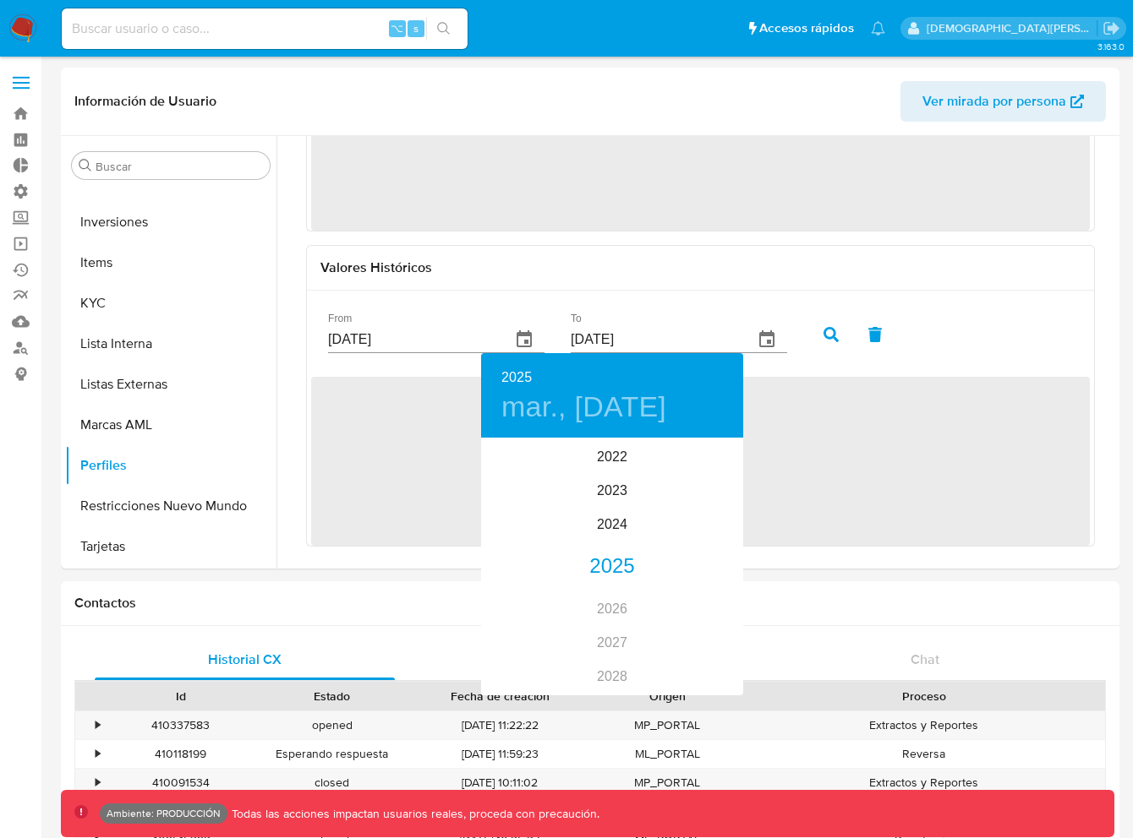
click at [645, 225] on div at bounding box center [566, 419] width 1133 height 838
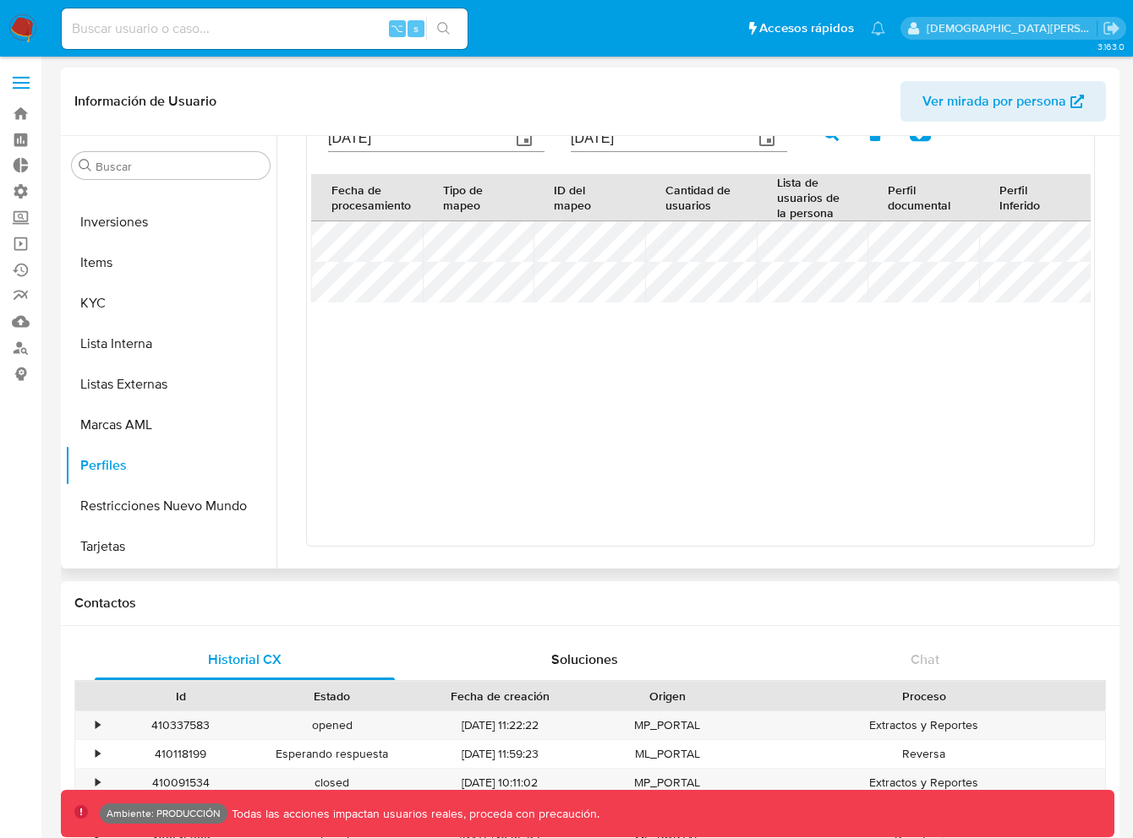
scroll to position [450, 0]
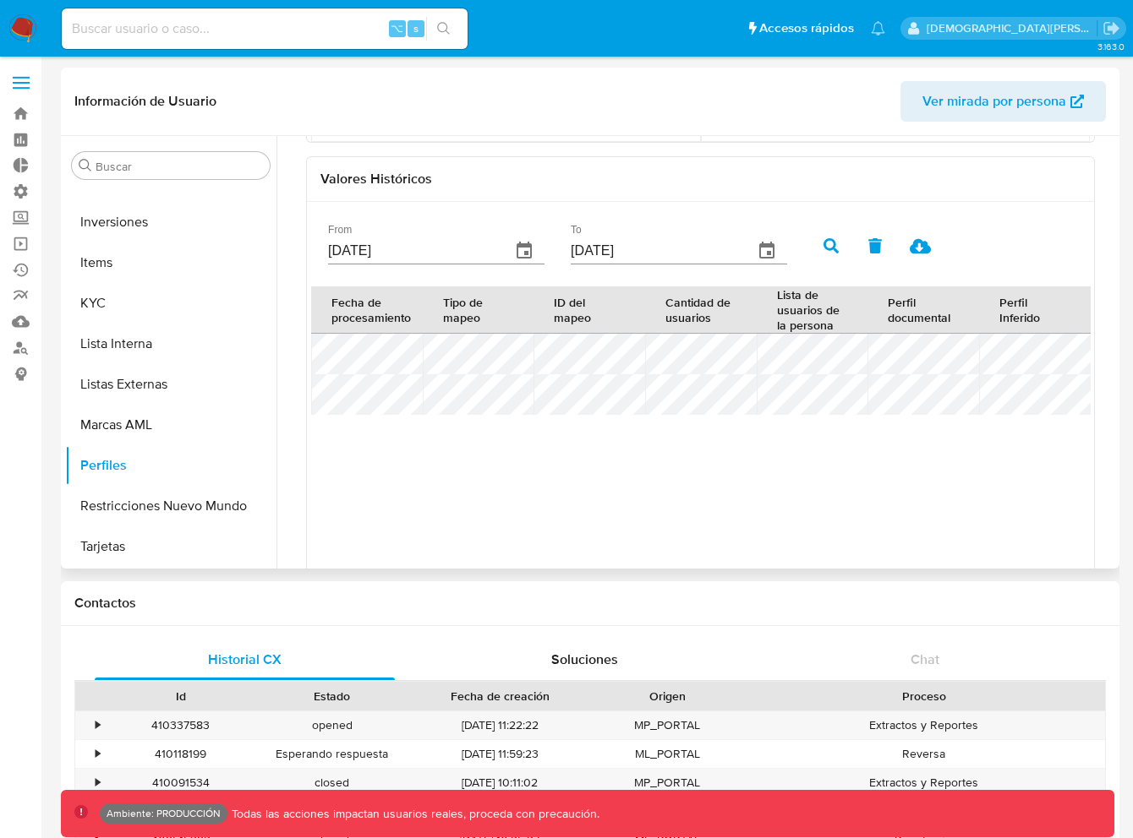
click at [514, 256] on icon "button" at bounding box center [524, 251] width 20 height 20
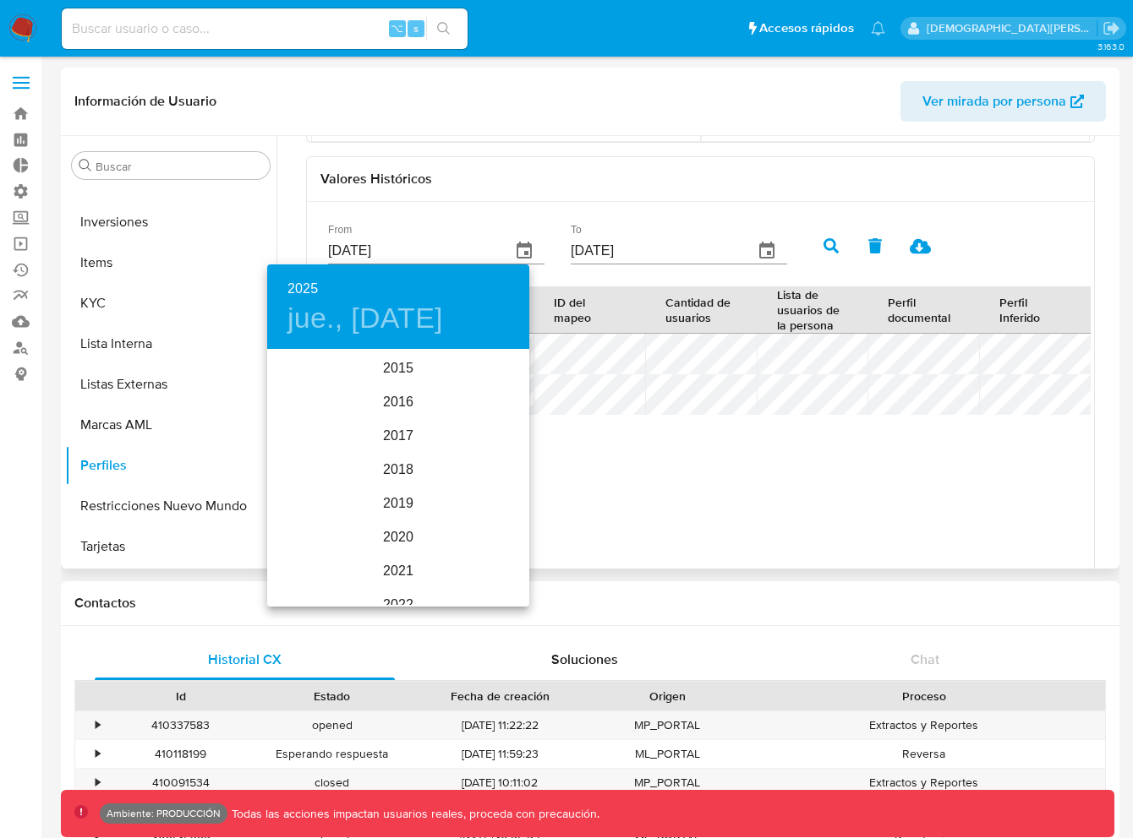
scroll to position [237, 0]
click at [382, 482] on div "2025" at bounding box center [398, 479] width 262 height 34
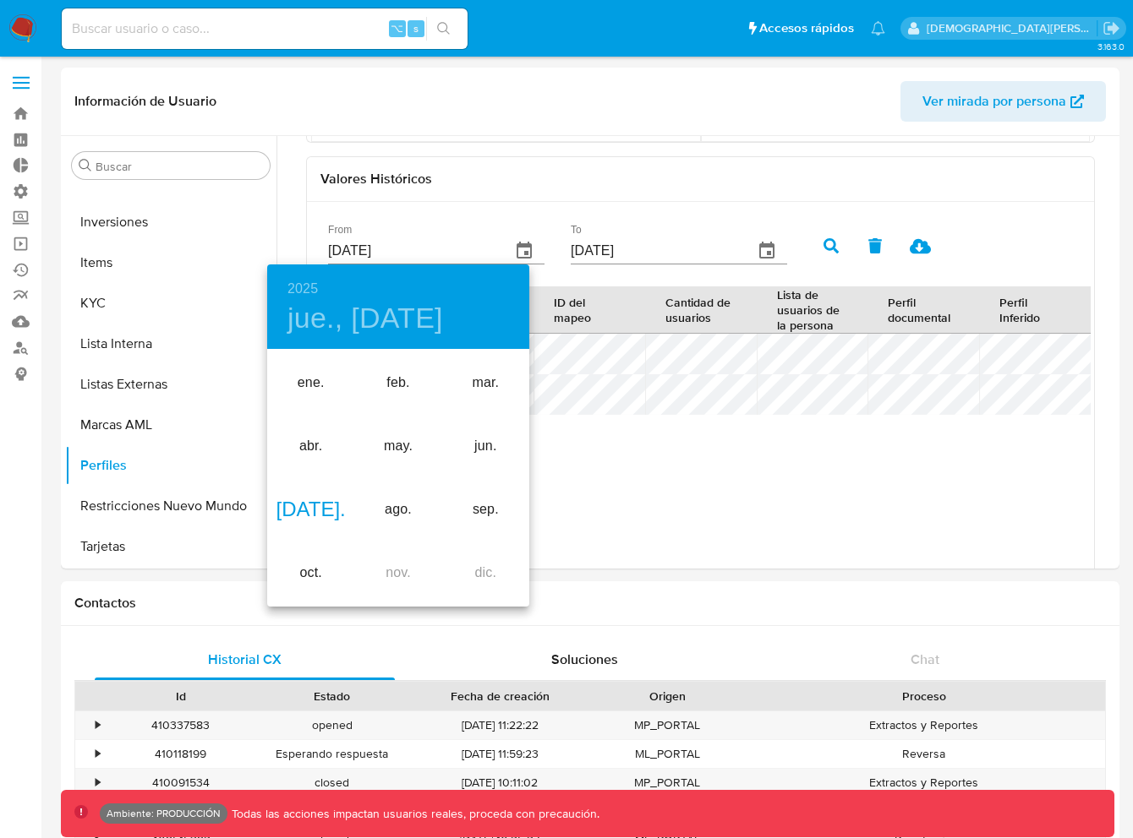
click at [317, 500] on div "jul." at bounding box center [310, 509] width 87 height 63
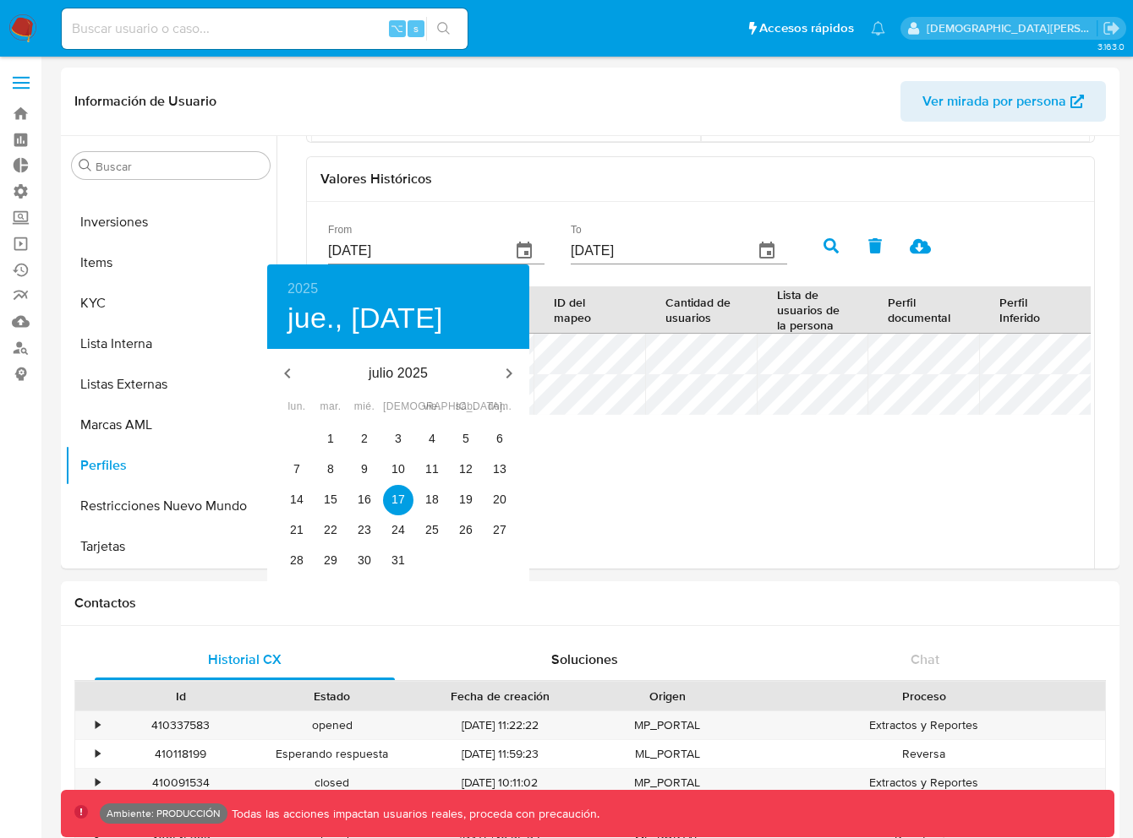
click at [560, 171] on div at bounding box center [566, 419] width 1133 height 838
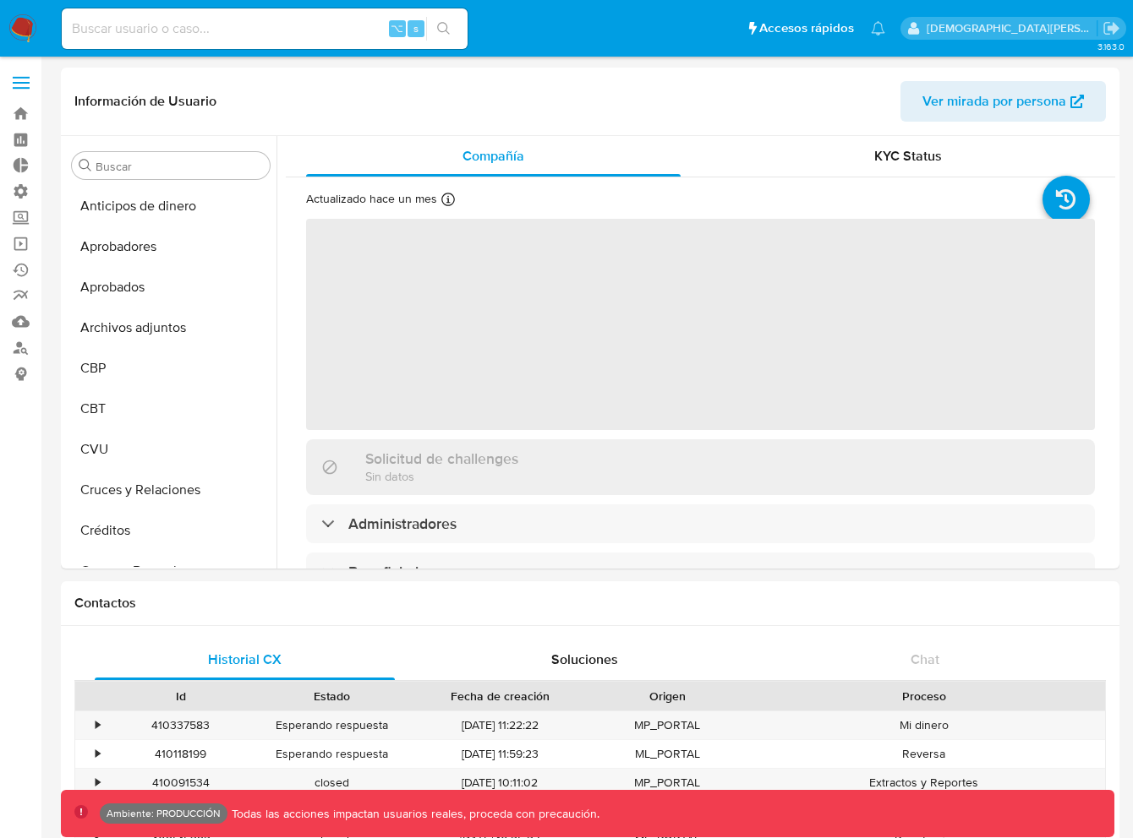
scroll to position [917, 0]
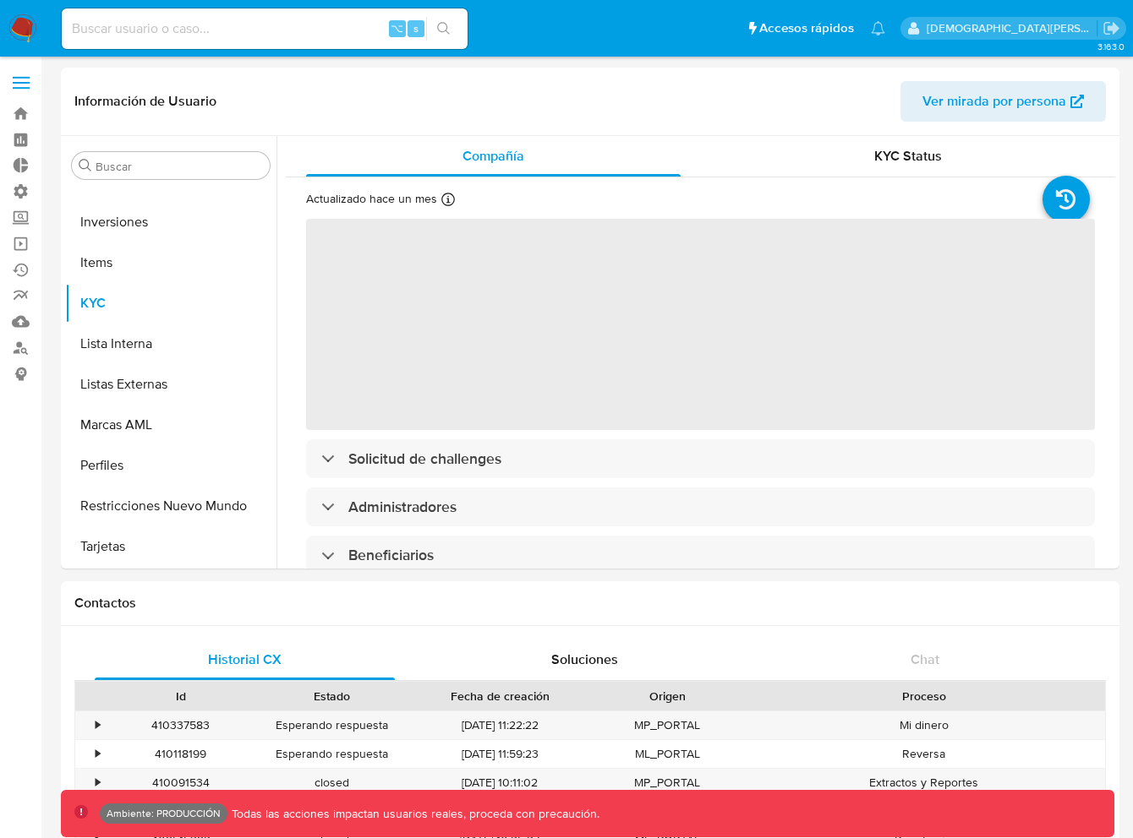
select select "10"
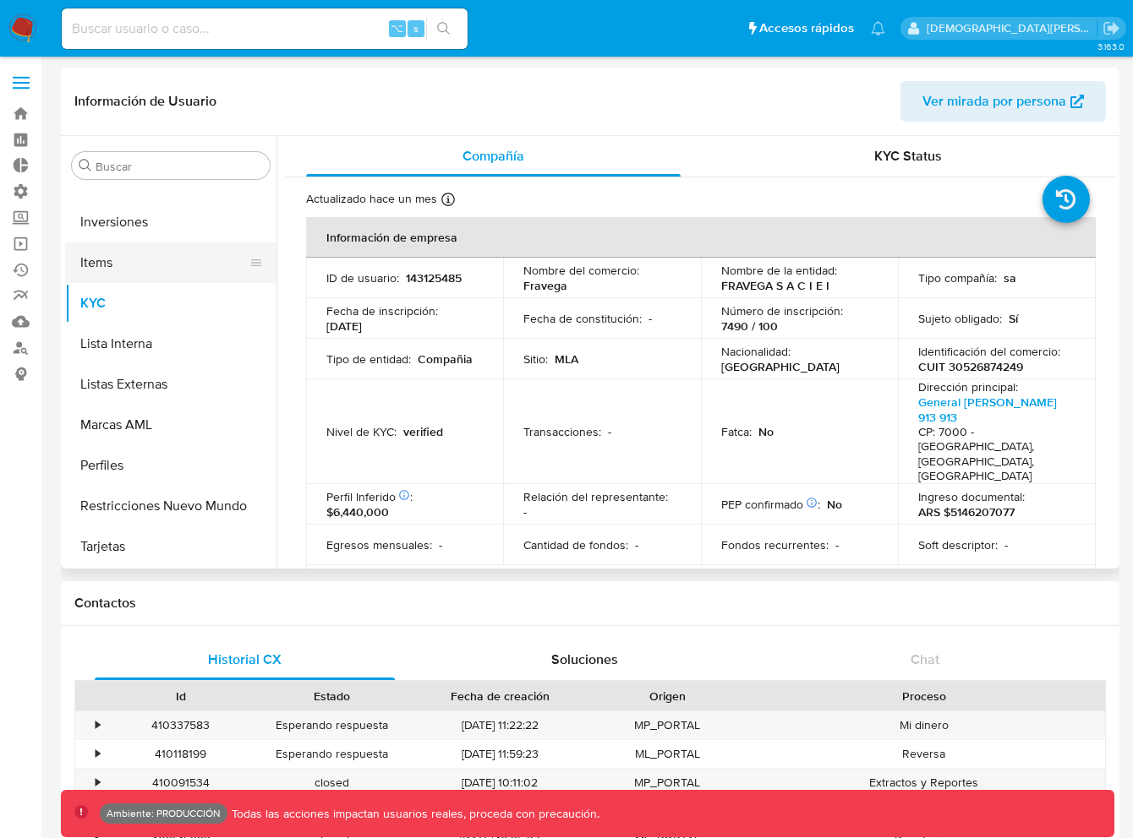
scroll to position [814, 0]
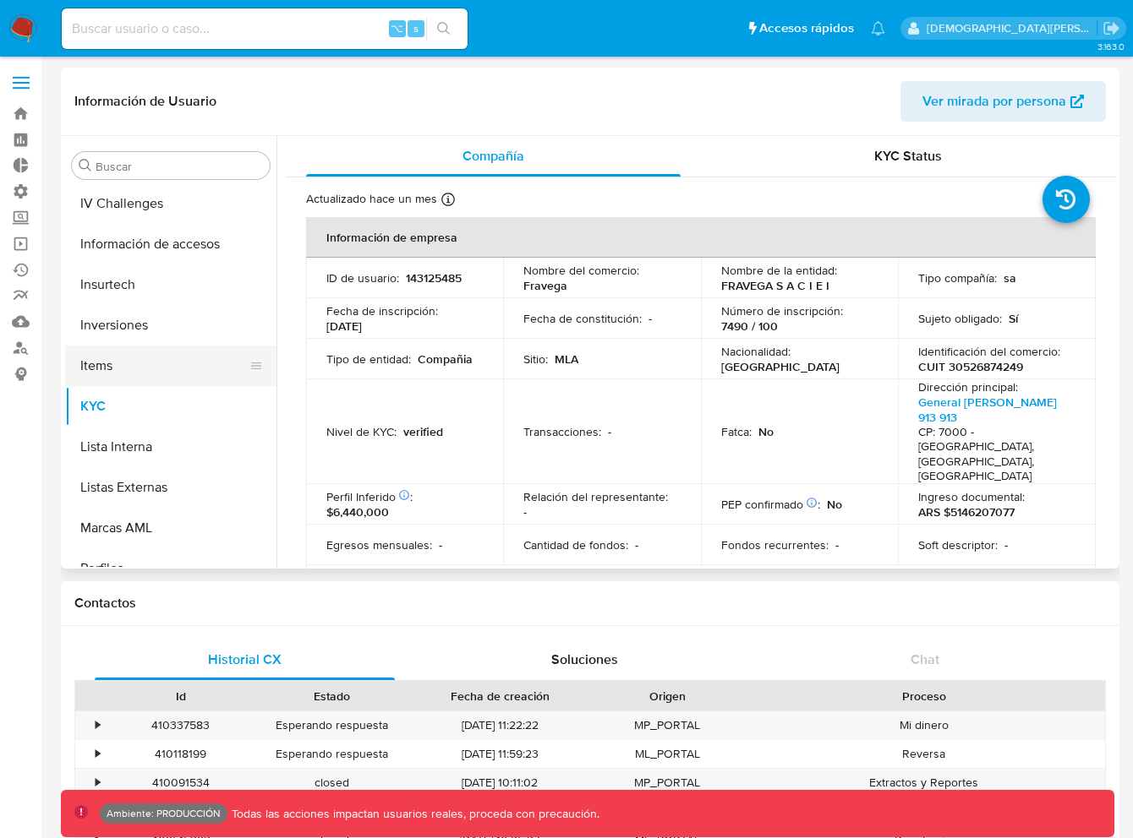
click at [159, 358] on button "Items" at bounding box center [164, 366] width 198 height 41
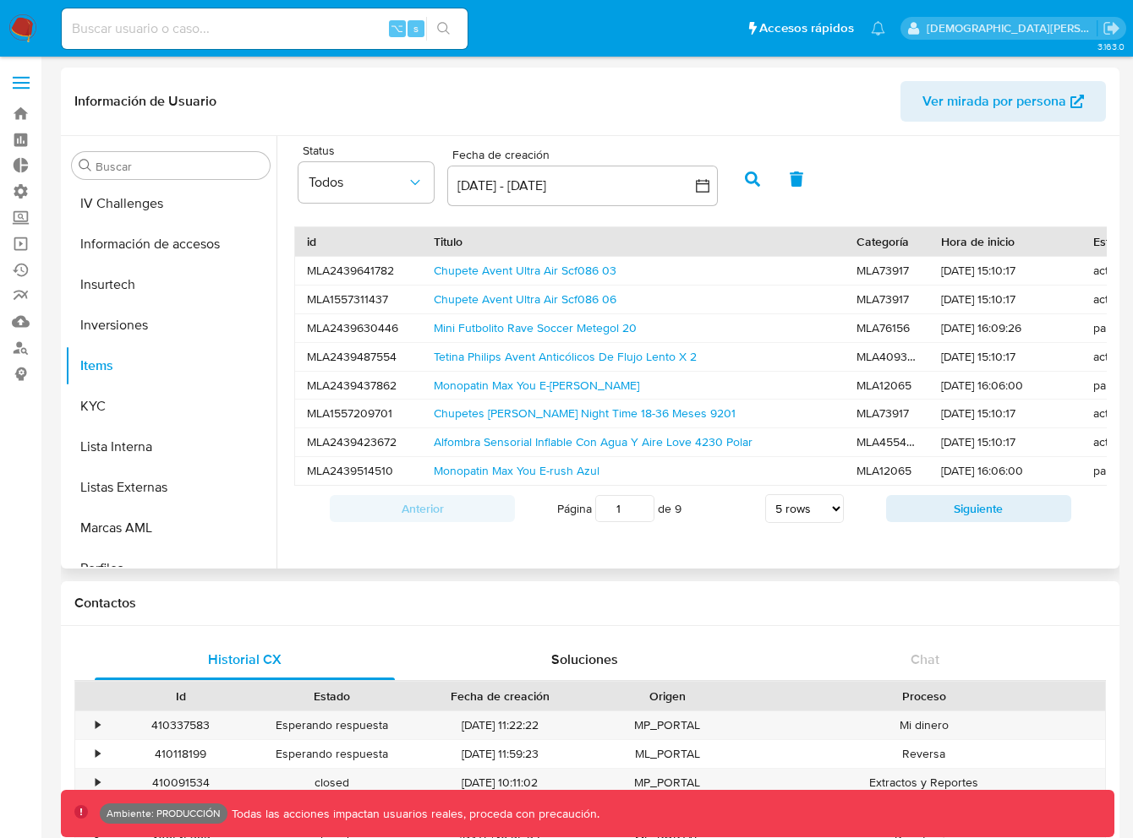
click at [825, 523] on select "5 rows 10 rows 20 rows 25 rows 50 rows 100 rows" at bounding box center [804, 508] width 79 height 29
click at [765, 508] on select "5 rows 10 rows 20 rows 25 rows 50 rows 100 rows" at bounding box center [804, 508] width 79 height 29
click at [802, 521] on select "5 rows 10 rows 20 rows 25 rows 50 rows 100 rows" at bounding box center [804, 508] width 79 height 29
click at [765, 508] on select "5 rows 10 rows 20 rows 25 rows 50 rows 100 rows" at bounding box center [804, 508] width 79 height 29
click at [802, 516] on select "5 rows 10 rows 20 rows 25 rows 50 rows 100 rows" at bounding box center [804, 508] width 79 height 29
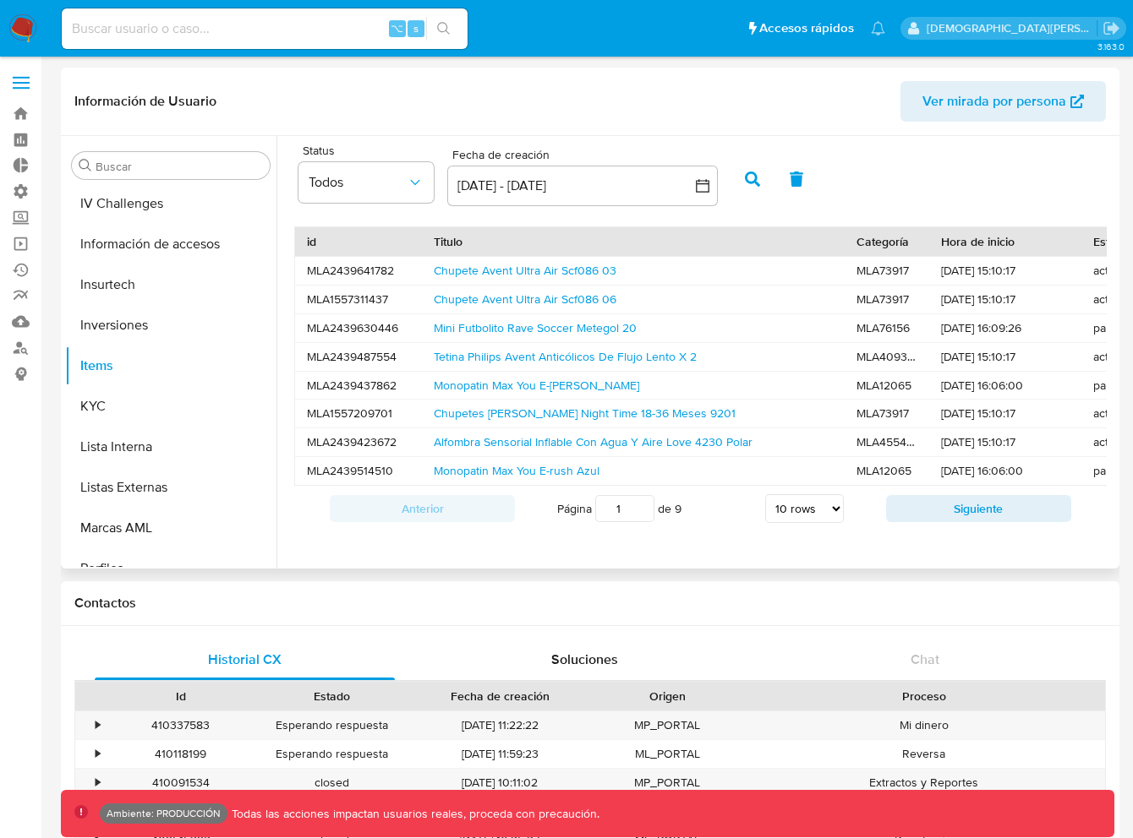
click at [765, 508] on select "5 rows 10 rows 20 rows 25 rows 50 rows 100 rows" at bounding box center [804, 508] width 79 height 29
click at [858, 526] on div "Página 1 de 9 5 rows 10 rows 20 rows 25 rows 50 rows 100 rows" at bounding box center [700, 509] width 371 height 34
click at [794, 521] on select "5 rows 10 rows 20 rows 25 rows 50 rows 100 rows" at bounding box center [804, 508] width 79 height 29
click at [765, 508] on select "5 rows 10 rows 20 rows 25 rows 50 rows 100 rows" at bounding box center [804, 508] width 79 height 29
select select "5"
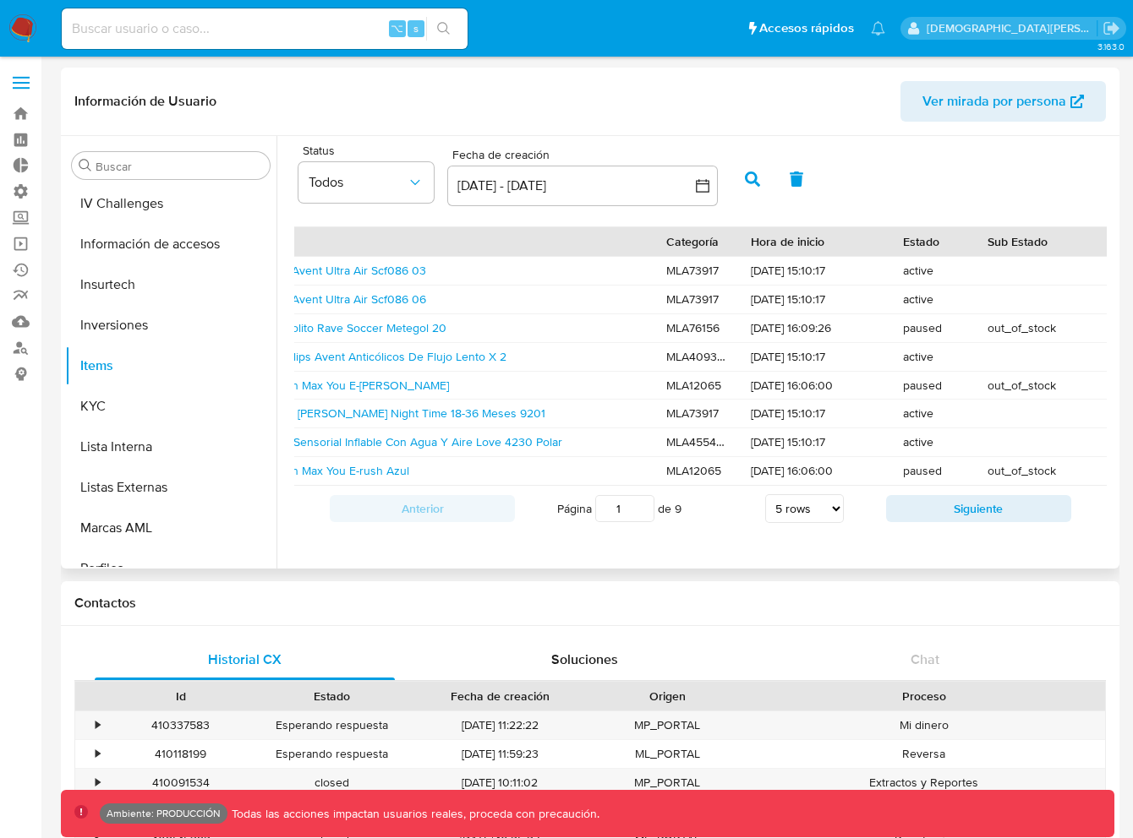
scroll to position [0, 0]
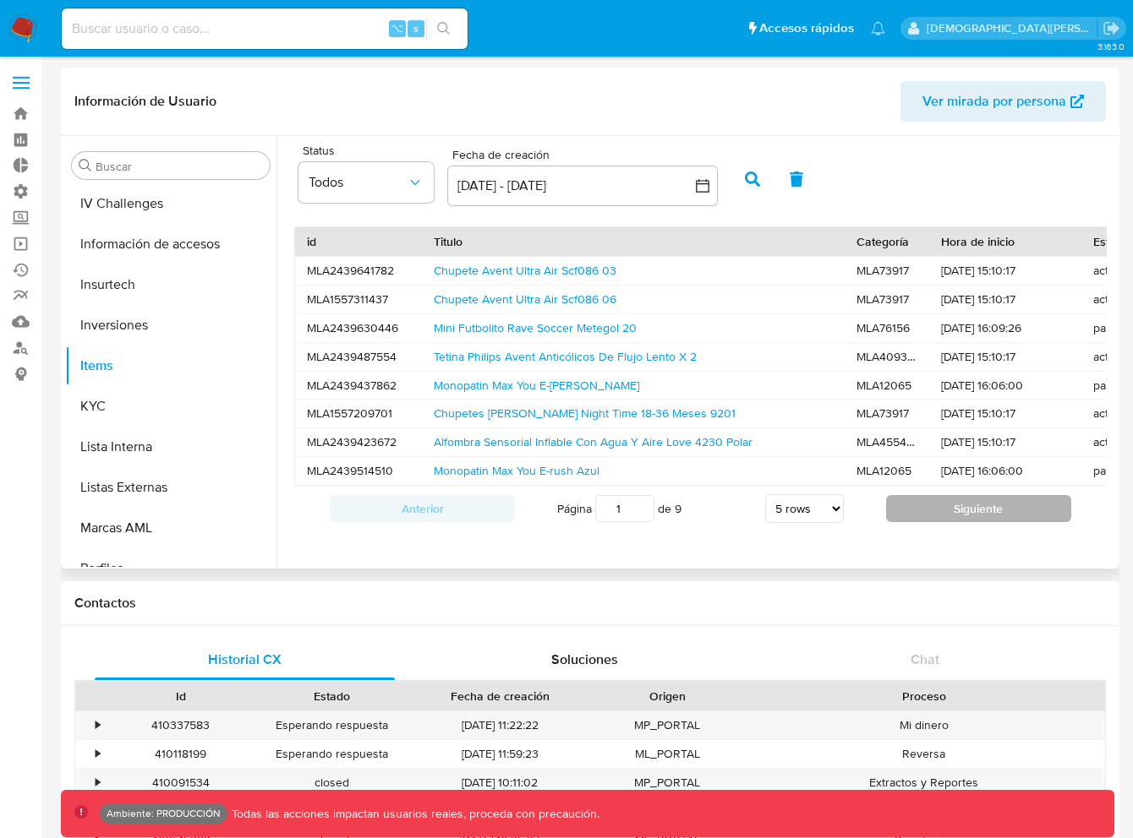
click at [939, 516] on button "Siguiente" at bounding box center [978, 508] width 185 height 27
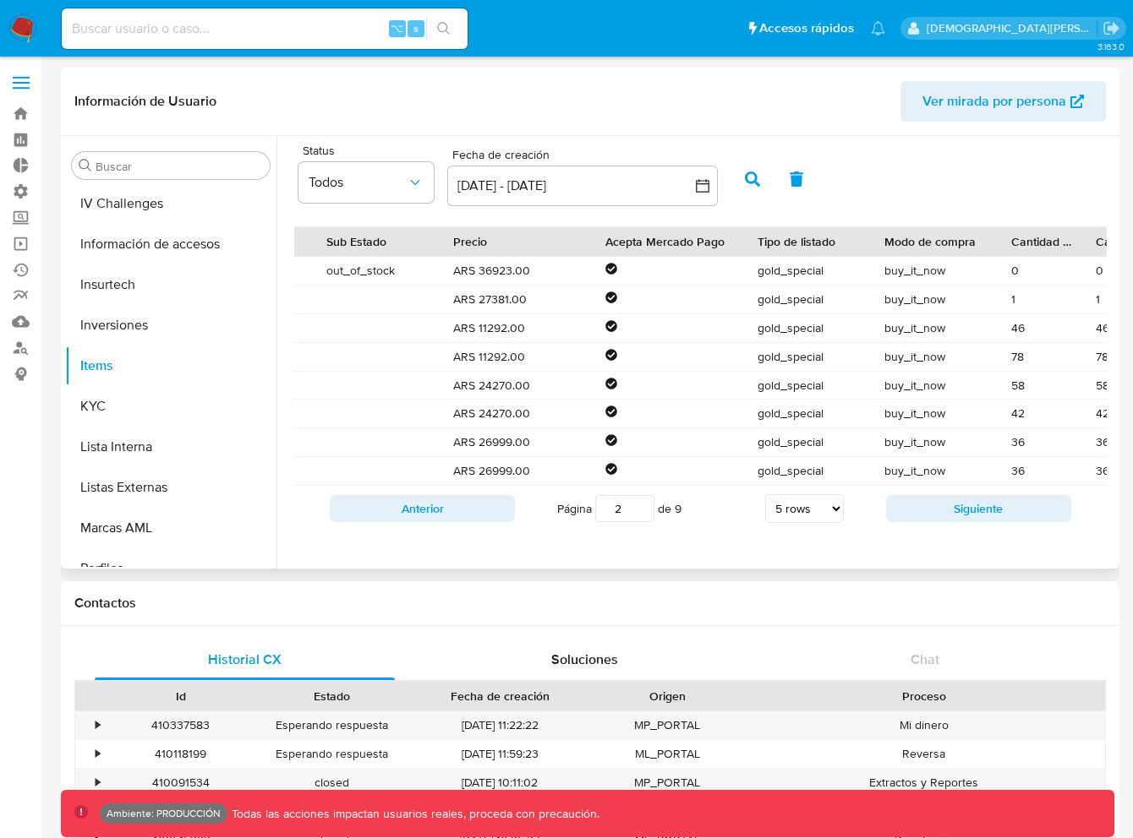
scroll to position [0, 1005]
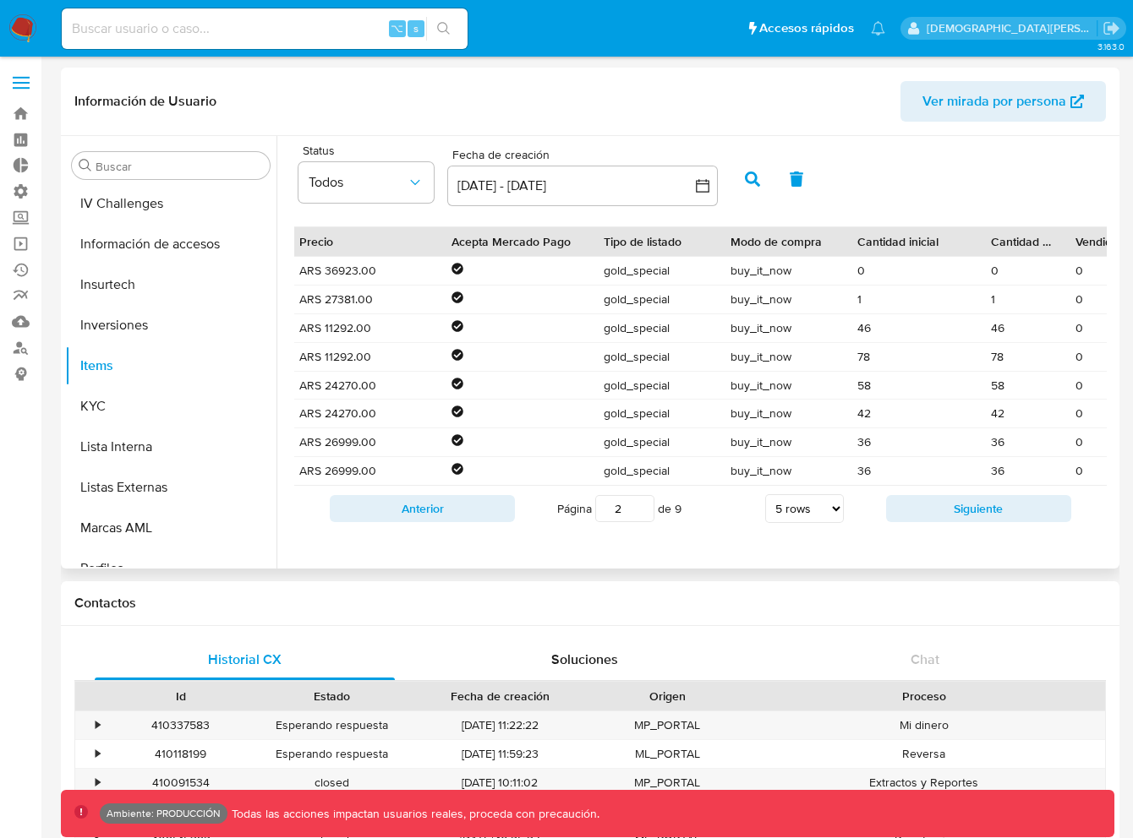
drag, startPoint x: 928, startPoint y: 243, endPoint x: 995, endPoint y: 242, distance: 66.8
click at [975, 242] on div at bounding box center [979, 241] width 30 height 29
drag, startPoint x: 1053, startPoint y: 241, endPoint x: 1092, endPoint y: 243, distance: 38.9
click at [1092, 243] on div at bounding box center [1099, 241] width 30 height 29
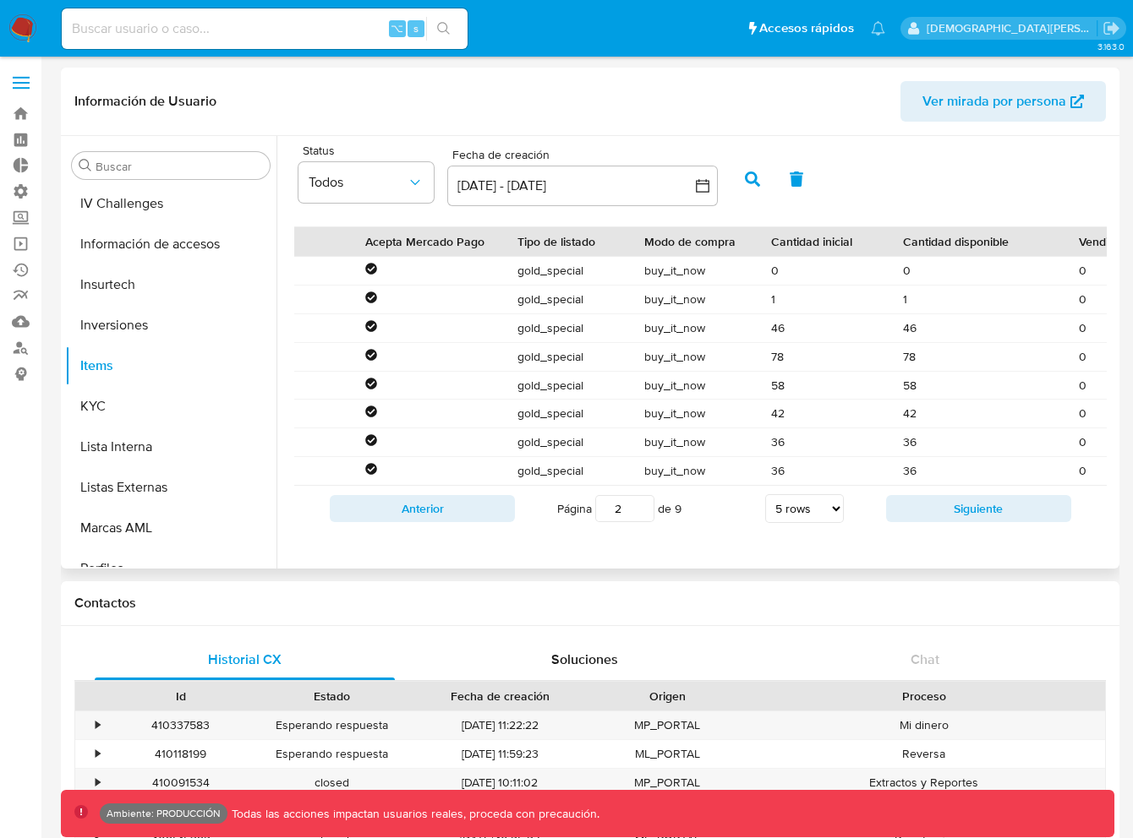
drag, startPoint x: 1025, startPoint y: 246, endPoint x: 1068, endPoint y: 246, distance: 42.3
click at [1068, 246] on div at bounding box center [1066, 241] width 30 height 29
click at [1039, 241] on div at bounding box center [1033, 241] width 30 height 29
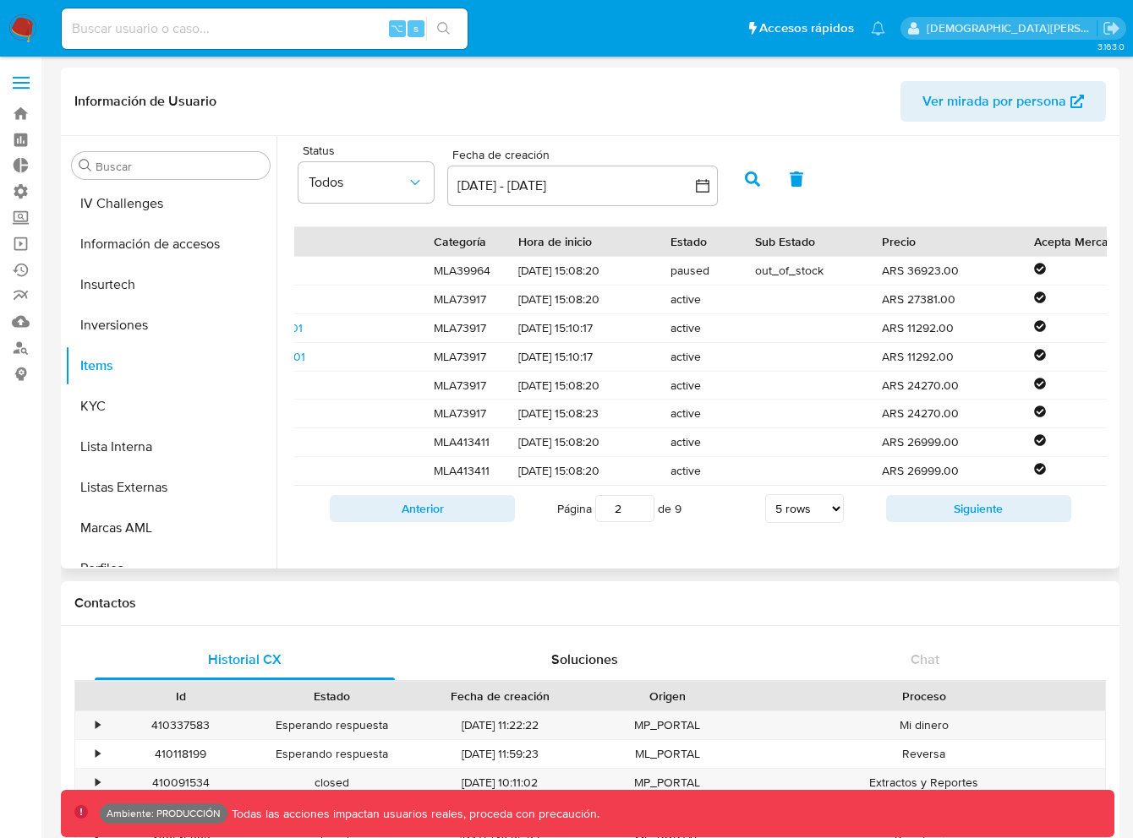
scroll to position [0, 0]
